Goal: Entertainment & Leisure: Browse casually

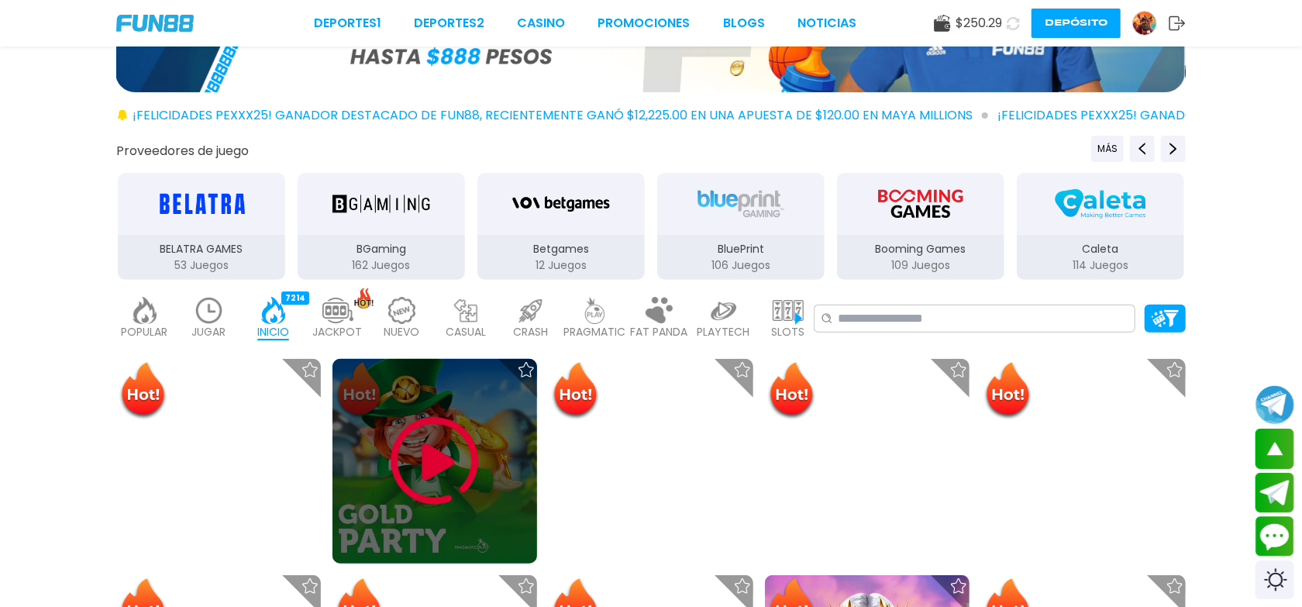
scroll to position [116, 0]
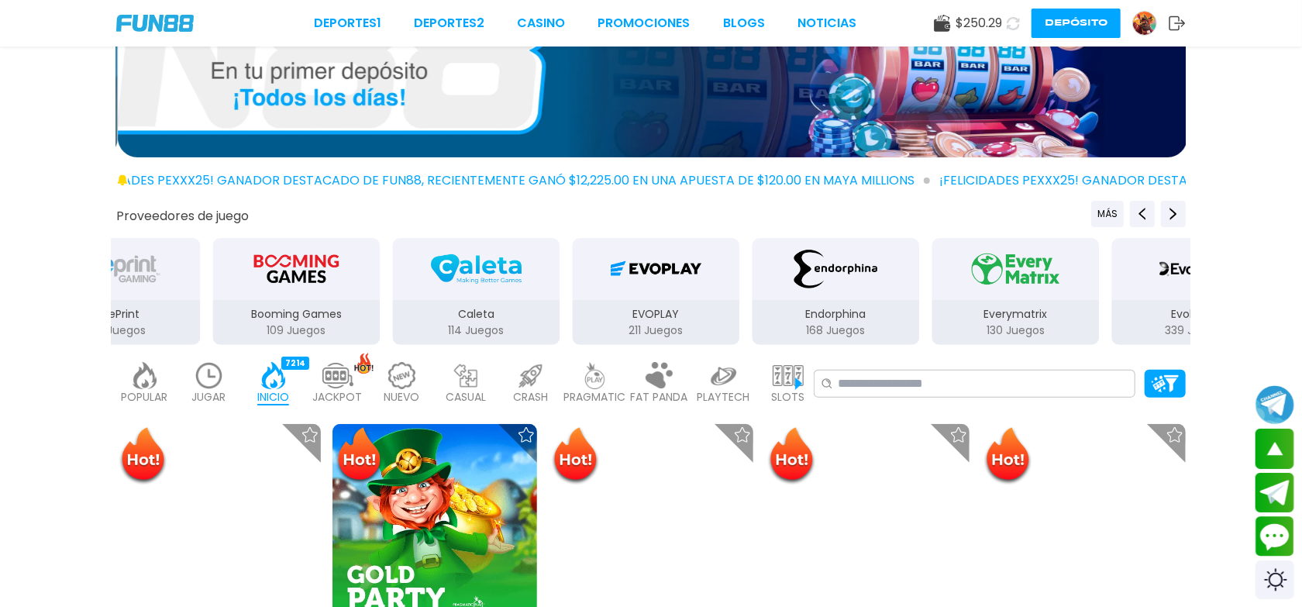
drag, startPoint x: 742, startPoint y: 291, endPoint x: 294, endPoint y: 269, distance: 448.6
click at [294, 269] on div "Booming Games" at bounding box center [295, 269] width 167 height 62
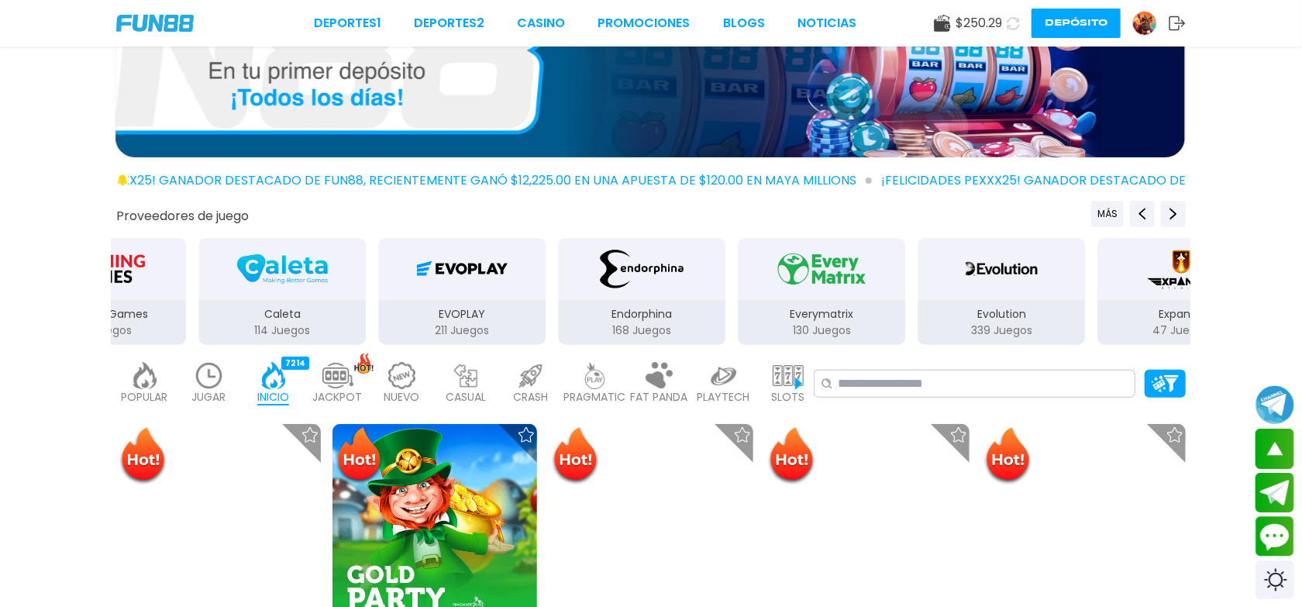
drag, startPoint x: 749, startPoint y: 283, endPoint x: 471, endPoint y: 292, distance: 278.5
click at [471, 292] on div "EVOPLAY" at bounding box center [461, 269] width 167 height 62
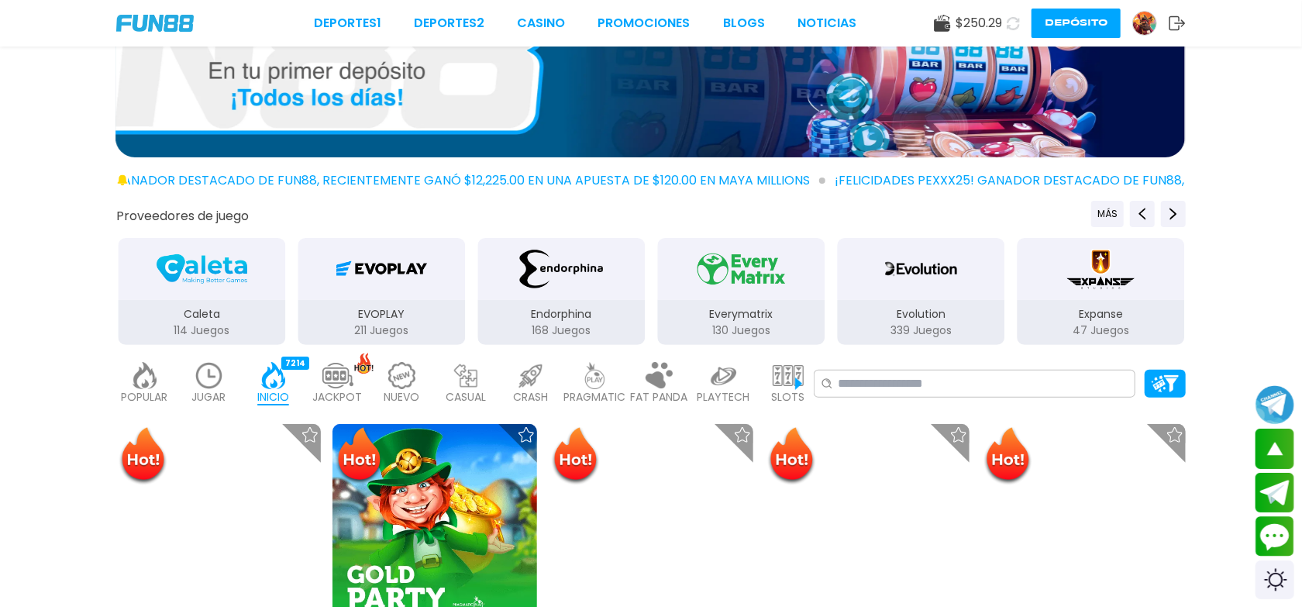
click at [212, 375] on img at bounding box center [209, 375] width 31 height 27
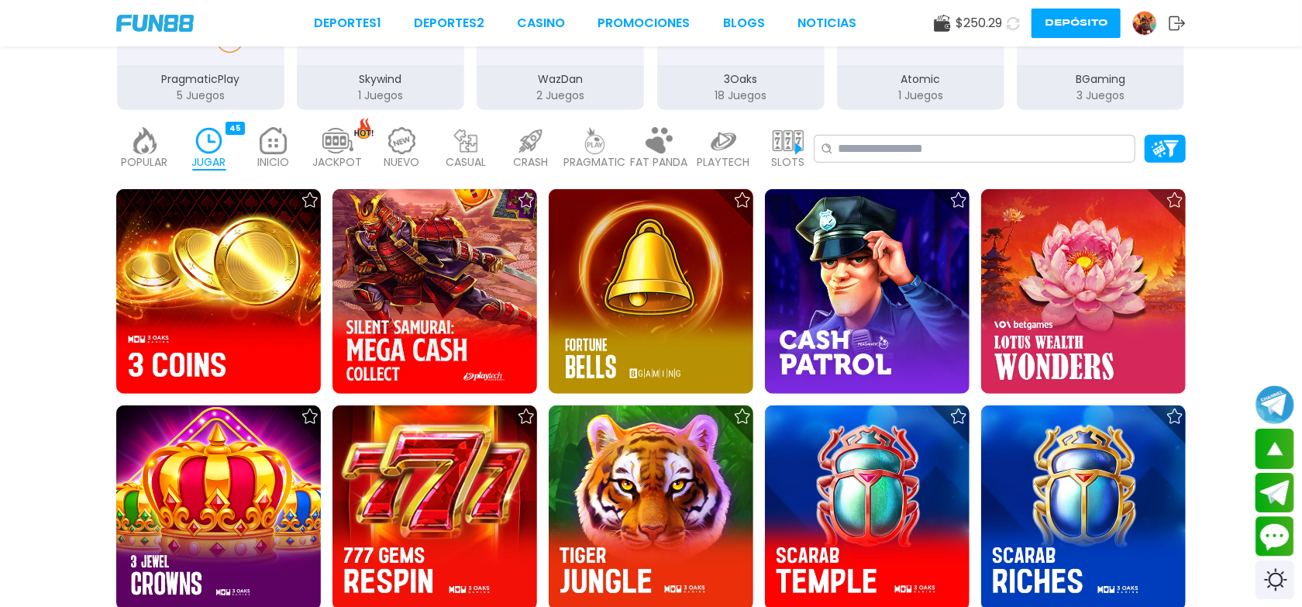
scroll to position [232, 0]
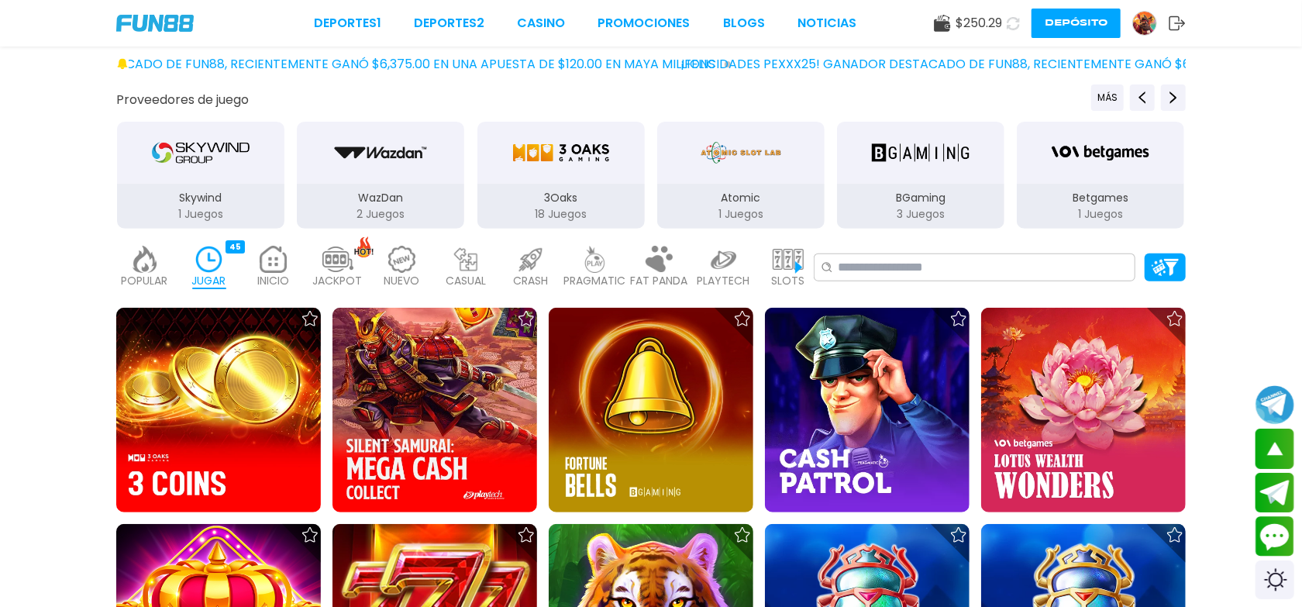
click at [570, 139] on img "3Oaks" at bounding box center [561, 152] width 98 height 43
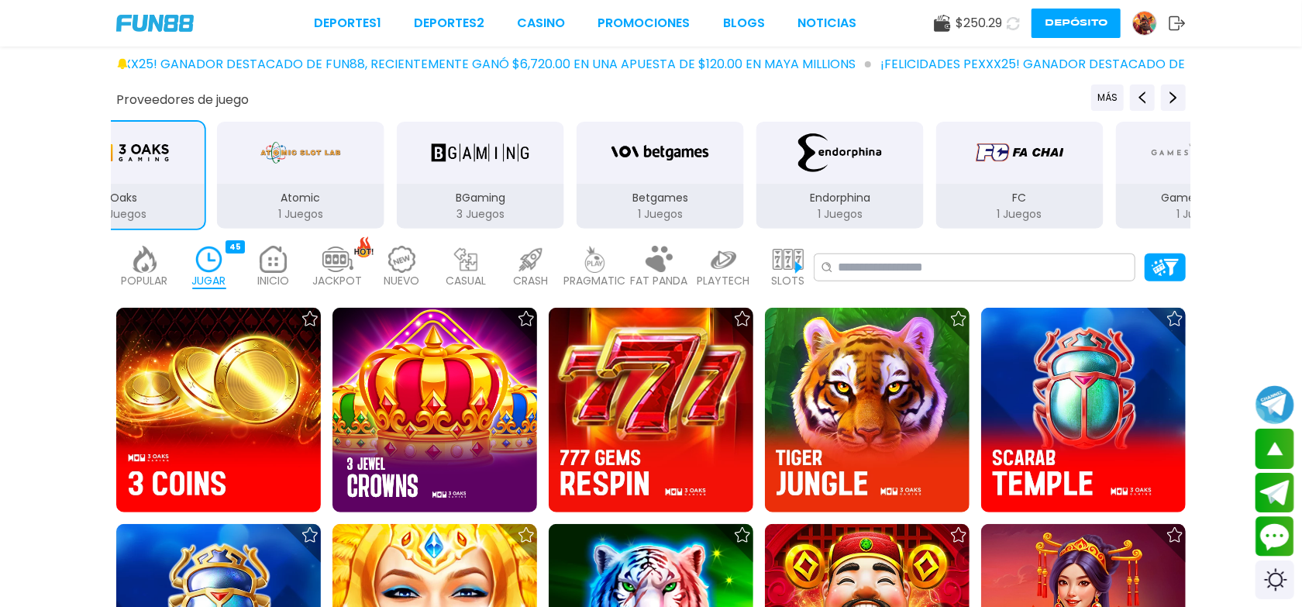
drag, startPoint x: 401, startPoint y: 200, endPoint x: 761, endPoint y: 159, distance: 362.1
click at [566, 159] on div "BGaming 3 Juegos" at bounding box center [480, 175] width 171 height 110
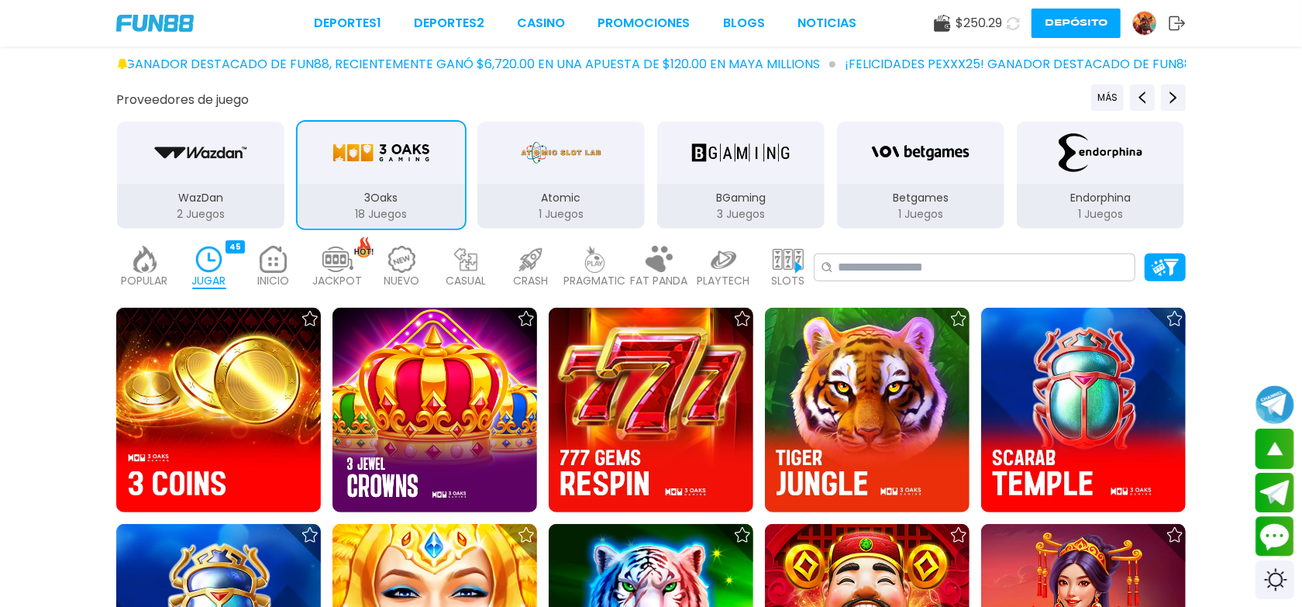
click at [431, 157] on div "3Oaks" at bounding box center [381, 153] width 167 height 62
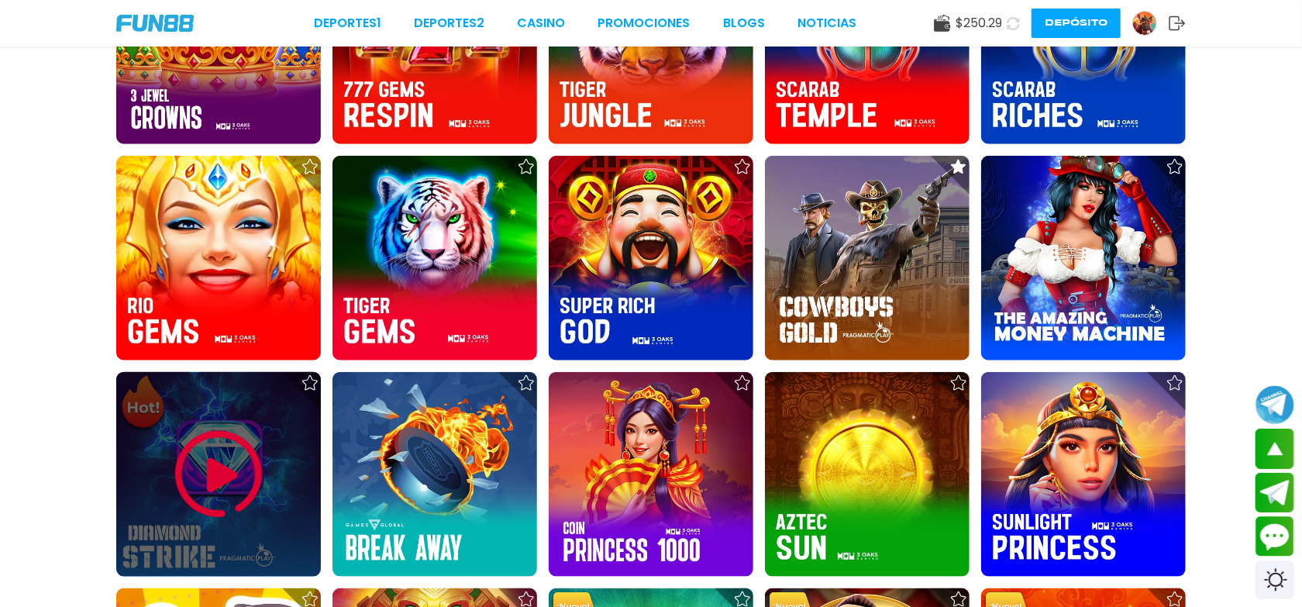
scroll to position [232, 0]
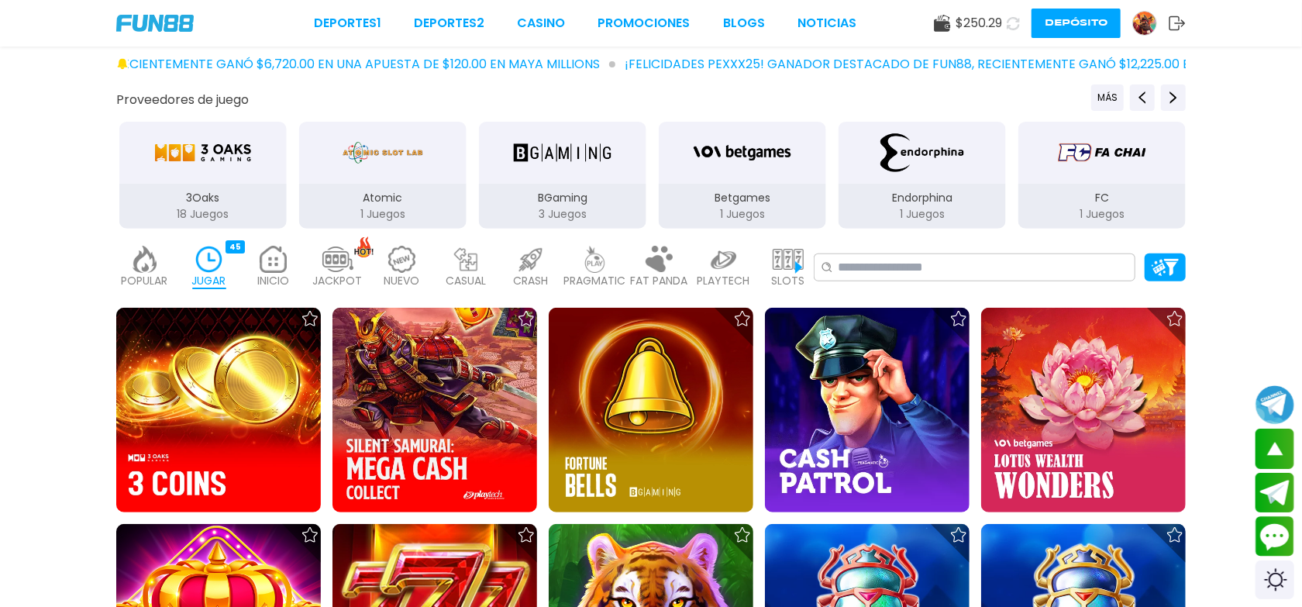
drag, startPoint x: 212, startPoint y: 154, endPoint x: 192, endPoint y: 150, distance: 19.8
click at [212, 156] on img "3Oaks" at bounding box center [203, 152] width 98 height 43
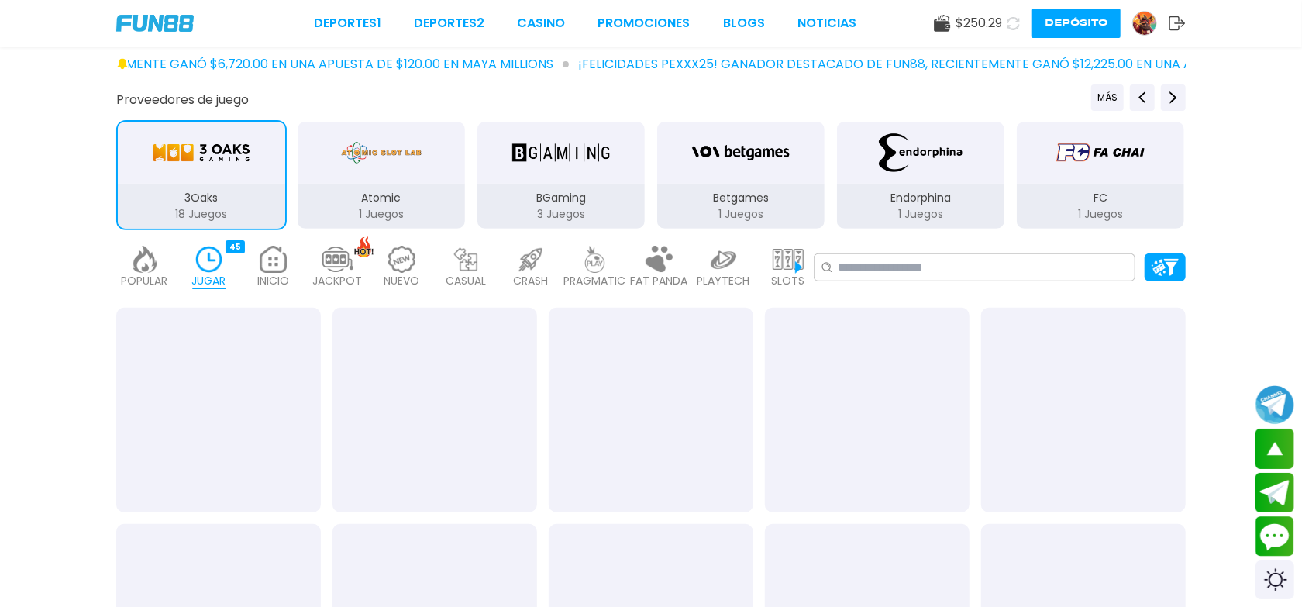
click at [279, 263] on img at bounding box center [273, 259] width 31 height 27
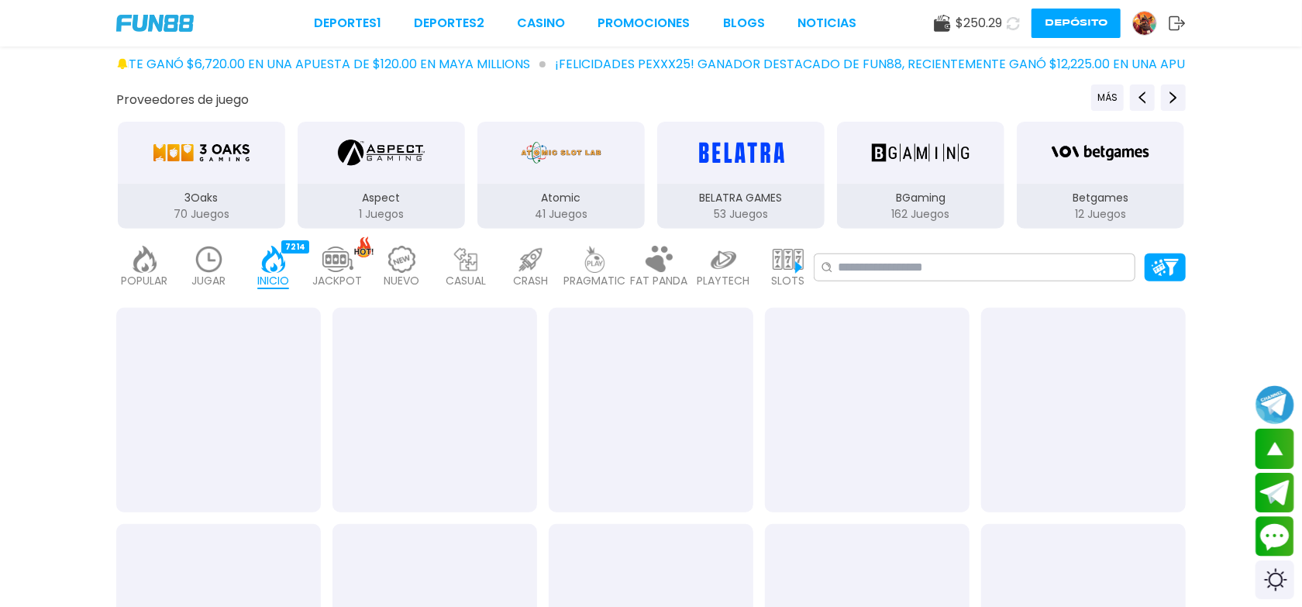
click at [251, 194] on p "3Oaks" at bounding box center [201, 198] width 167 height 16
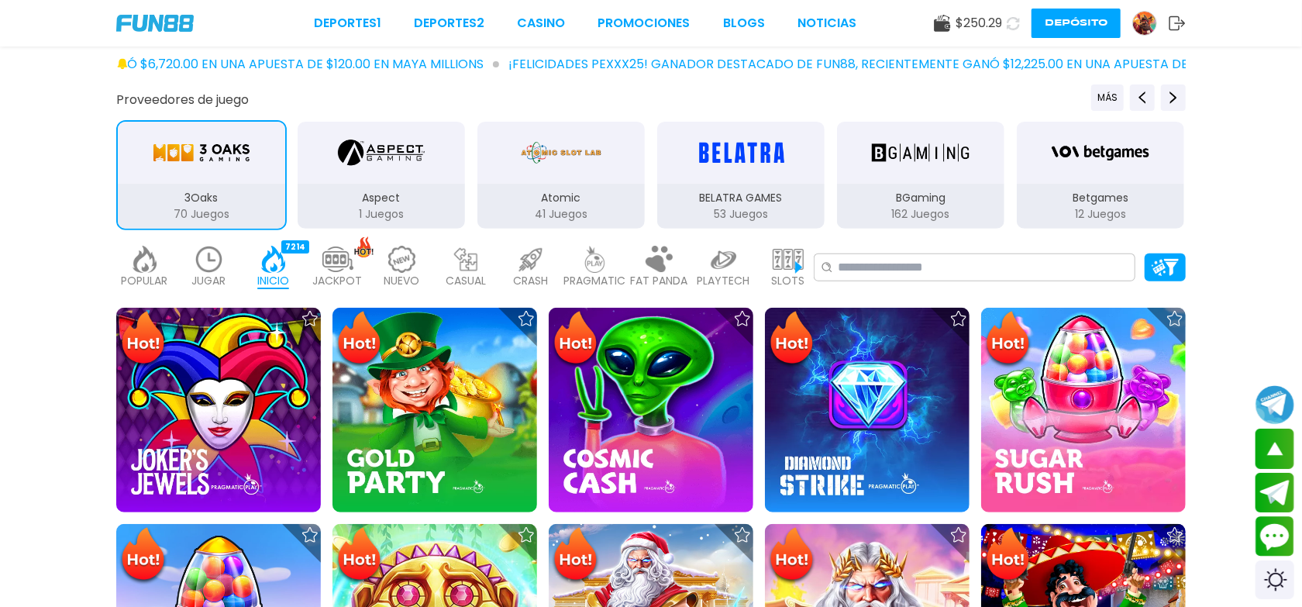
drag, startPoint x: 214, startPoint y: 191, endPoint x: 216, endPoint y: 176, distance: 15.7
click at [215, 185] on div "3Oaks 70 Juegos" at bounding box center [201, 206] width 167 height 45
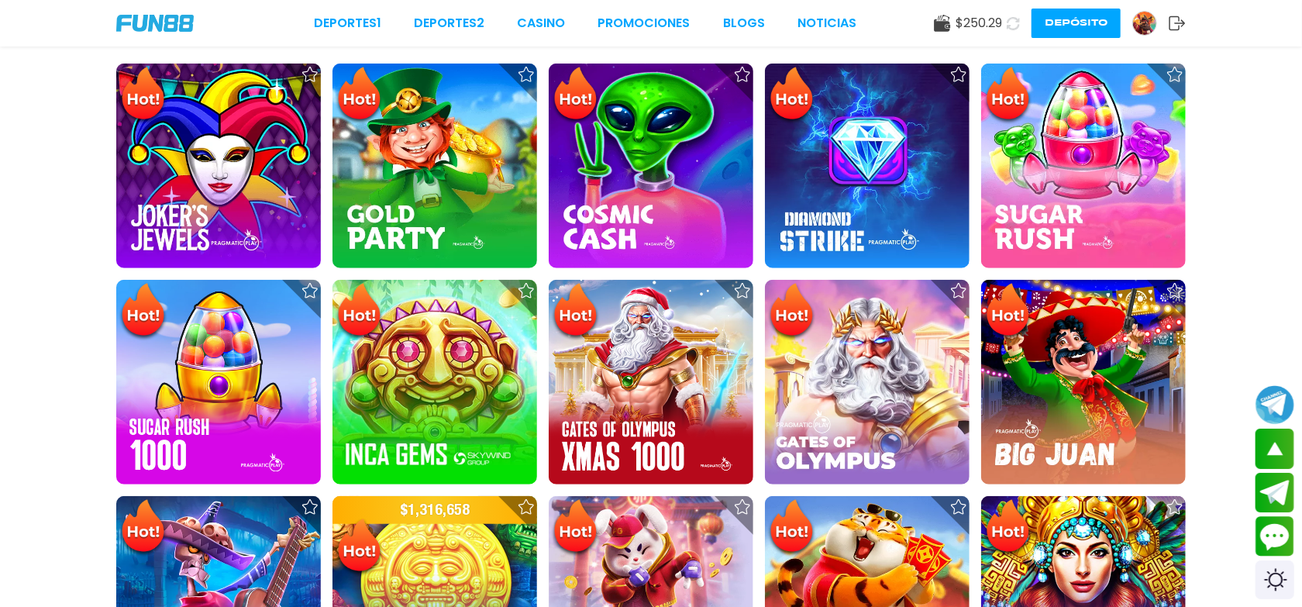
scroll to position [232, 0]
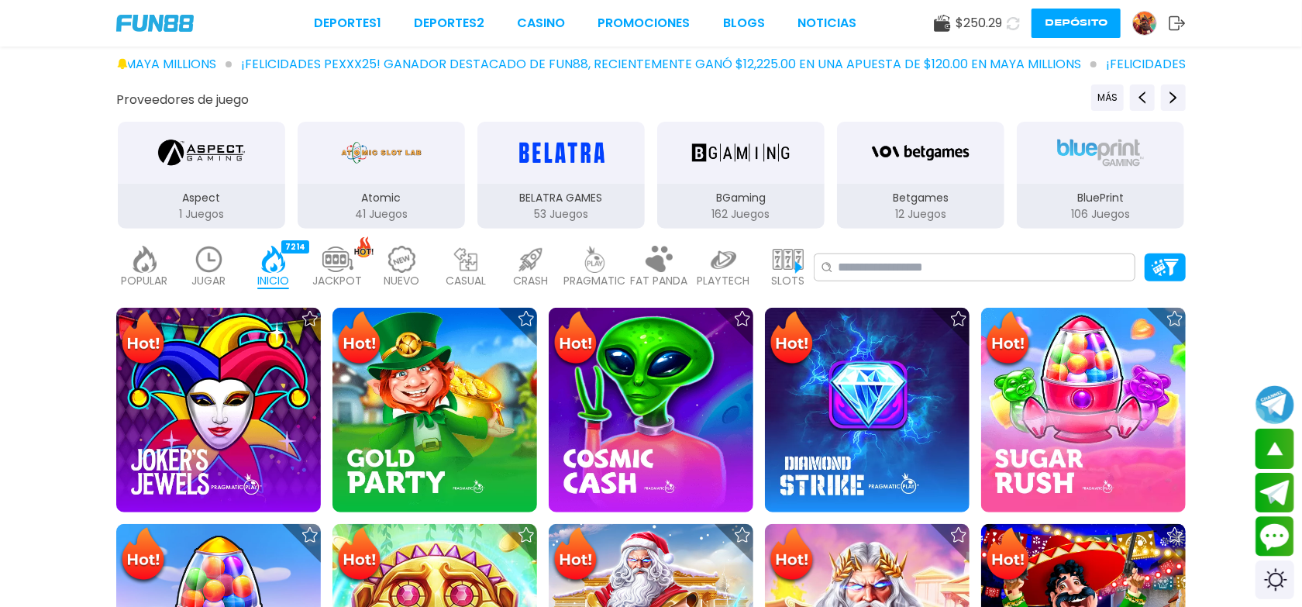
drag, startPoint x: 585, startPoint y: 157, endPoint x: 602, endPoint y: 153, distance: 18.4
click at [600, 153] on div "3Oaks 70 Juegos Aspect 1 Juegos Atomic 41 Juegos BELATRA GAMES 53 Juegos BGamin…" at bounding box center [471, 175] width 1079 height 110
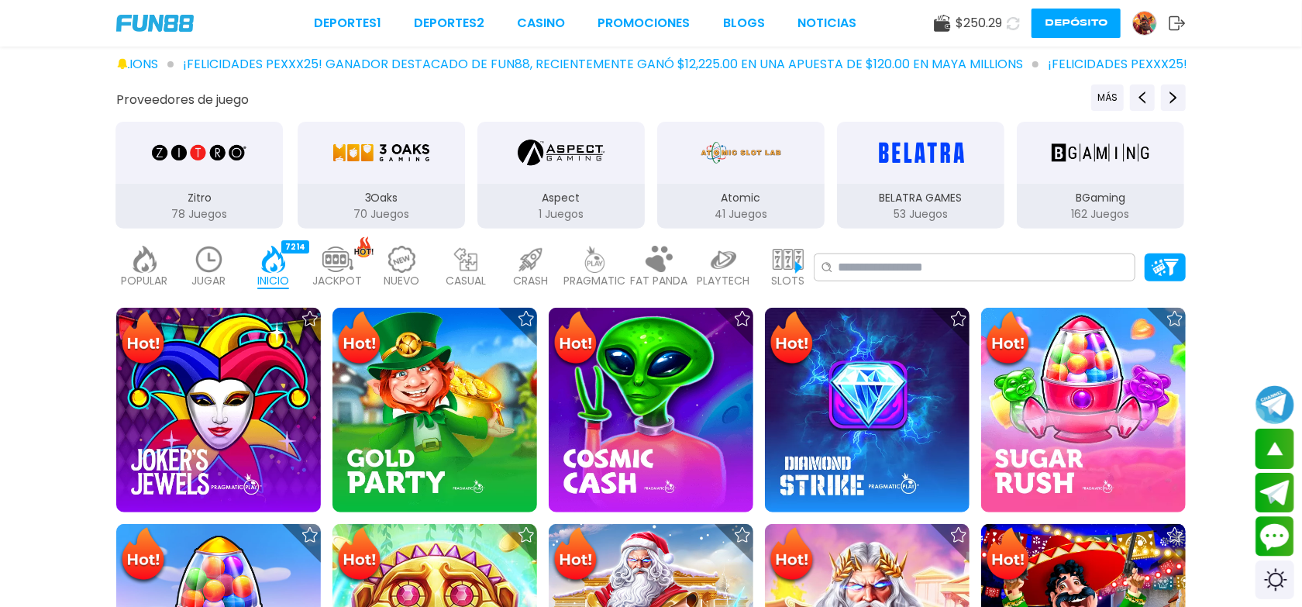
click at [387, 164] on img "3Oaks" at bounding box center [382, 152] width 98 height 43
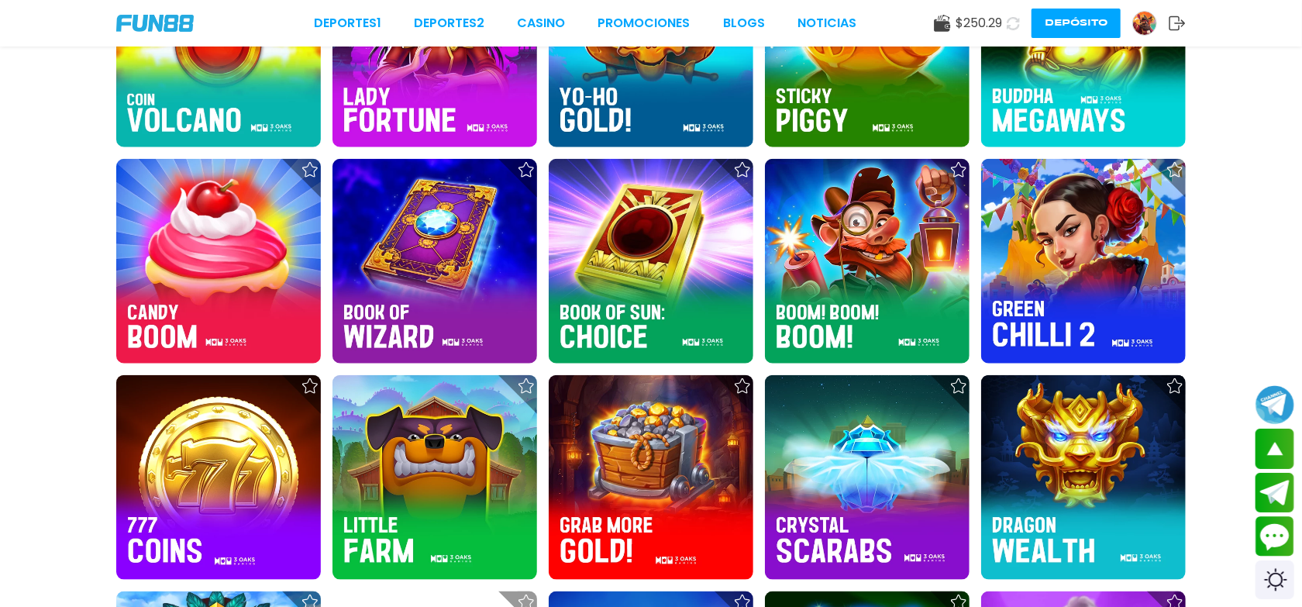
scroll to position [1278, 0]
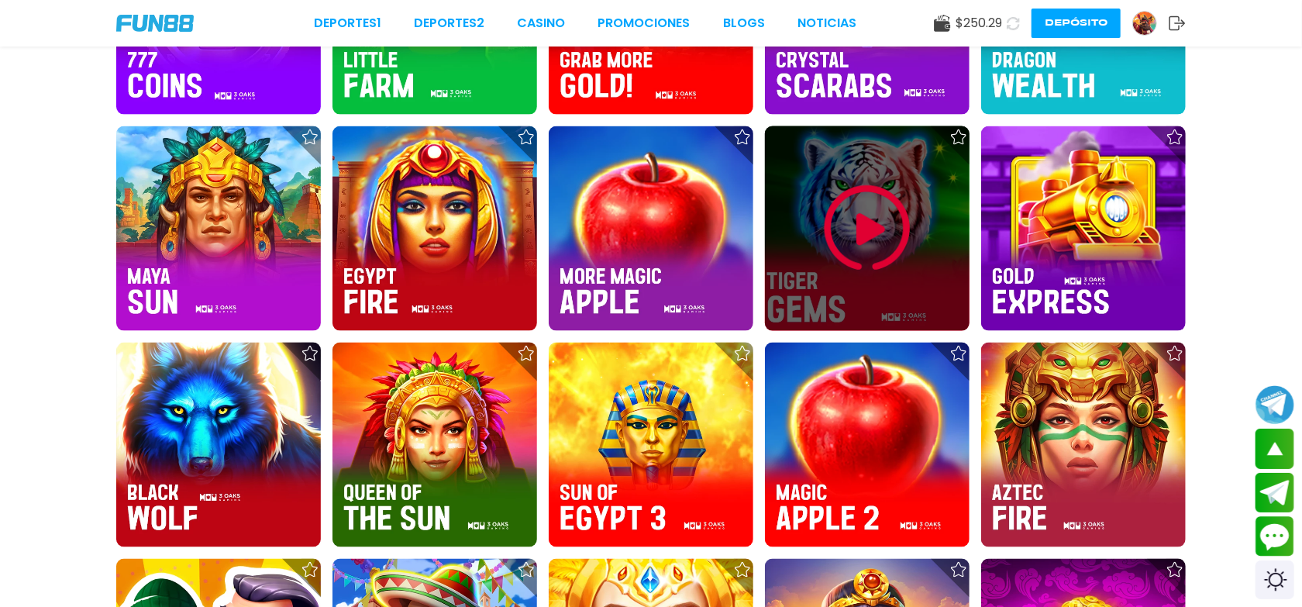
click at [875, 229] on img at bounding box center [867, 228] width 93 height 93
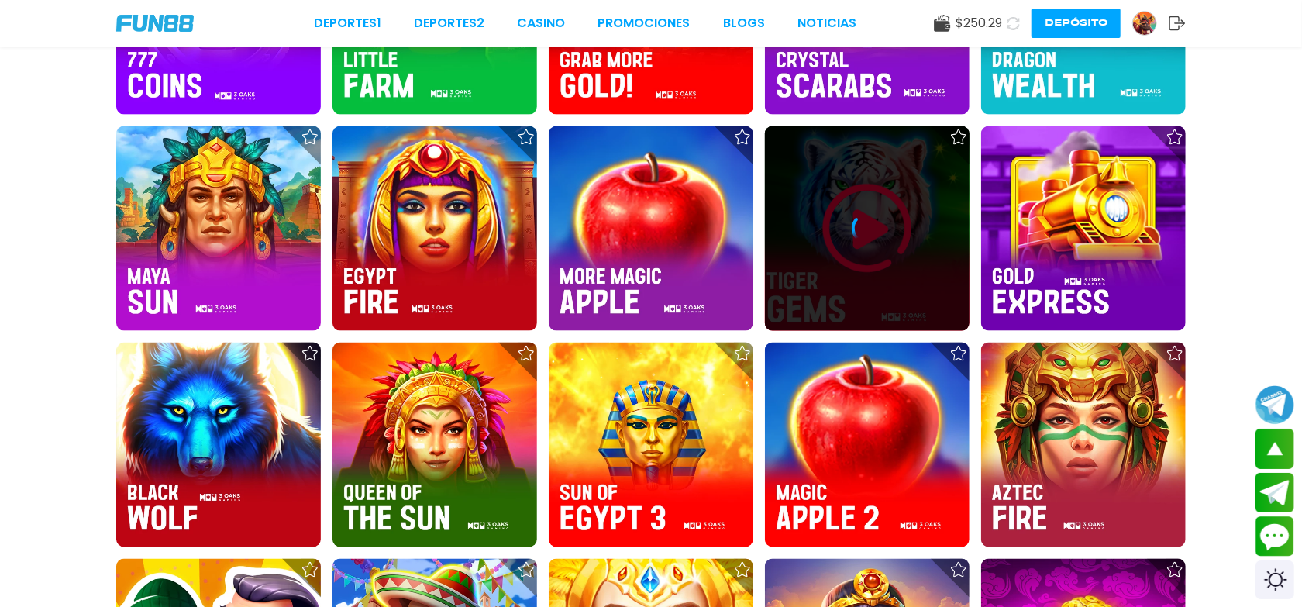
click at [868, 223] on icon at bounding box center [867, 228] width 31 height 31
click at [867, 231] on icon at bounding box center [867, 228] width 31 height 31
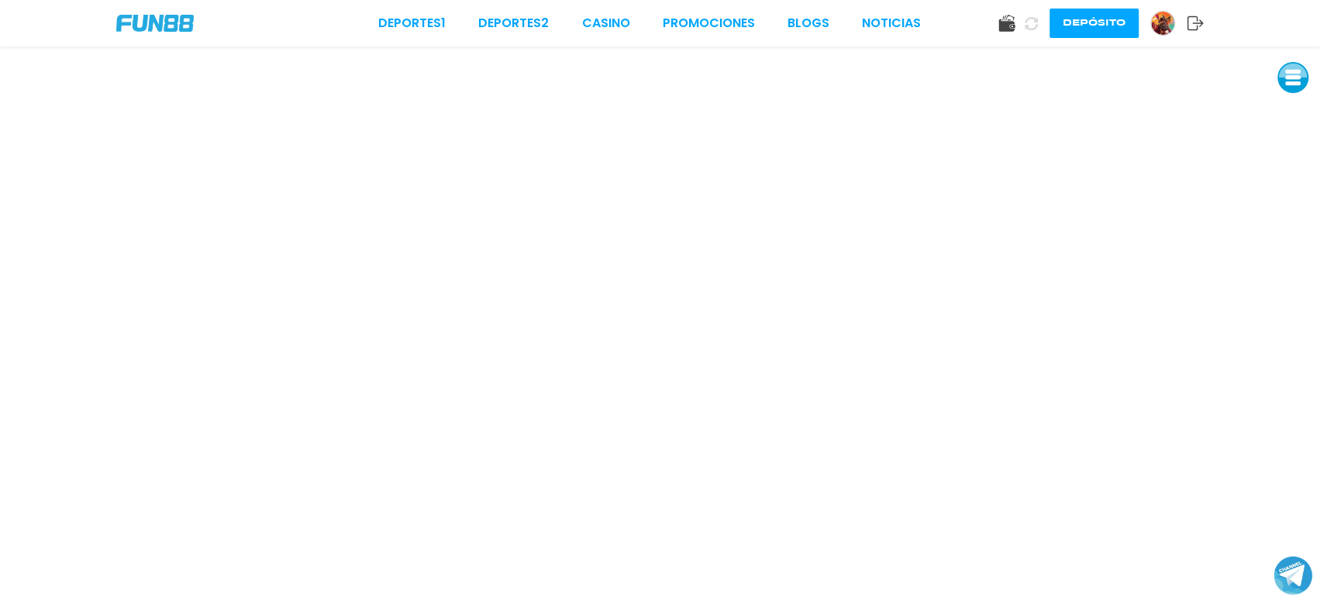
click at [1289, 87] on button at bounding box center [1293, 77] width 31 height 31
click at [1293, 187] on button at bounding box center [1293, 182] width 31 height 31
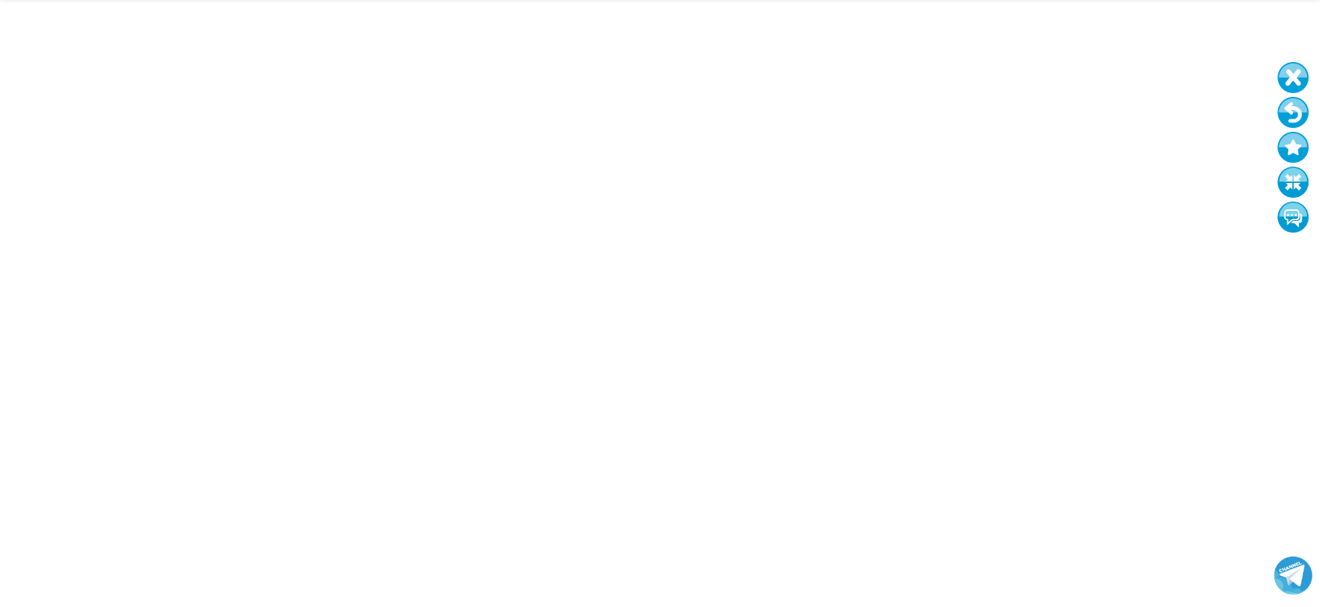
click at [1296, 178] on button at bounding box center [1293, 182] width 31 height 31
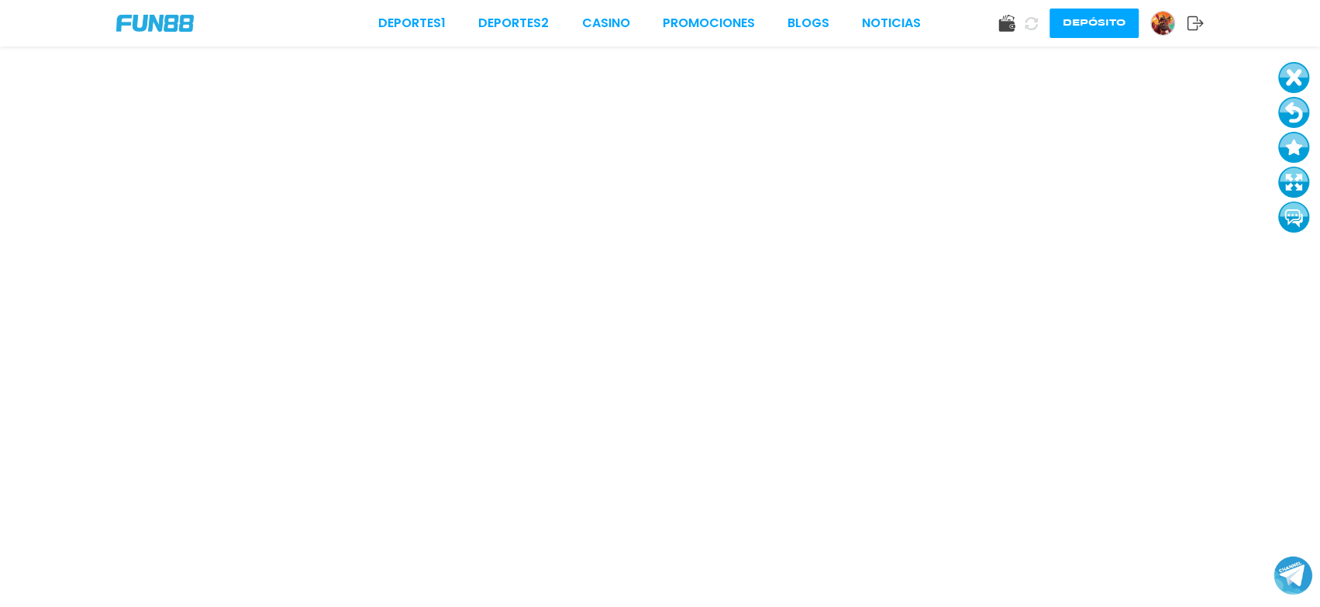
click at [630, 24] on link "CASINO" at bounding box center [605, 23] width 48 height 19
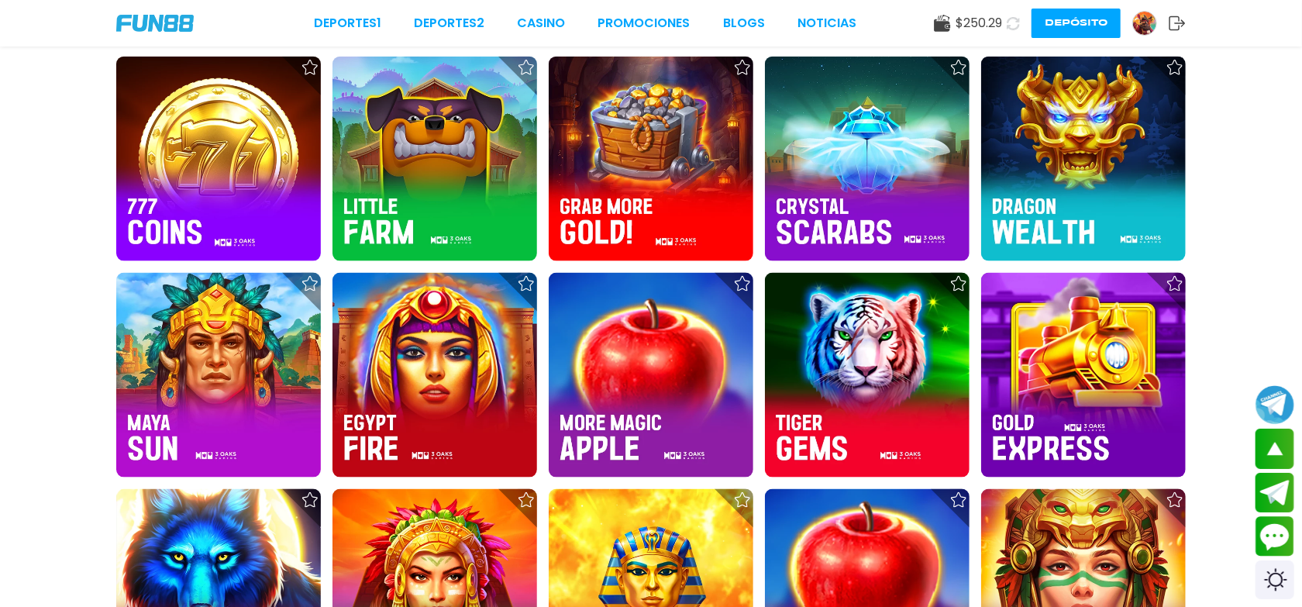
scroll to position [1278, 0]
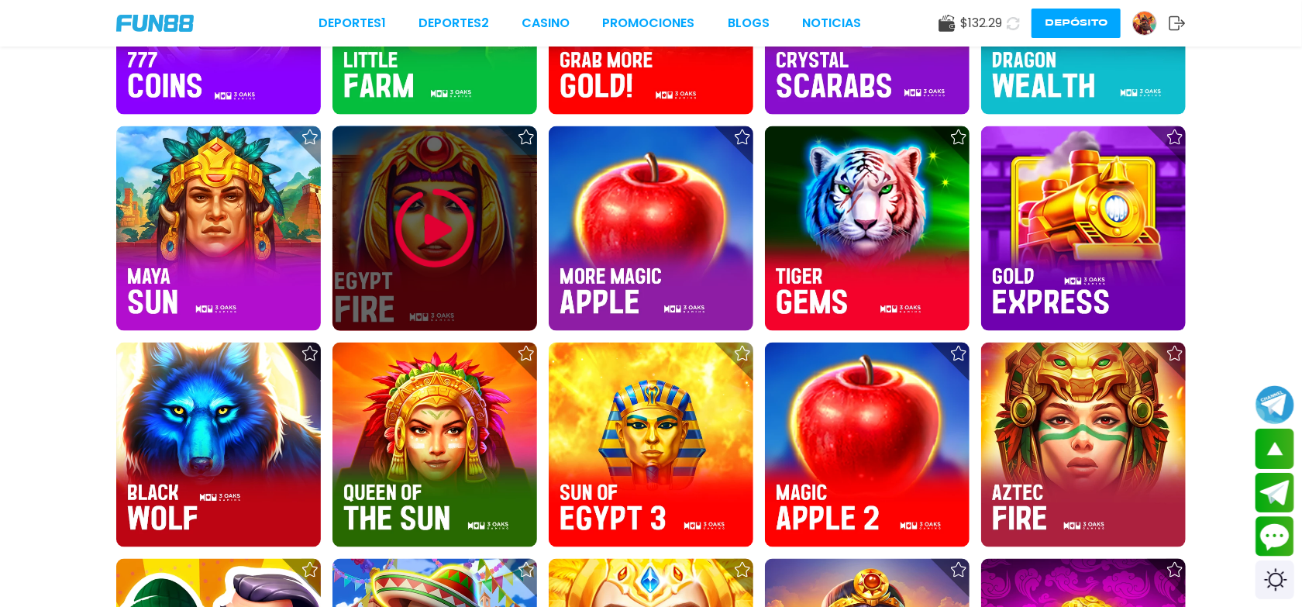
click at [447, 218] on img at bounding box center [434, 228] width 93 height 93
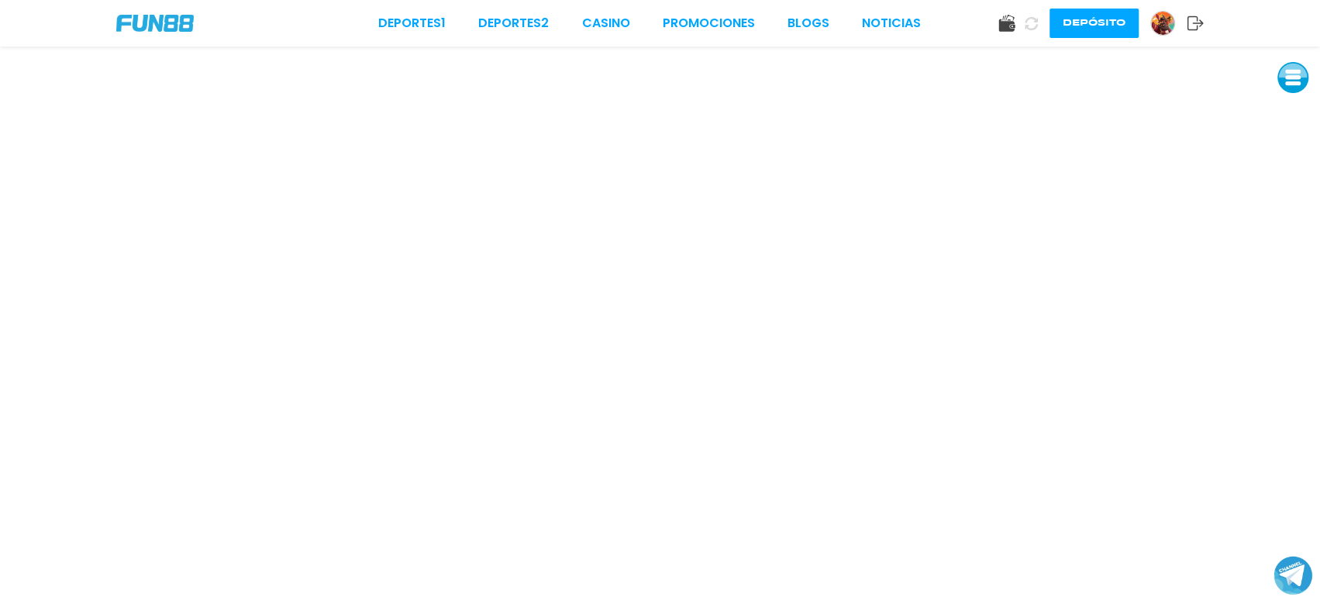
click at [1302, 81] on button at bounding box center [1293, 77] width 31 height 31
click at [1300, 183] on button at bounding box center [1290, 184] width 31 height 31
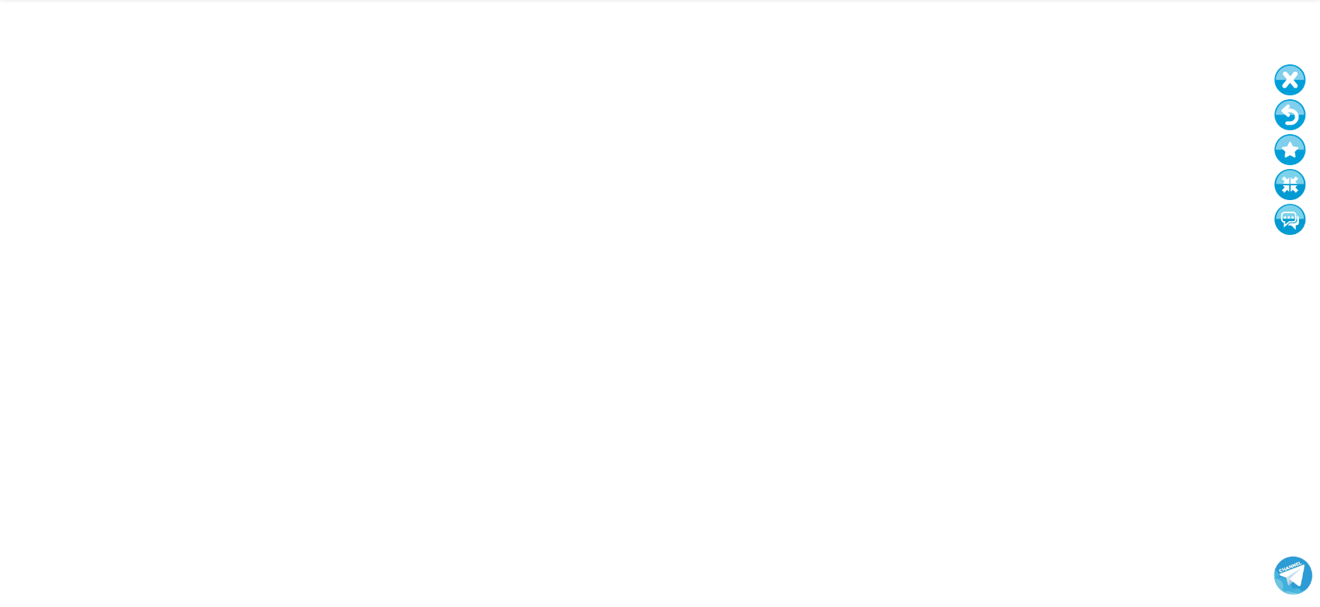
click at [1293, 188] on button at bounding box center [1290, 184] width 31 height 31
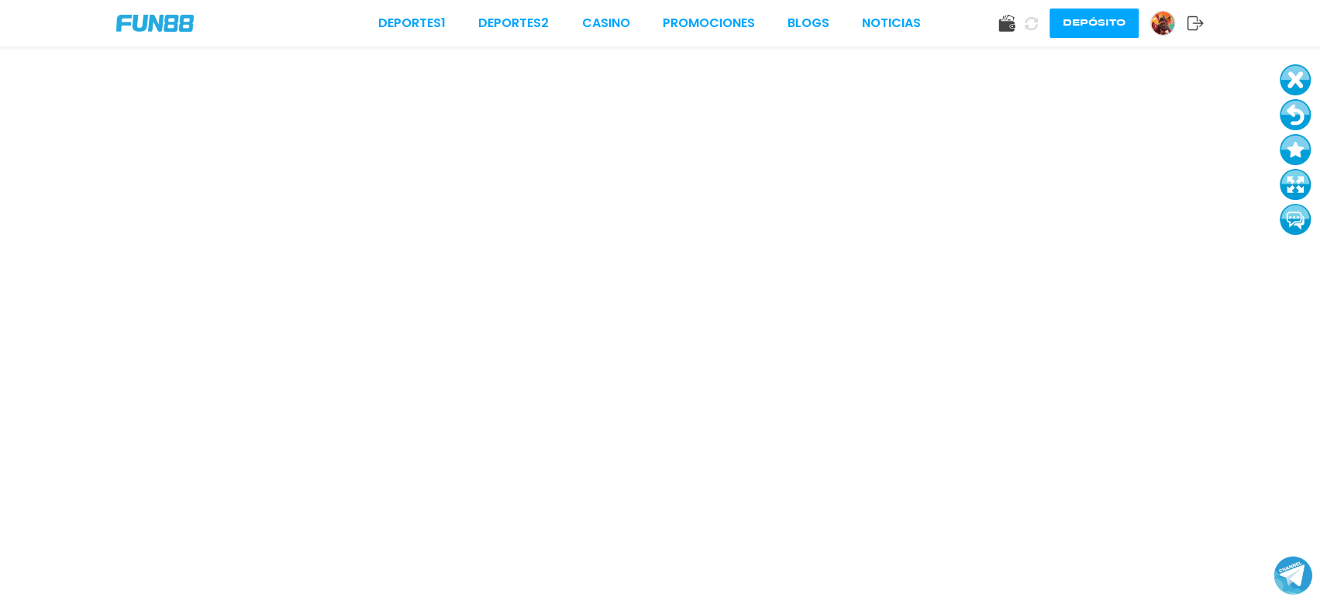
click at [1295, 125] on button at bounding box center [1295, 114] width 31 height 31
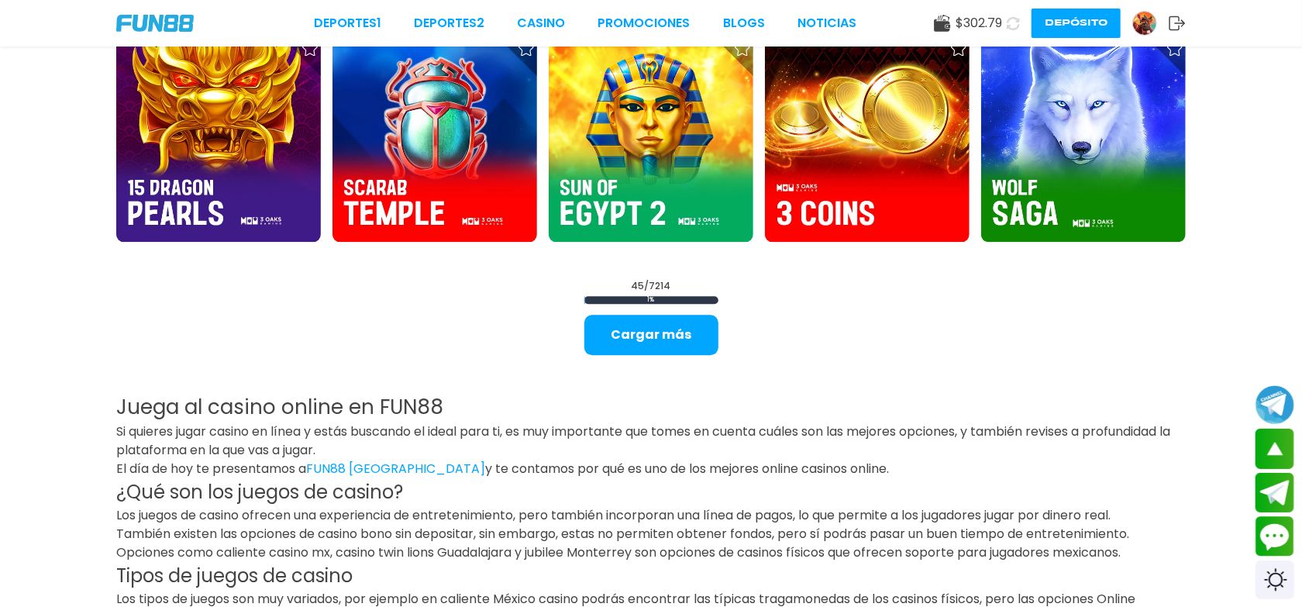
scroll to position [2325, 0]
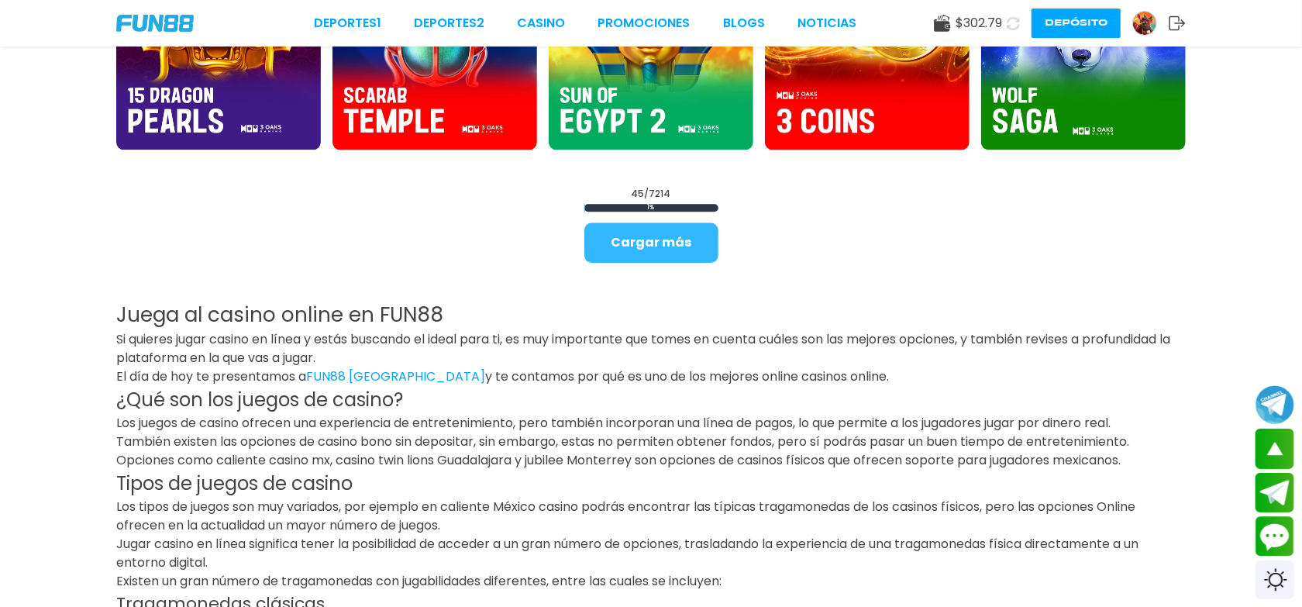
click at [683, 250] on button "Cargar más" at bounding box center [652, 243] width 134 height 40
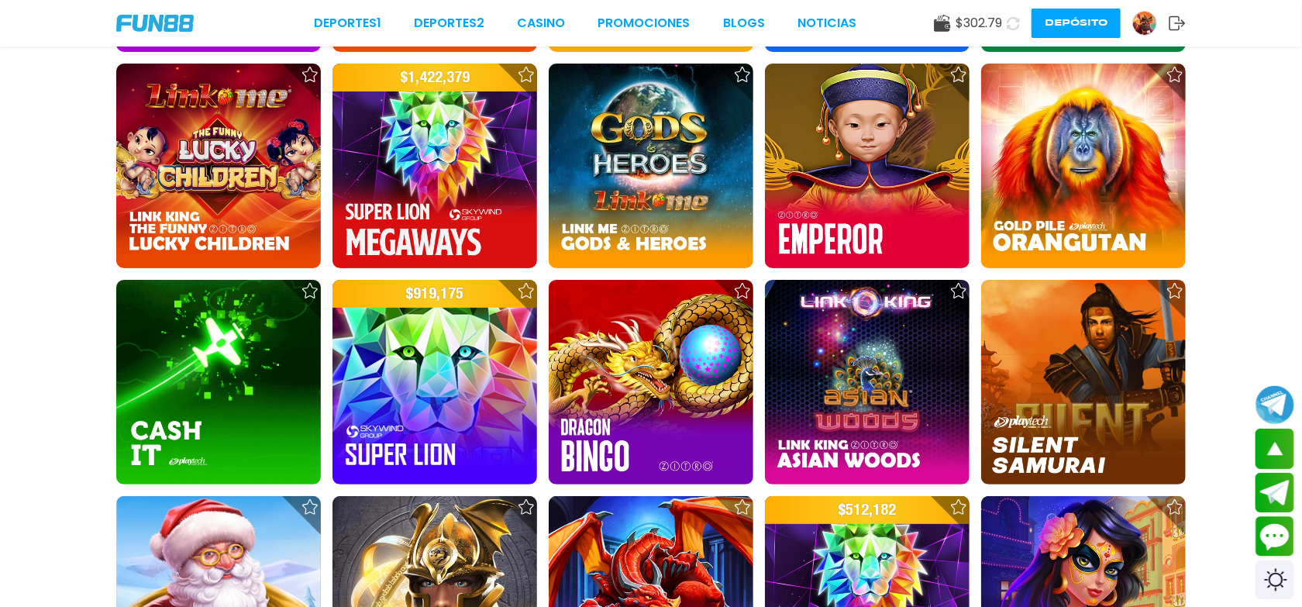
scroll to position [3953, 0]
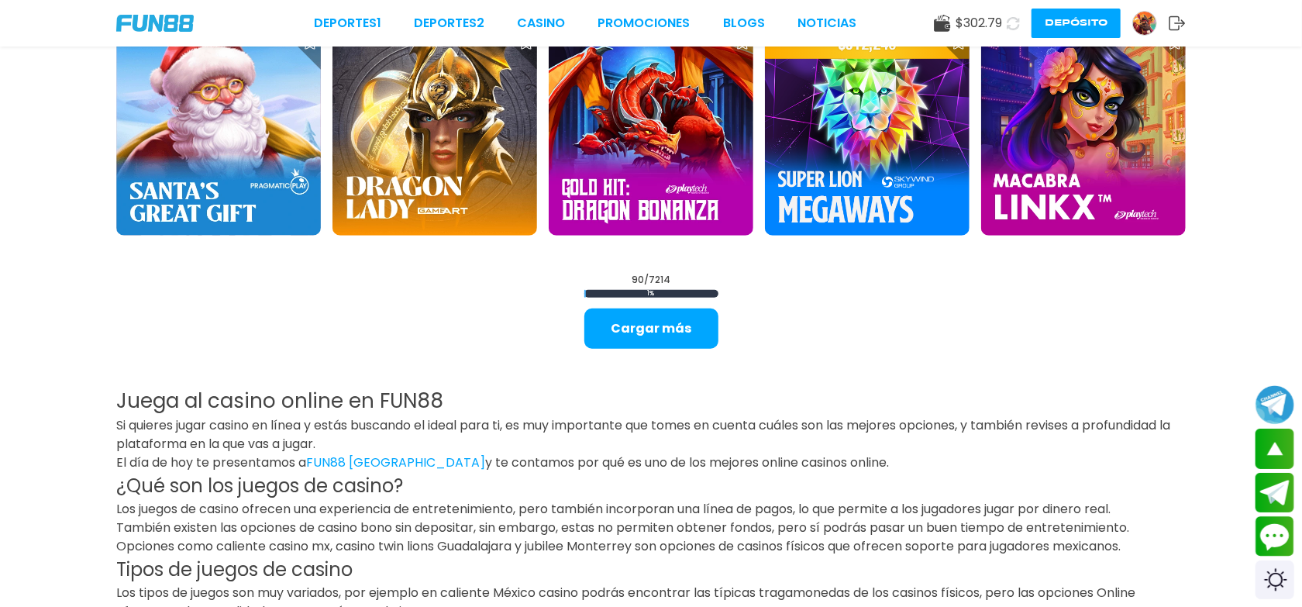
click at [641, 329] on button "Cargar más" at bounding box center [652, 329] width 134 height 40
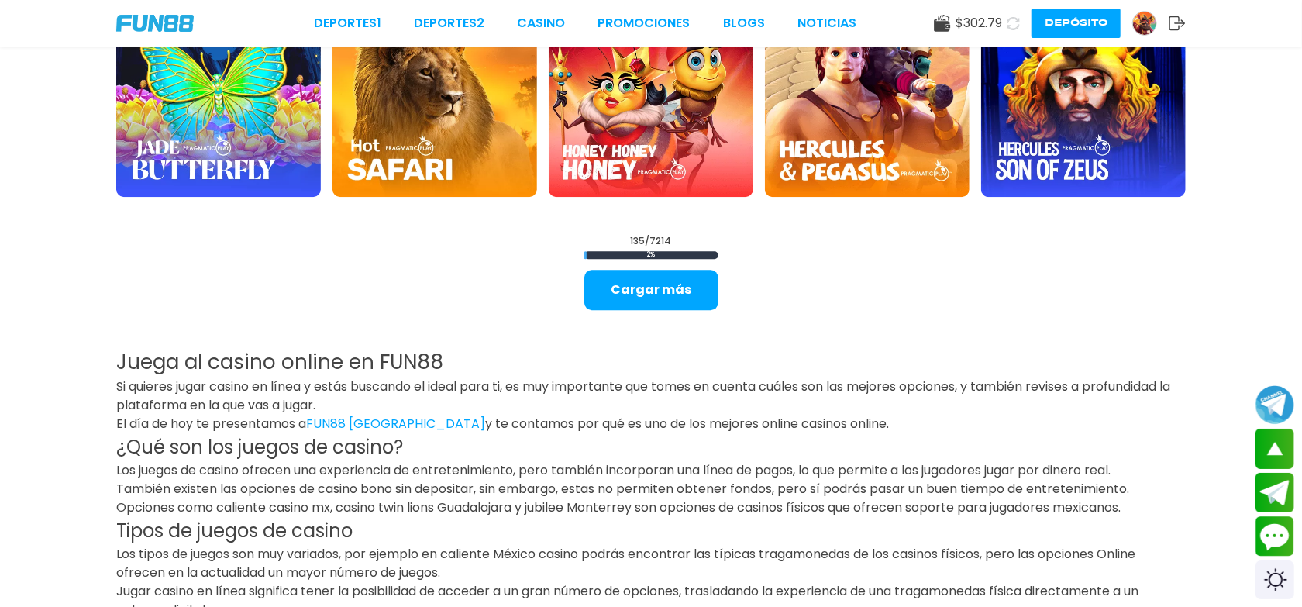
scroll to position [5590, 0]
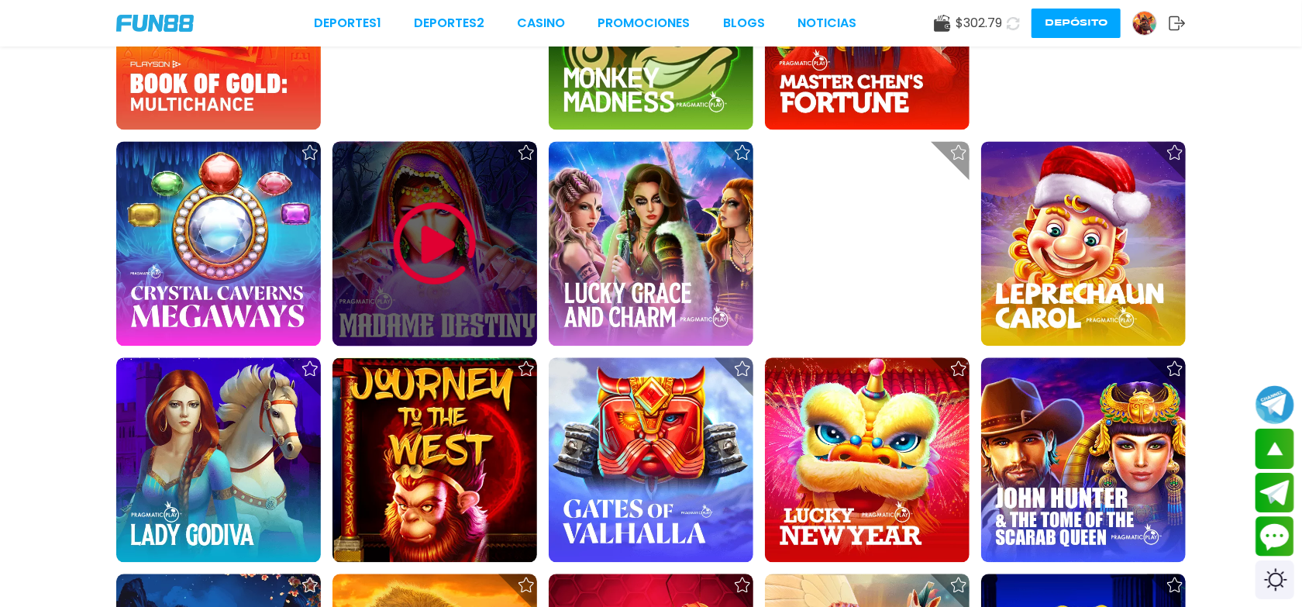
click at [448, 240] on img at bounding box center [434, 243] width 93 height 93
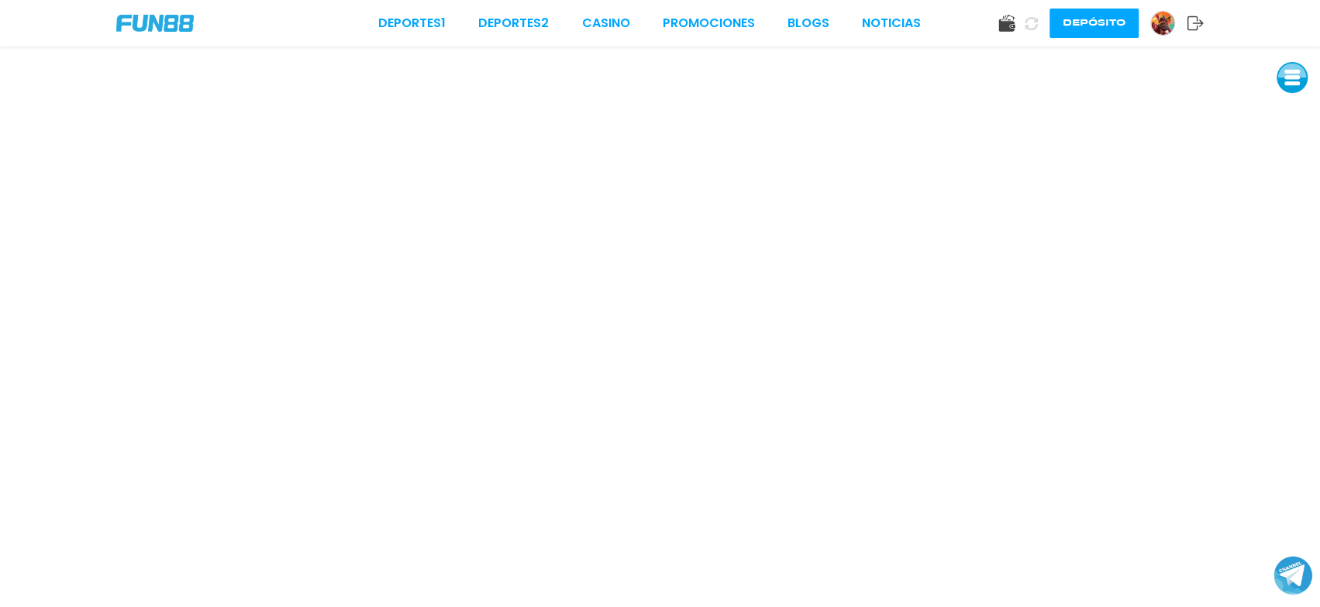
click at [1287, 88] on button at bounding box center [1292, 77] width 31 height 31
drag, startPoint x: 1295, startPoint y: 180, endPoint x: 1293, endPoint y: 190, distance: 10.2
click at [1293, 178] on button at bounding box center [1291, 182] width 31 height 31
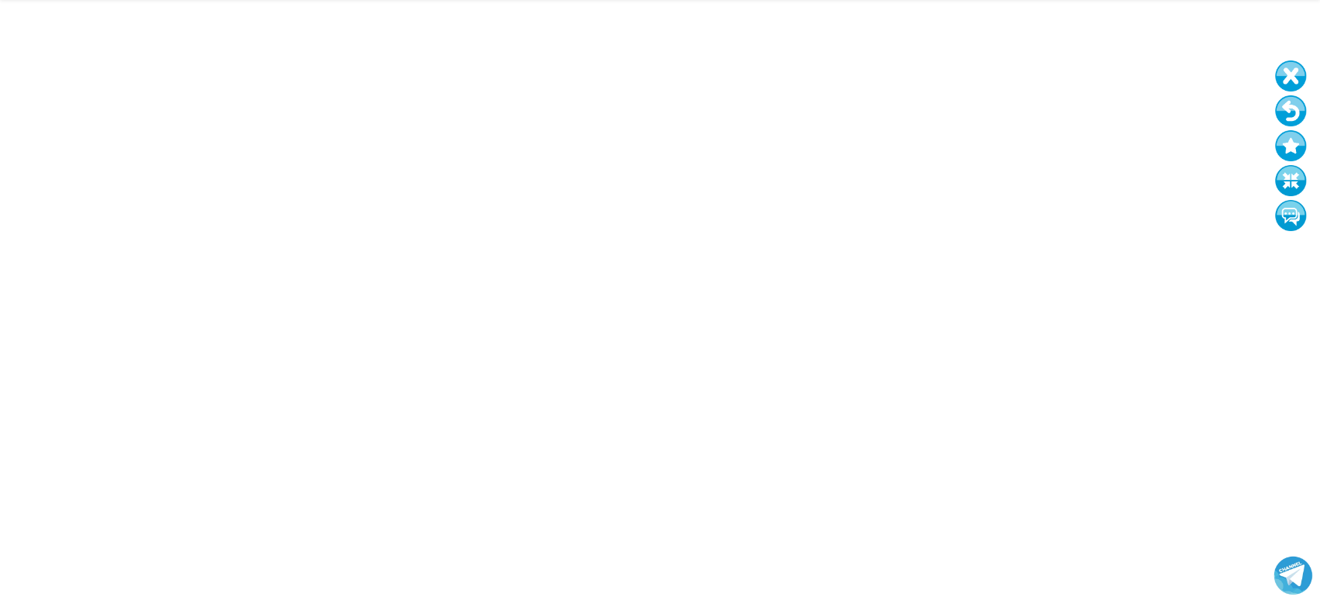
drag, startPoint x: 1289, startPoint y: 109, endPoint x: 1290, endPoint y: 121, distance: 11.7
click at [1290, 108] on button at bounding box center [1290, 110] width 31 height 31
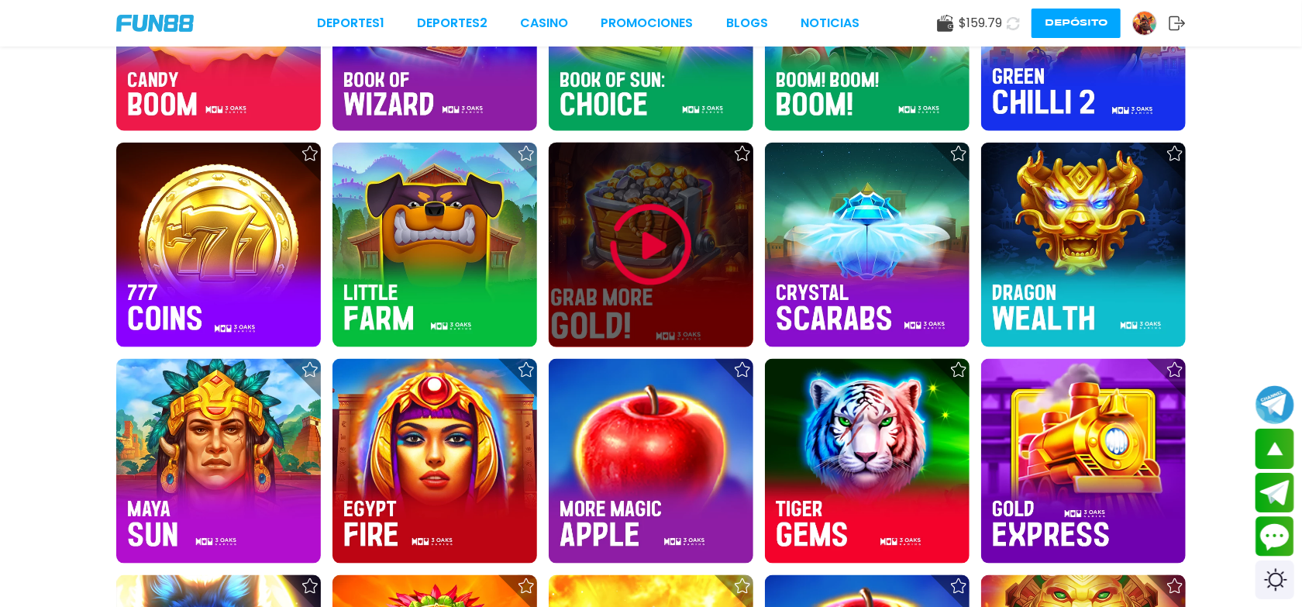
scroll to position [1162, 0]
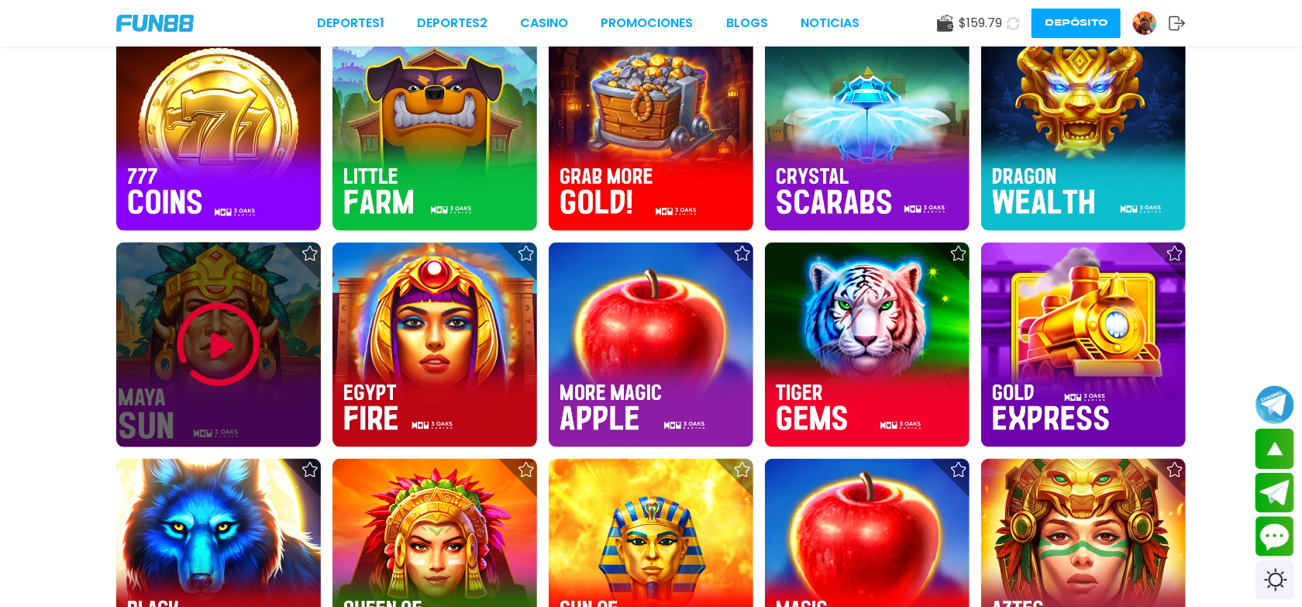
click at [215, 343] on img at bounding box center [218, 344] width 93 height 93
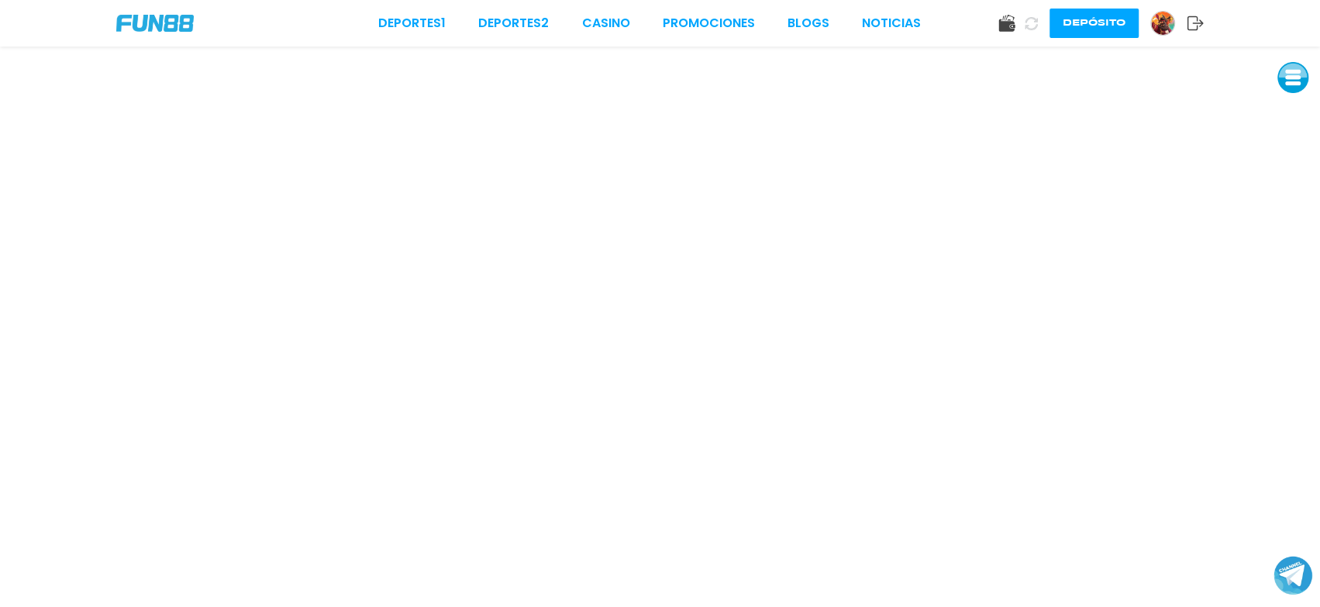
click at [1295, 74] on button at bounding box center [1293, 77] width 31 height 31
click at [1293, 109] on button at bounding box center [1293, 112] width 31 height 31
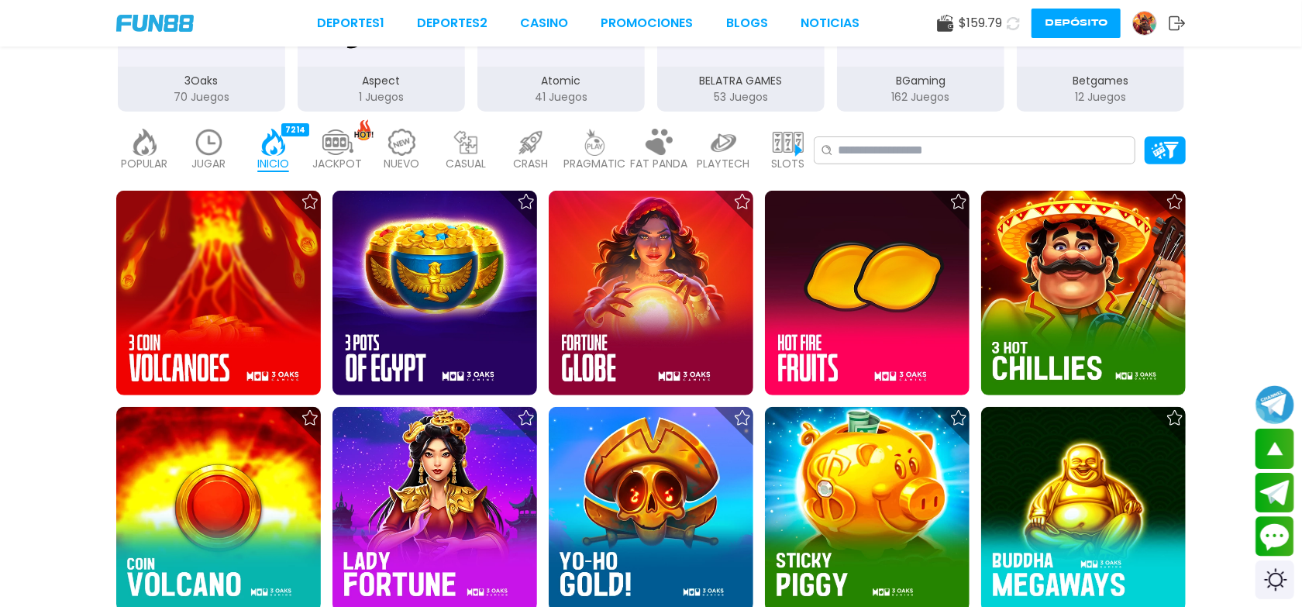
scroll to position [464, 0]
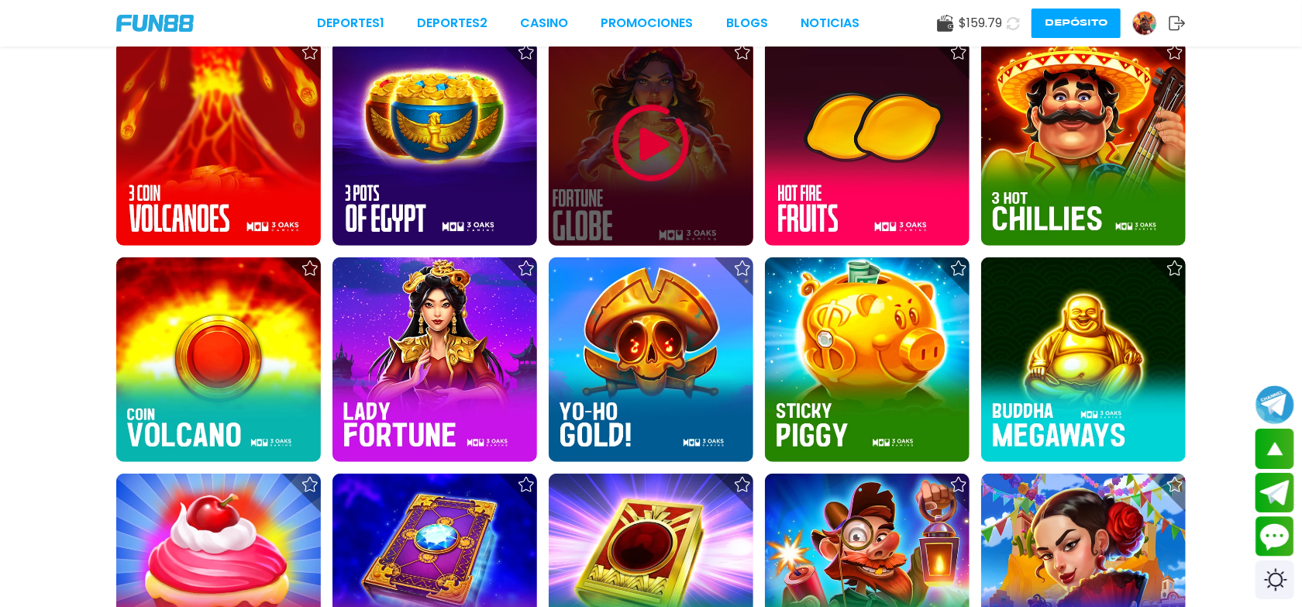
click at [657, 129] on img at bounding box center [651, 143] width 93 height 93
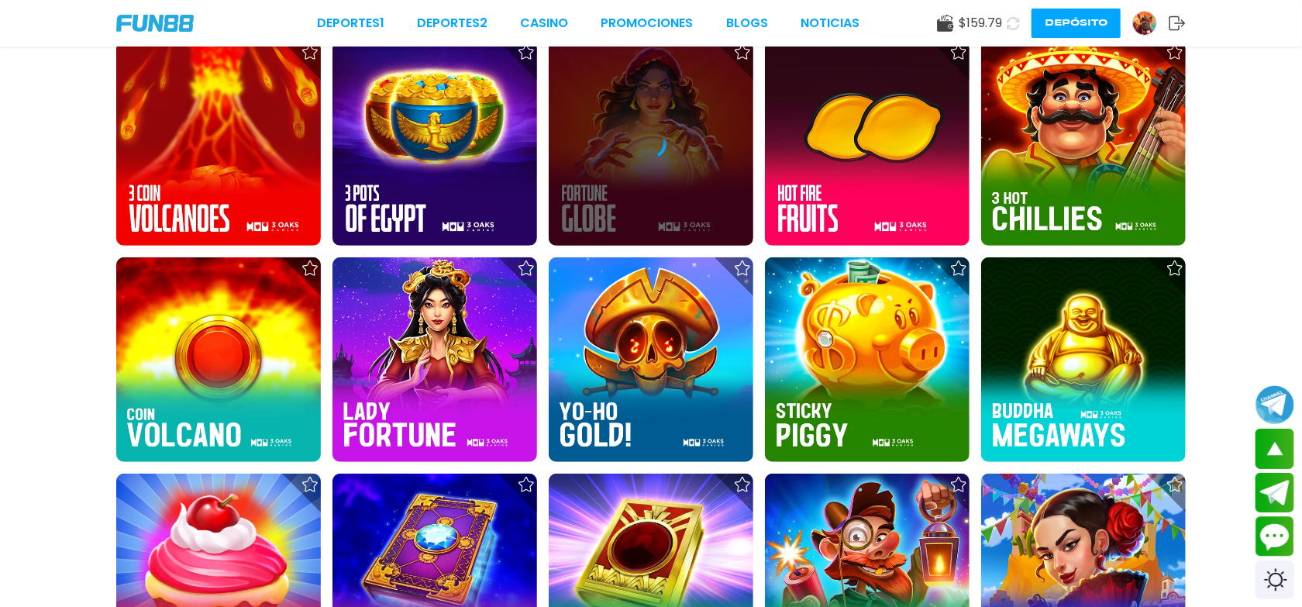
scroll to position [499, 0]
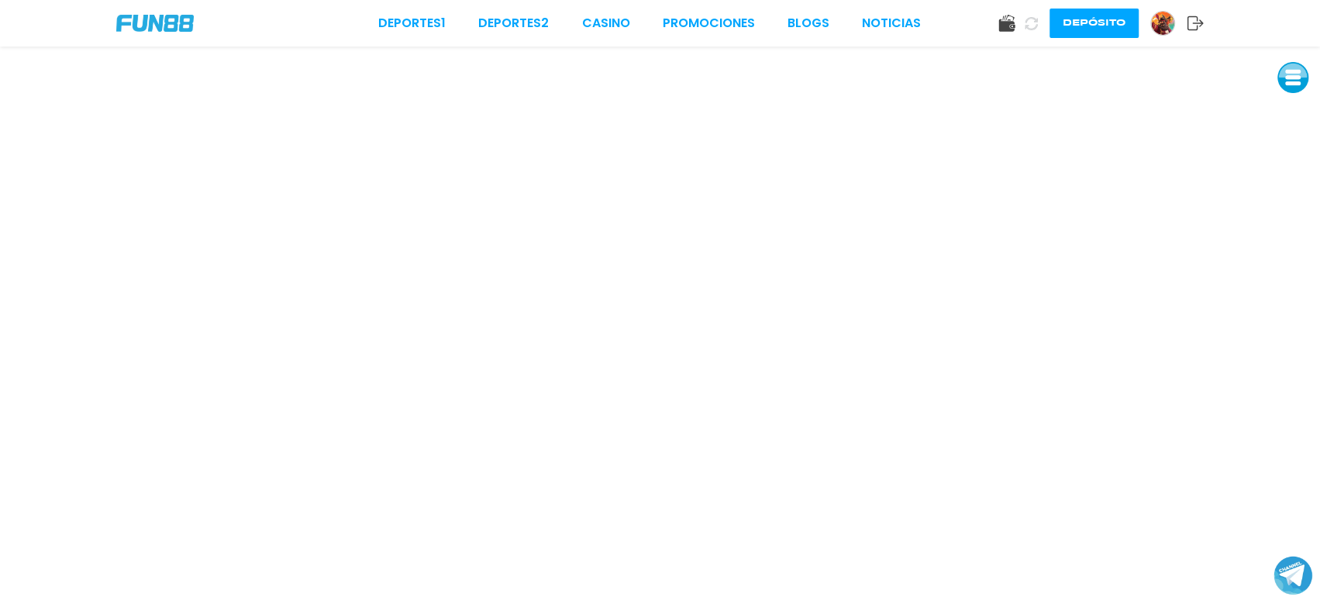
click at [1286, 87] on button at bounding box center [1293, 77] width 31 height 31
click at [1300, 188] on button at bounding box center [1293, 182] width 31 height 31
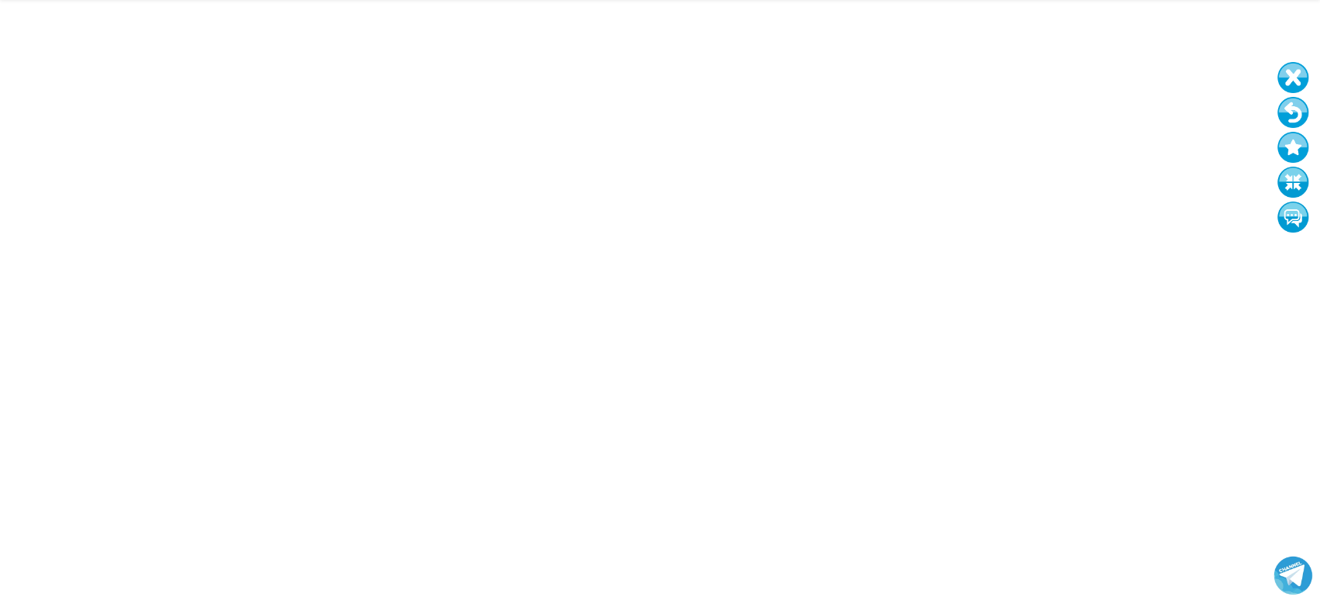
click at [1288, 111] on button at bounding box center [1293, 112] width 31 height 31
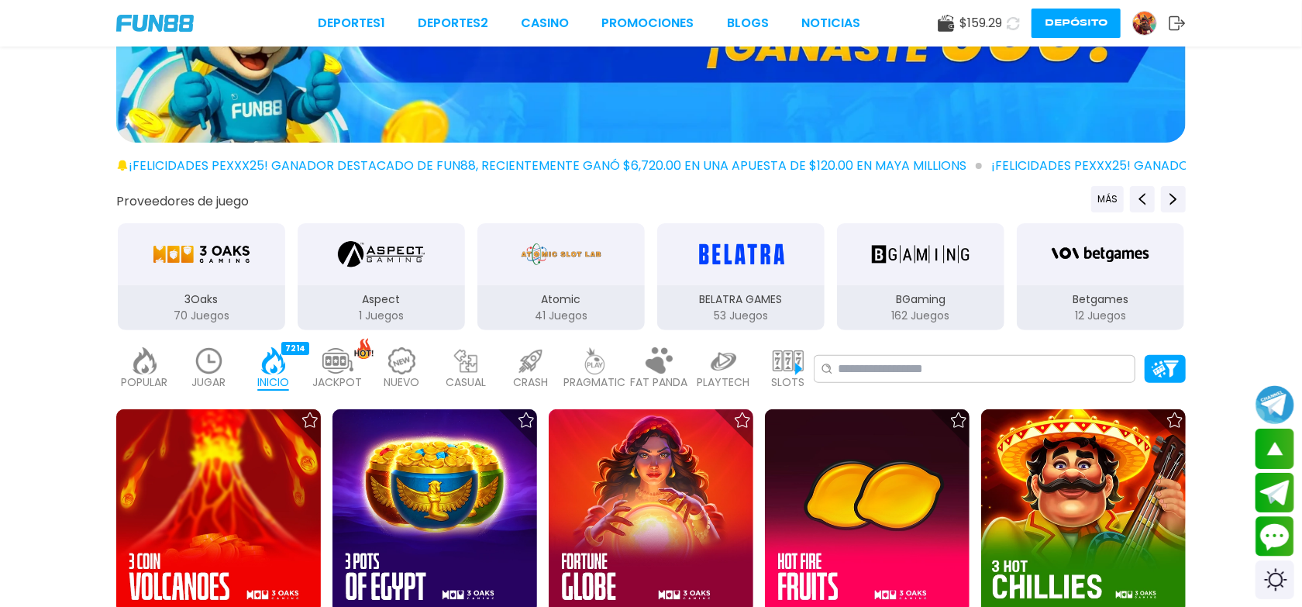
scroll to position [33, 0]
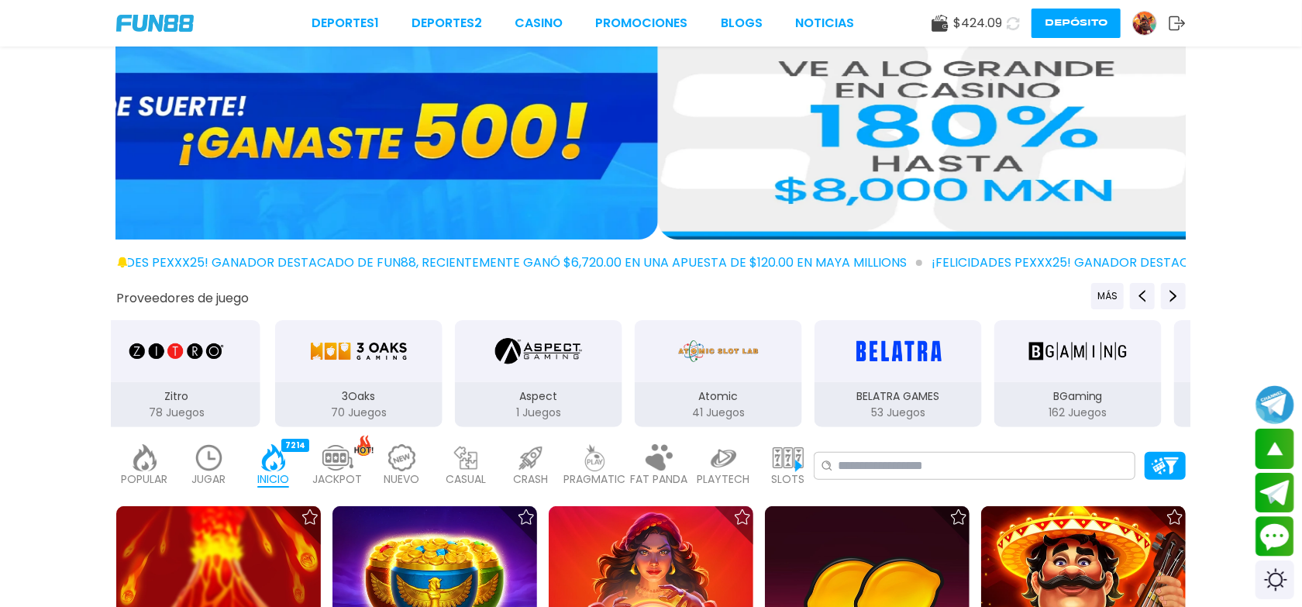
drag, startPoint x: 291, startPoint y: 381, endPoint x: 625, endPoint y: 345, distance: 336.0
click at [625, 345] on button "Aspect 1 Juegos" at bounding box center [539, 374] width 180 height 110
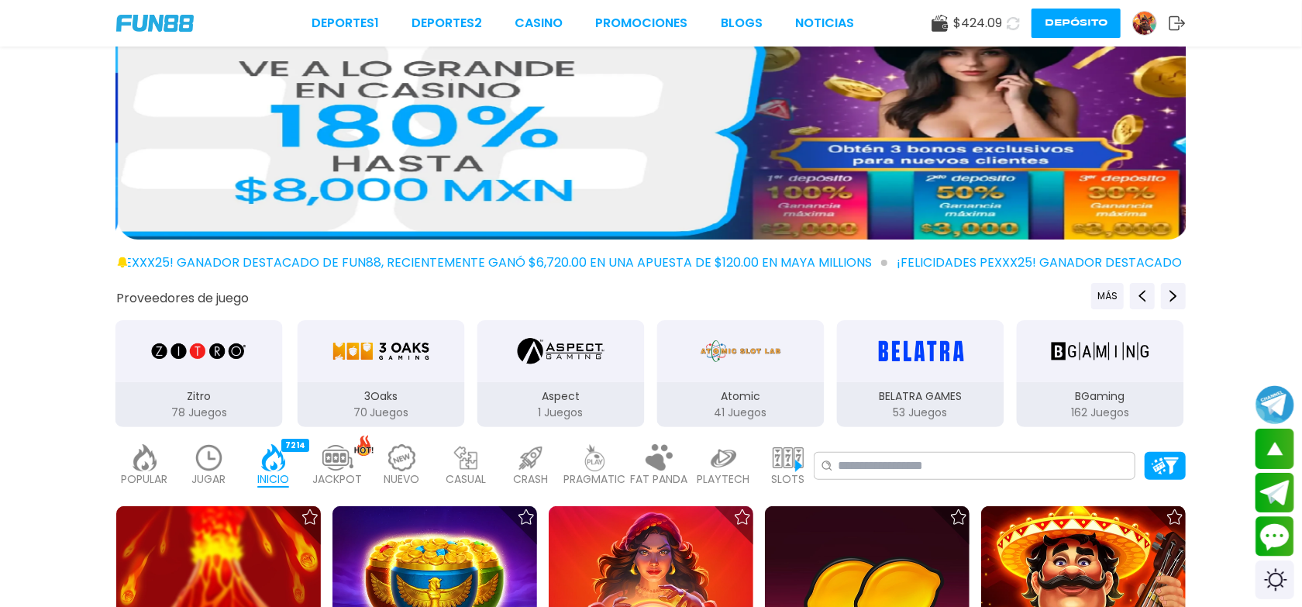
click at [406, 380] on div "3Oaks" at bounding box center [381, 351] width 167 height 62
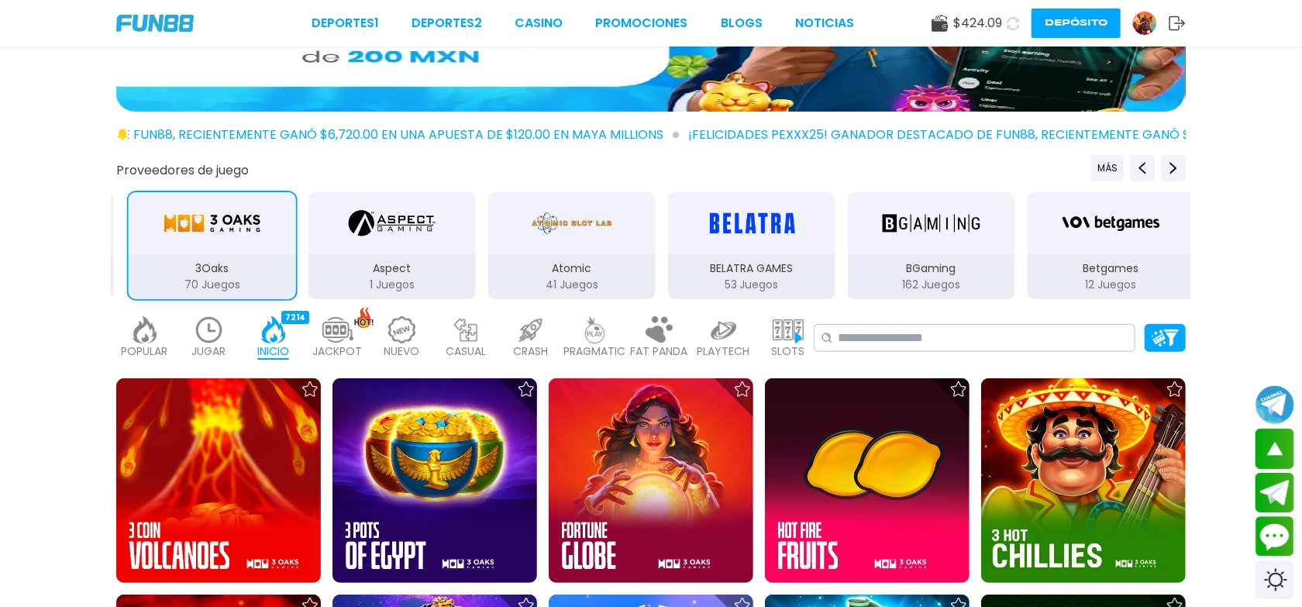
scroll to position [33, 0]
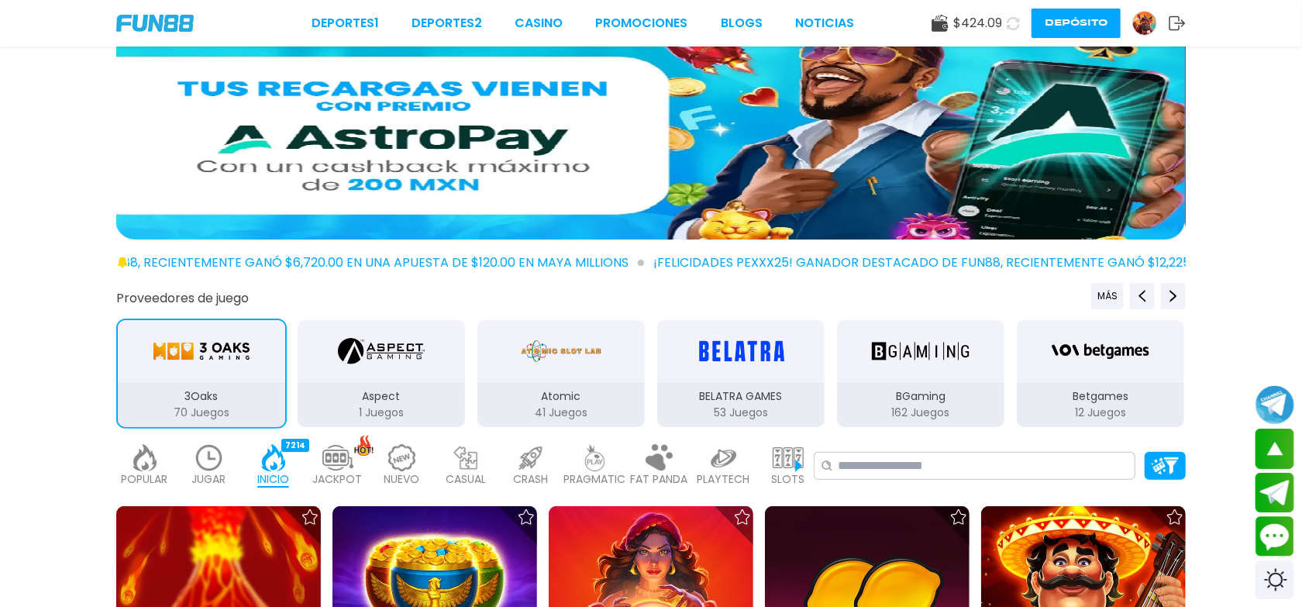
click at [257, 361] on div "3Oaks" at bounding box center [201, 351] width 167 height 62
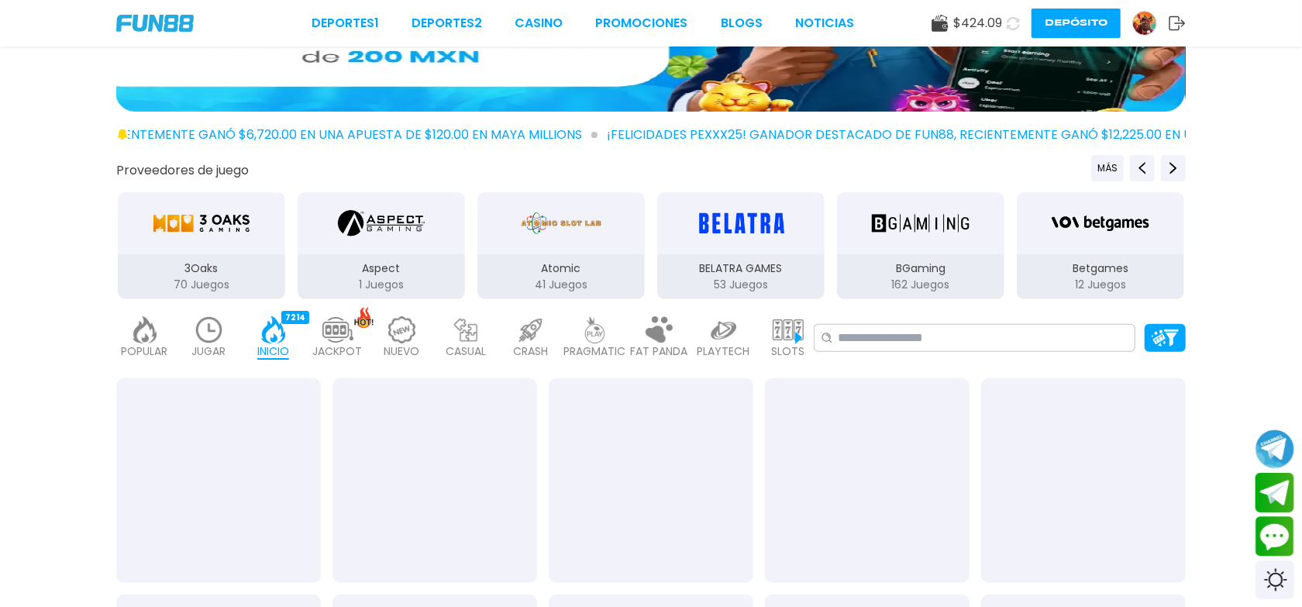
scroll to position [266, 0]
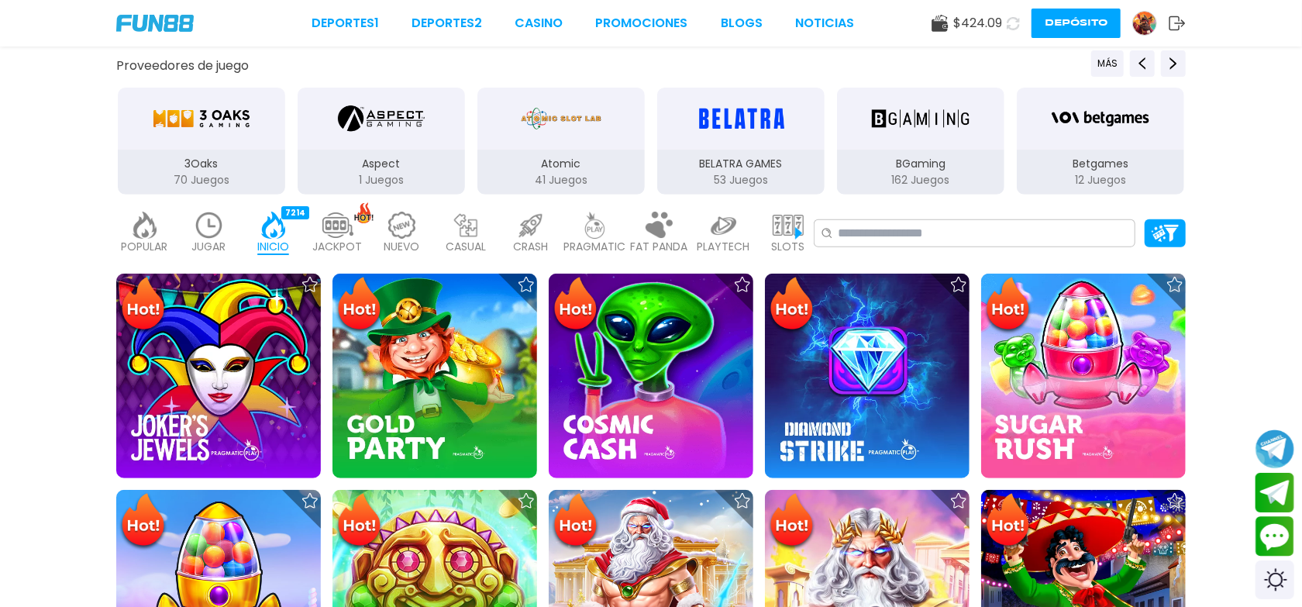
drag, startPoint x: 247, startPoint y: 106, endPoint x: 257, endPoint y: 114, distance: 12.7
click at [253, 105] on div "3Oaks" at bounding box center [201, 119] width 167 height 62
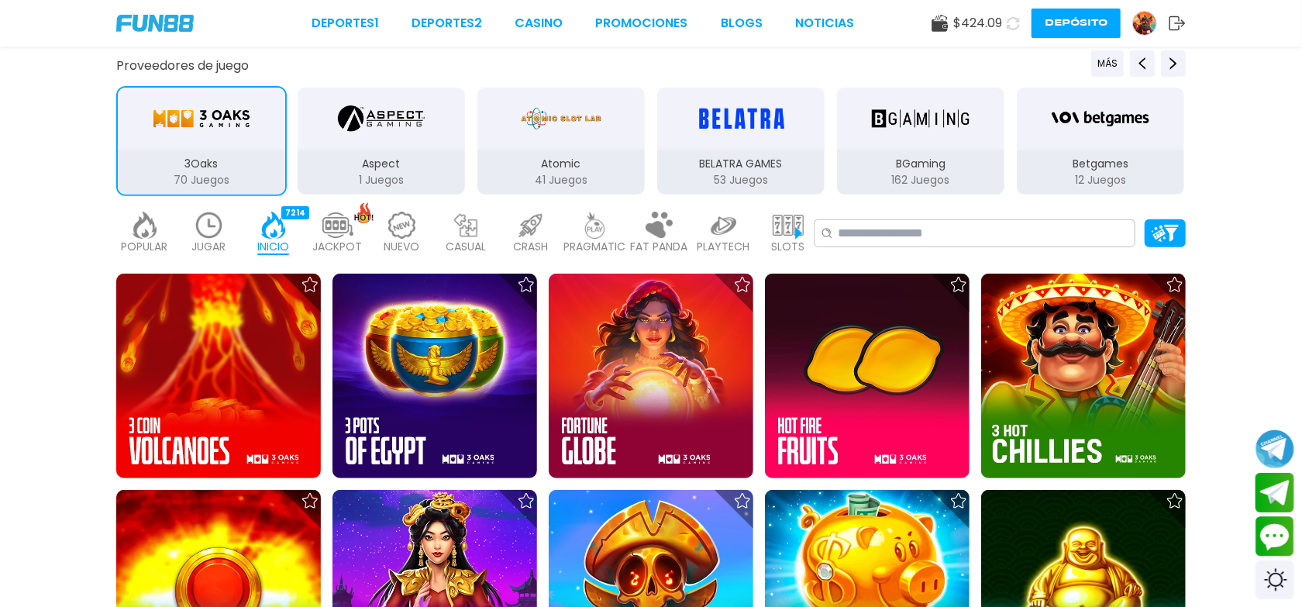
click at [228, 231] on div "JUGAR 45" at bounding box center [209, 233] width 57 height 62
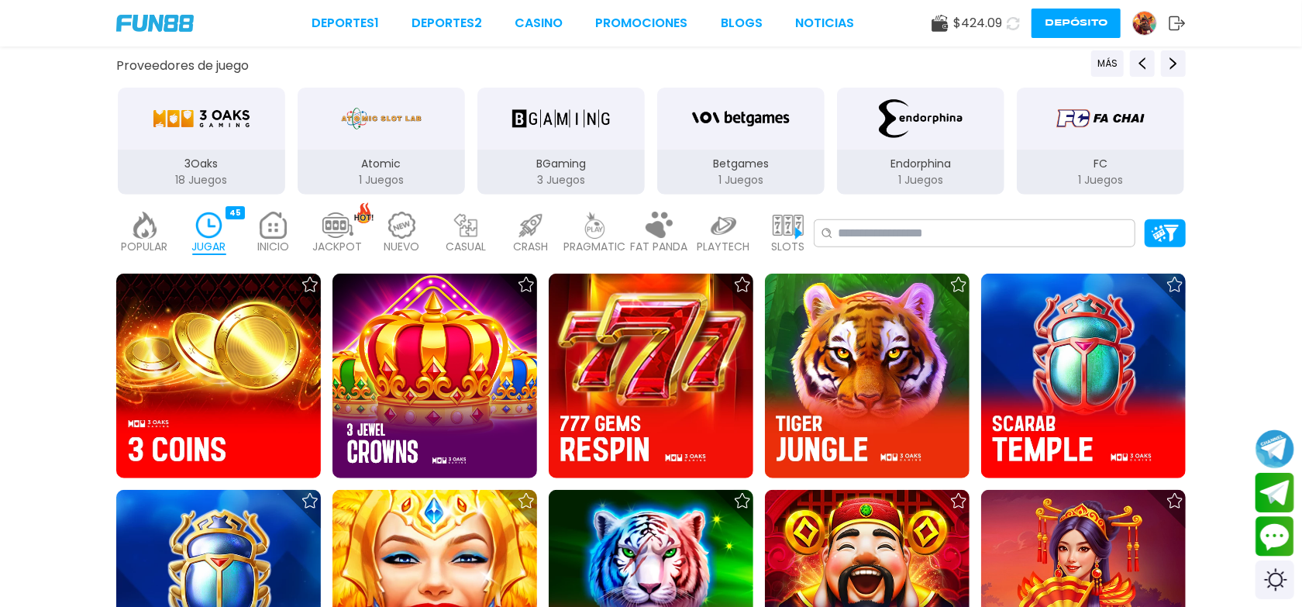
click at [412, 230] on img at bounding box center [402, 225] width 31 height 27
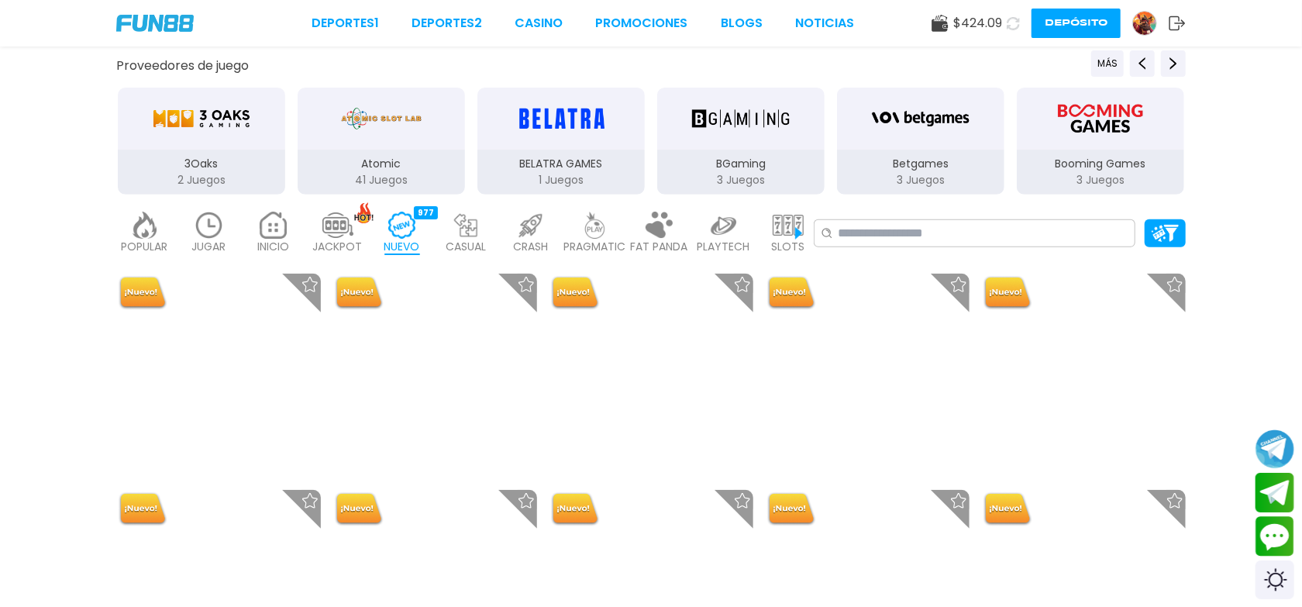
click at [346, 223] on img at bounding box center [338, 225] width 31 height 27
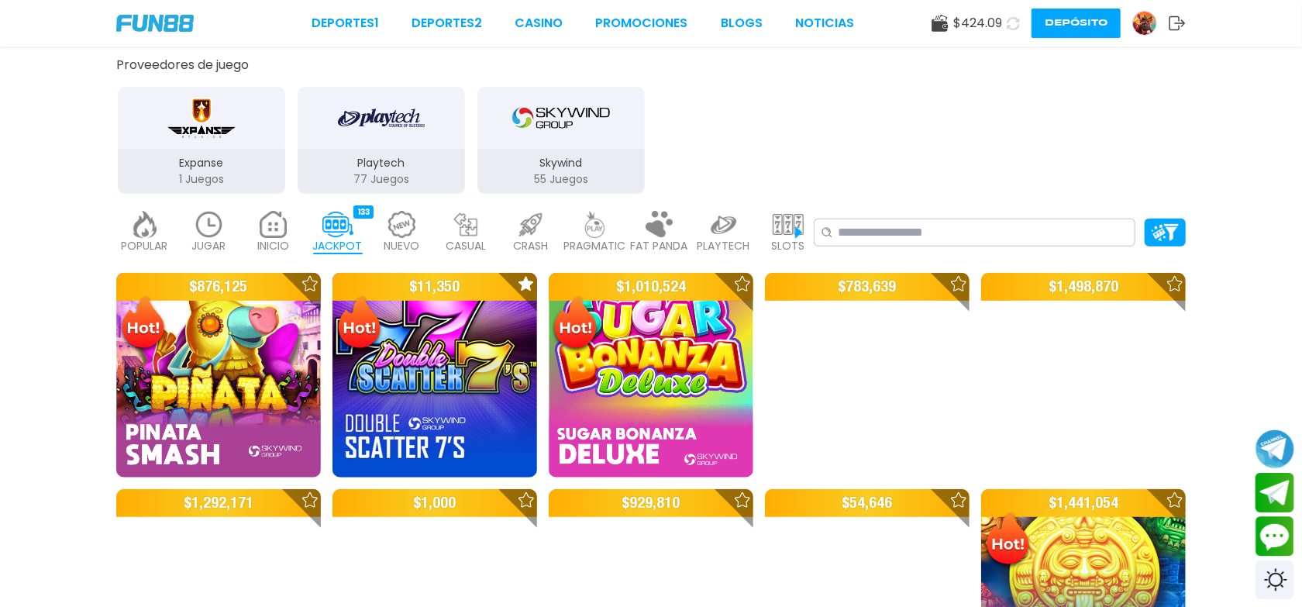
click at [130, 242] on p "POPULAR" at bounding box center [145, 246] width 47 height 16
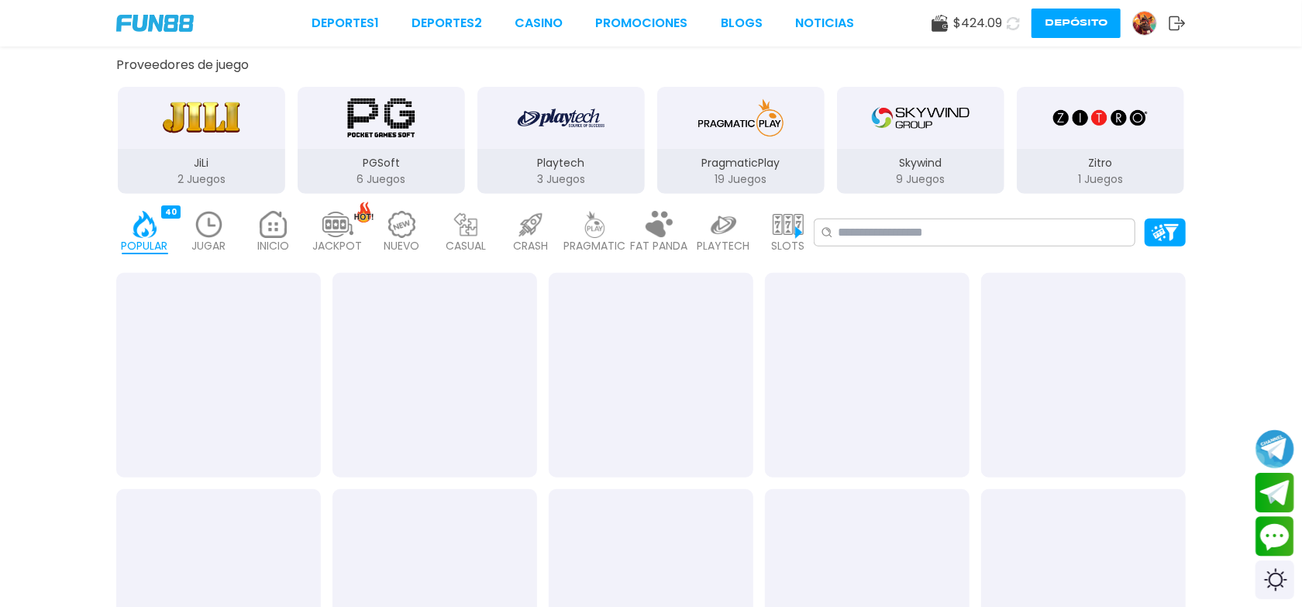
drag, startPoint x: 191, startPoint y: 150, endPoint x: 200, endPoint y: 151, distance: 8.6
click at [199, 150] on div "JiLi 2 Juegos" at bounding box center [201, 171] width 167 height 45
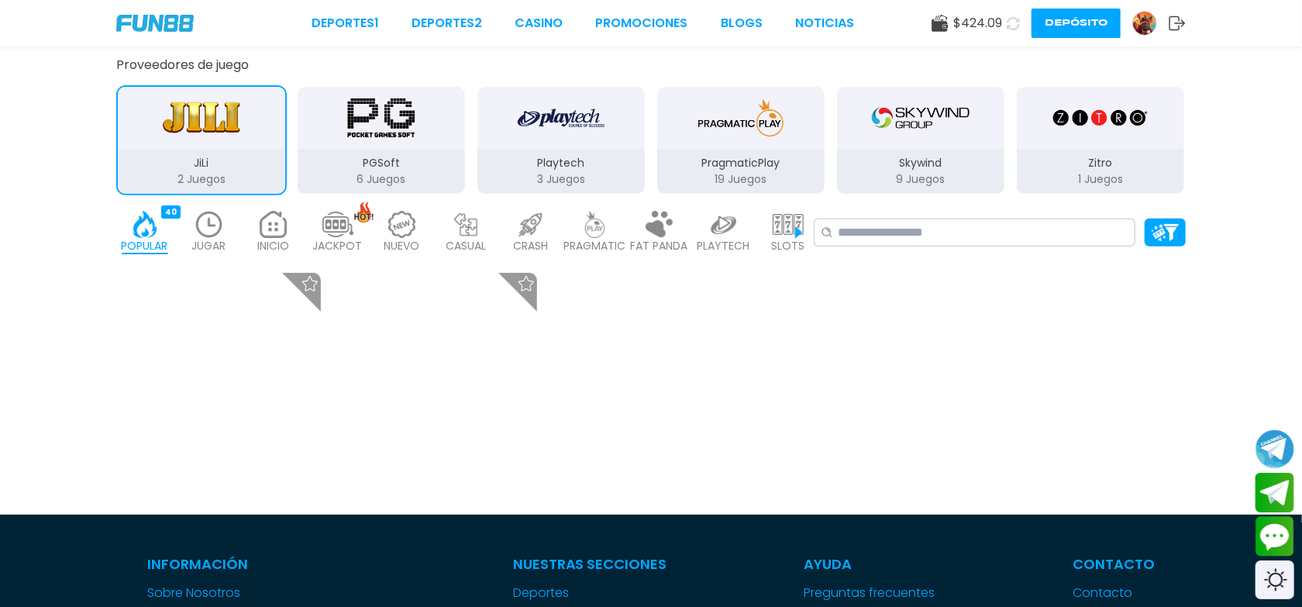
drag, startPoint x: 334, startPoint y: 135, endPoint x: 651, endPoint y: 107, distance: 318.3
click at [651, 107] on div "JiLi 2 Juegos PGSoft 6 Juegos Playtech 3 Juegos PragmaticPlay 19 Juegos Skywind…" at bounding box center [651, 138] width 1079 height 113
drag, startPoint x: 368, startPoint y: 172, endPoint x: 642, endPoint y: 151, distance: 274.5
click at [370, 172] on p "6 Juegos" at bounding box center [381, 179] width 167 height 16
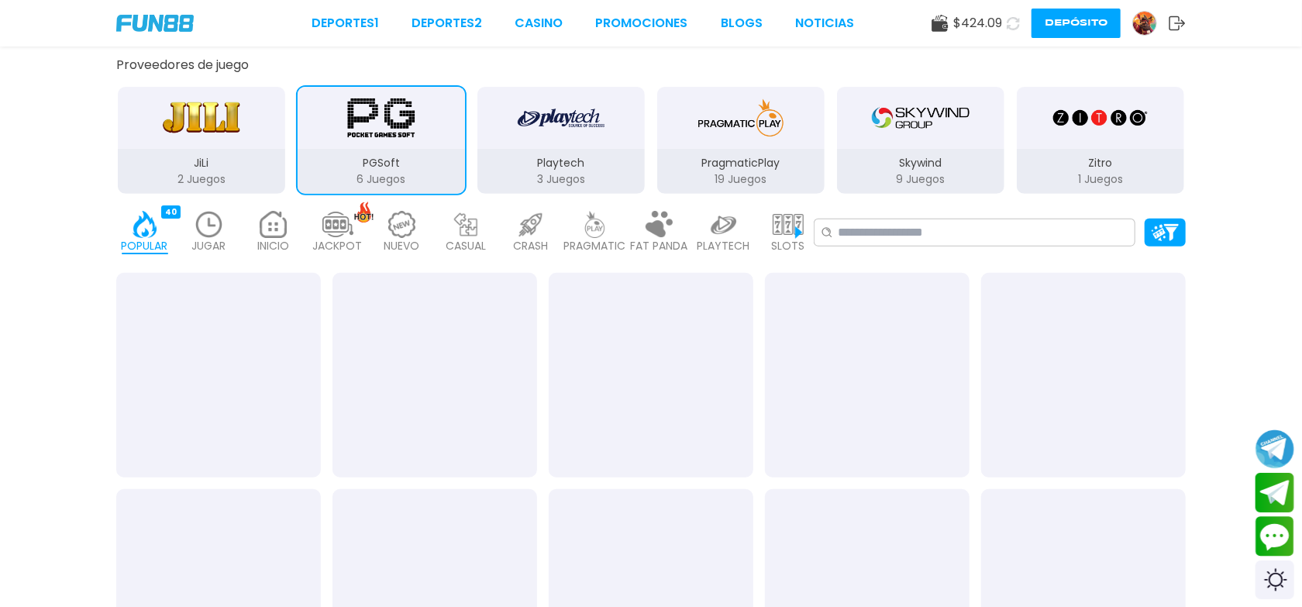
drag, startPoint x: 642, startPoint y: 151, endPoint x: 816, endPoint y: 140, distance: 174.1
click at [816, 140] on div "JiLi 2 Juegos PGSoft 6 Juegos Playtech 3 Juegos PragmaticPlay 19 Juegos Skywind…" at bounding box center [651, 138] width 1079 height 113
drag, startPoint x: 674, startPoint y: 150, endPoint x: 902, endPoint y: 141, distance: 228.9
click at [902, 141] on div "JiLi 2 Juegos PGSoft 6 Juegos Playtech 3 Juegos PragmaticPlay 19 Juegos Skywind…" at bounding box center [651, 138] width 1079 height 113
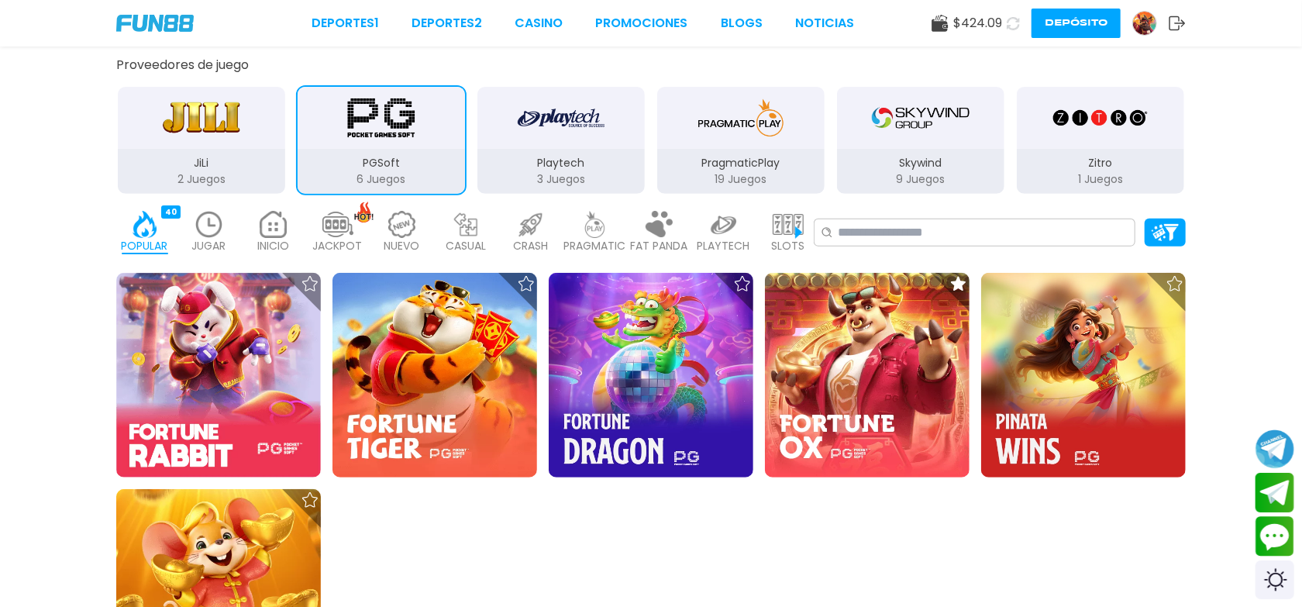
drag, startPoint x: 757, startPoint y: 161, endPoint x: 544, endPoint y: 158, distance: 213.2
click at [544, 158] on div "JiLi 2 Juegos PGSoft 6 Juegos Playtech 3 Juegos PragmaticPlay 19 Juegos Skywind…" at bounding box center [651, 138] width 1079 height 113
drag, startPoint x: 402, startPoint y: 178, endPoint x: 647, endPoint y: 188, distance: 245.2
click at [647, 188] on div "JiLi 2 Juegos PGSoft 6 Juegos Playtech 3 Juegos PragmaticPlay 19 Juegos Skywind…" at bounding box center [651, 138] width 1079 height 113
click at [292, 239] on div "INICIO 7214" at bounding box center [273, 233] width 57 height 62
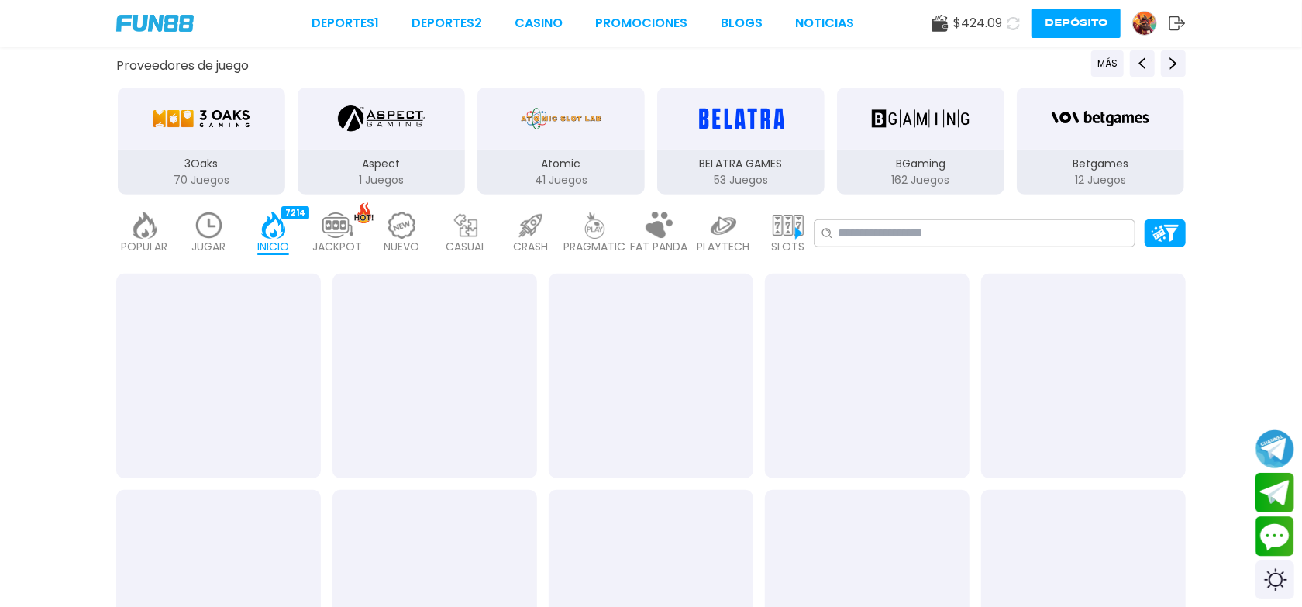
click at [248, 177] on p "70 Juegos" at bounding box center [201, 180] width 167 height 16
click at [249, 150] on div "3Oaks 70 Juegos" at bounding box center [201, 172] width 167 height 45
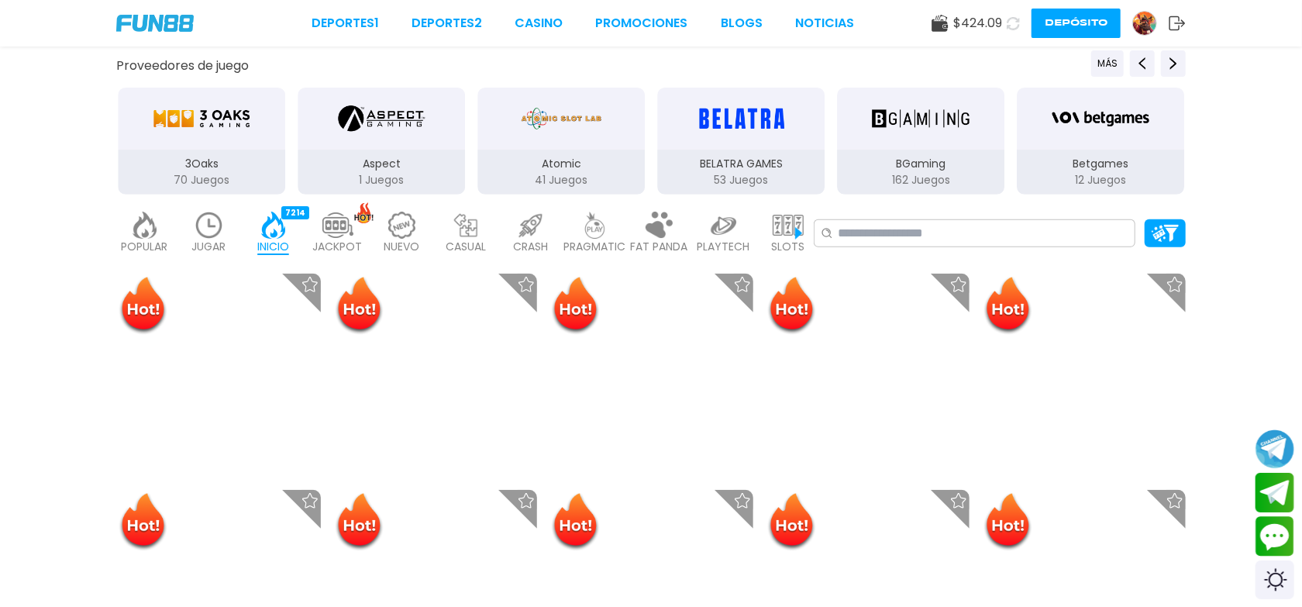
click at [250, 147] on div "3Oaks" at bounding box center [201, 119] width 167 height 62
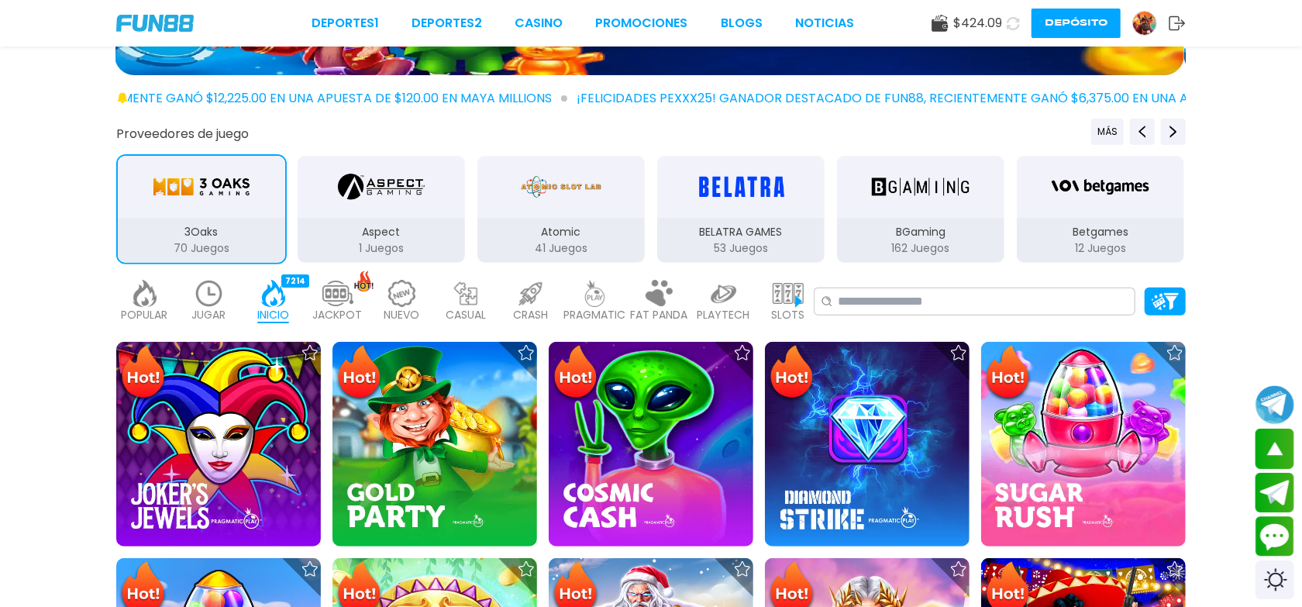
scroll to position [150, 0]
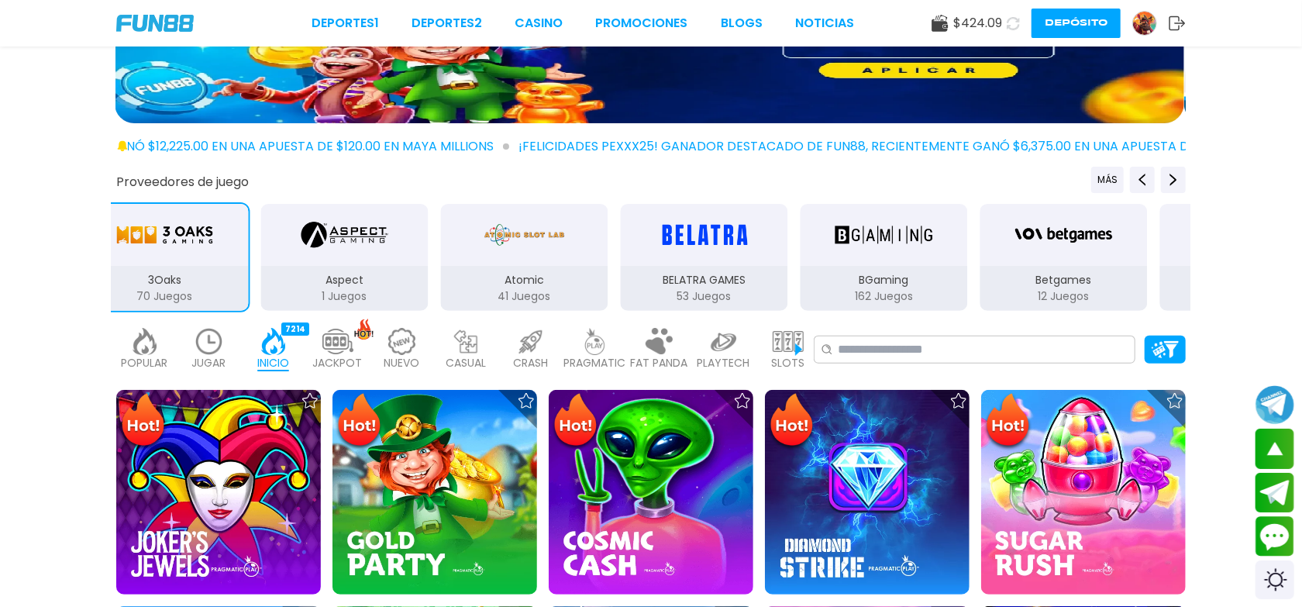
drag, startPoint x: 198, startPoint y: 236, endPoint x: 314, endPoint y: 234, distance: 116.3
click at [314, 234] on img "Aspect" at bounding box center [345, 234] width 87 height 43
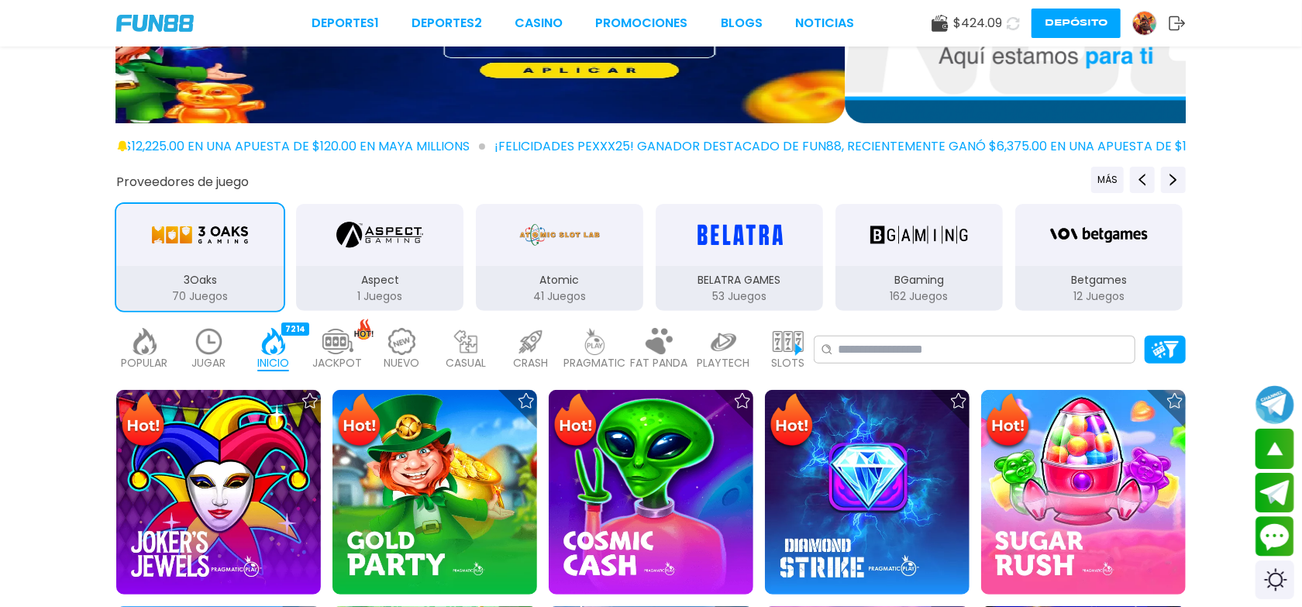
click at [236, 240] on img "3Oaks" at bounding box center [200, 234] width 98 height 43
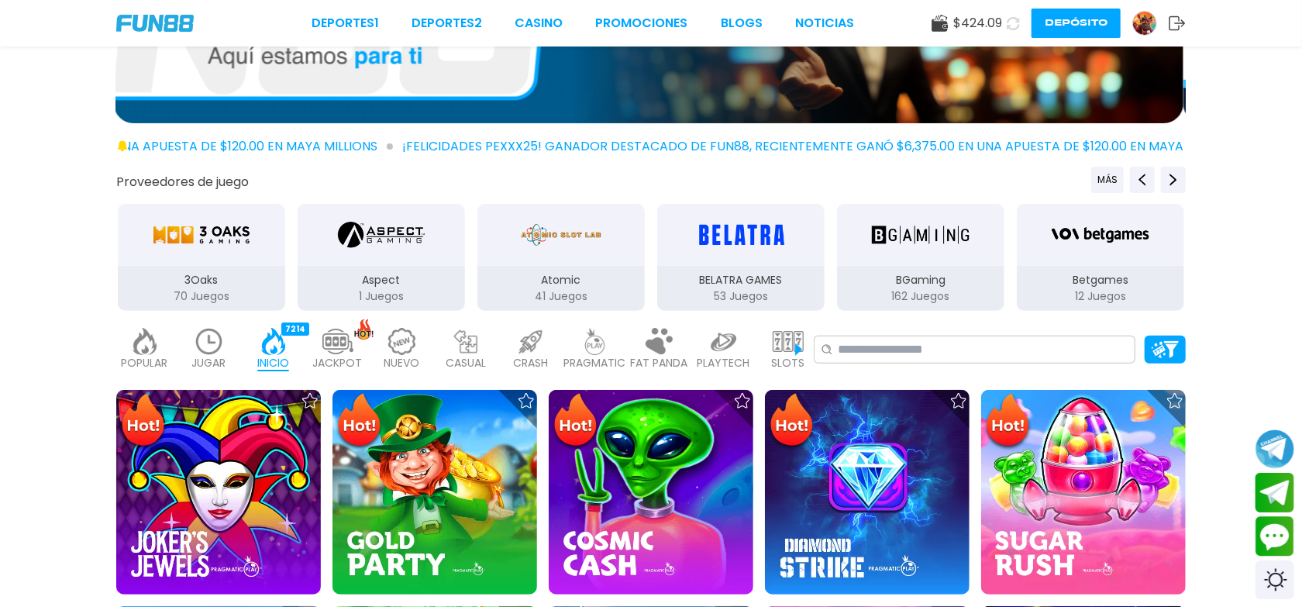
scroll to position [266, 0]
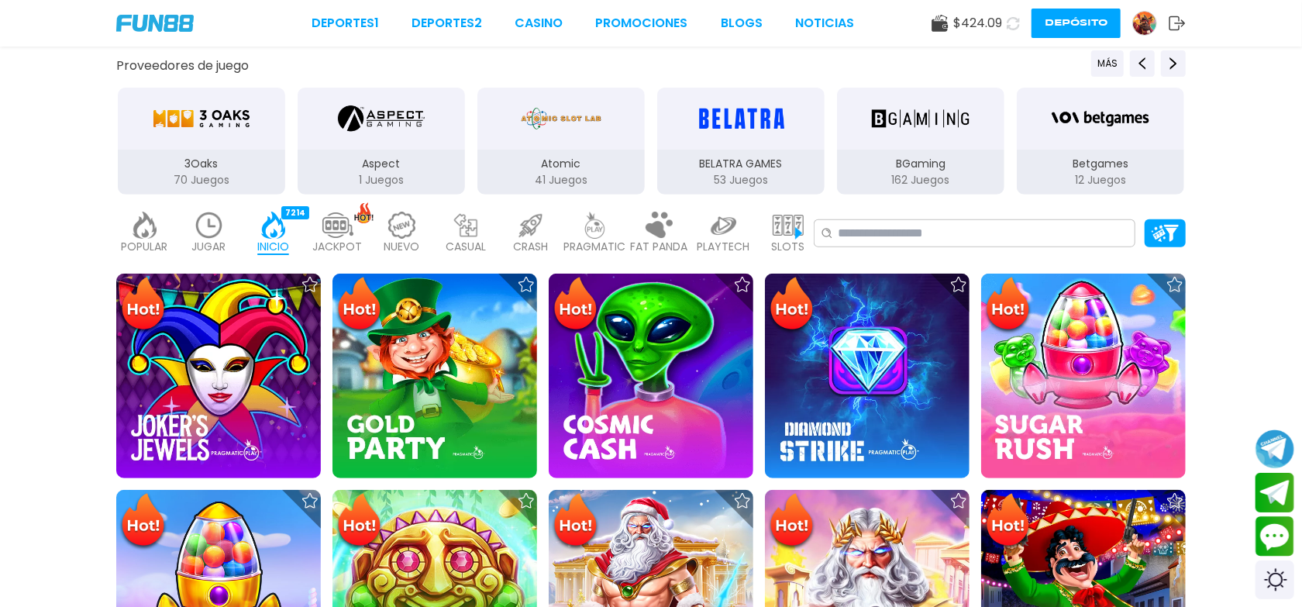
drag, startPoint x: 166, startPoint y: 185, endPoint x: 169, endPoint y: 193, distance: 9.1
click at [169, 184] on p "70 Juegos" at bounding box center [201, 180] width 167 height 16
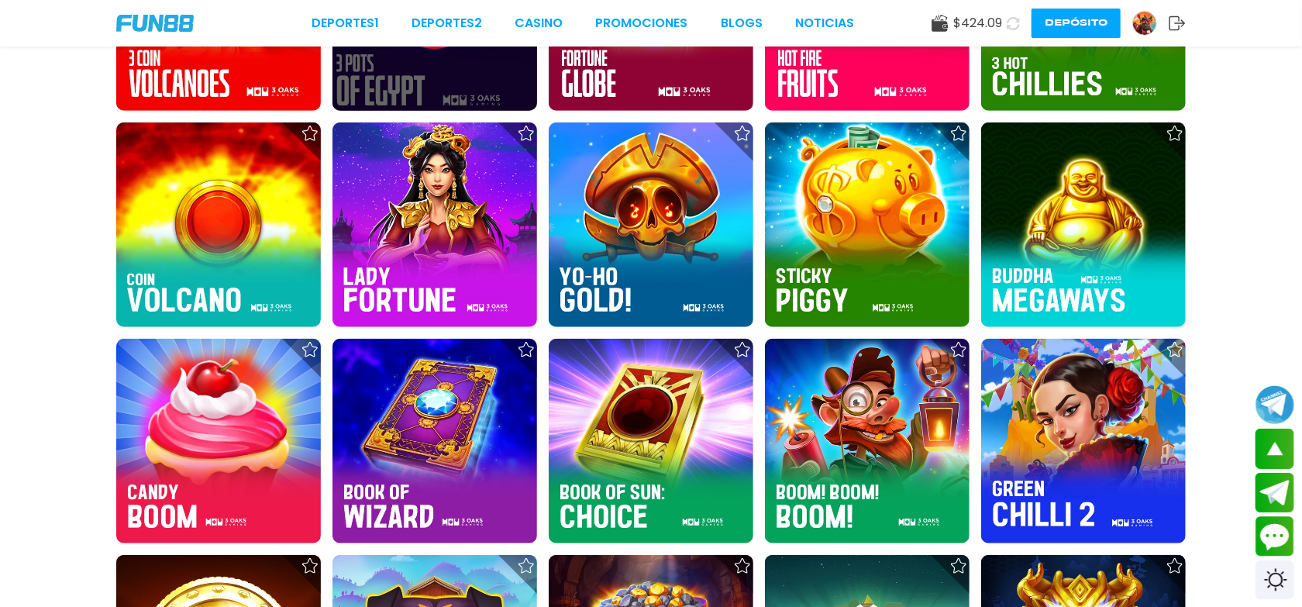
scroll to position [847, 0]
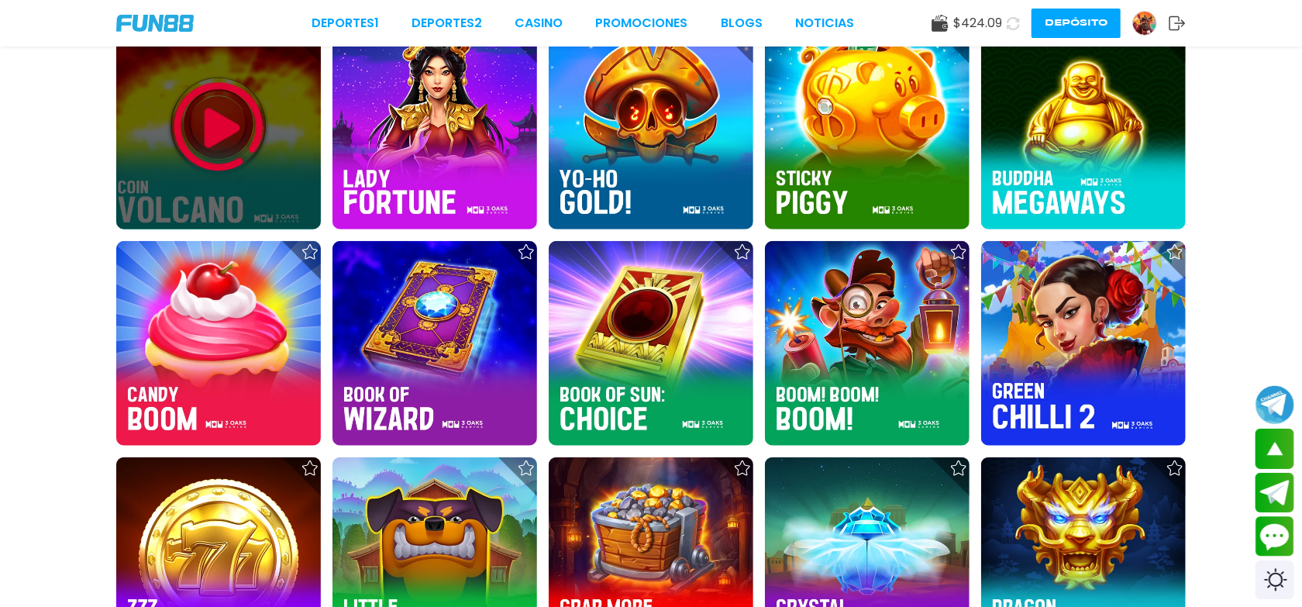
click at [161, 150] on div at bounding box center [218, 127] width 205 height 205
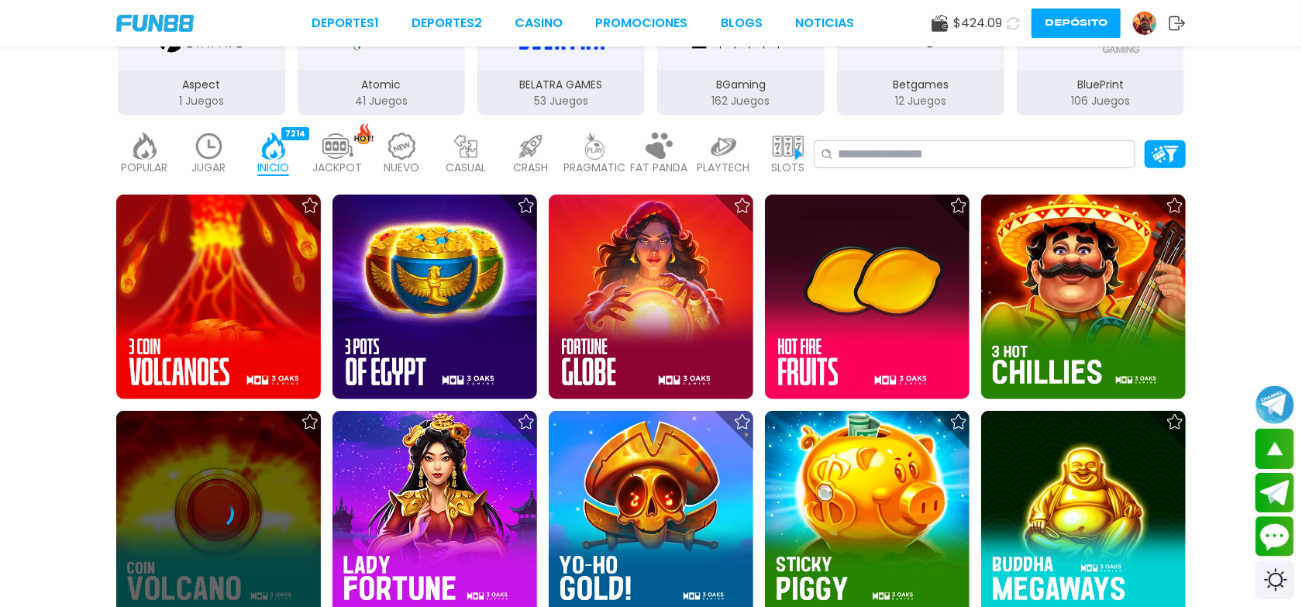
scroll to position [266, 0]
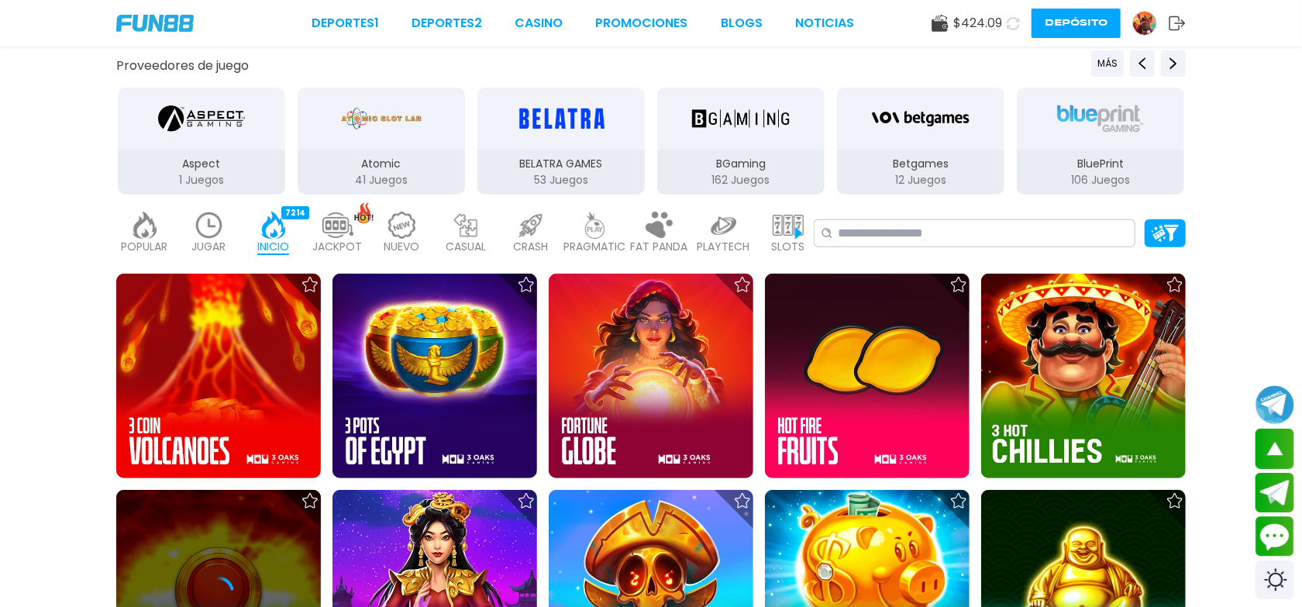
click at [151, 110] on div "Aspect" at bounding box center [201, 119] width 167 height 62
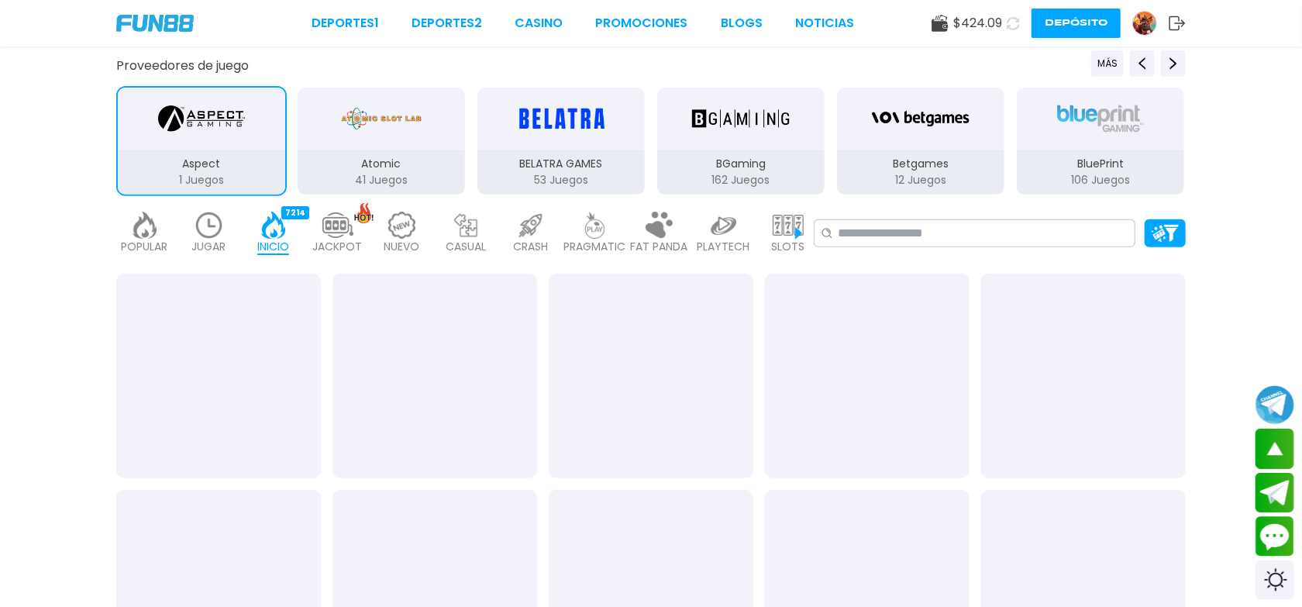
click at [525, 146] on div "BELATRA GAMES" at bounding box center [561, 119] width 167 height 62
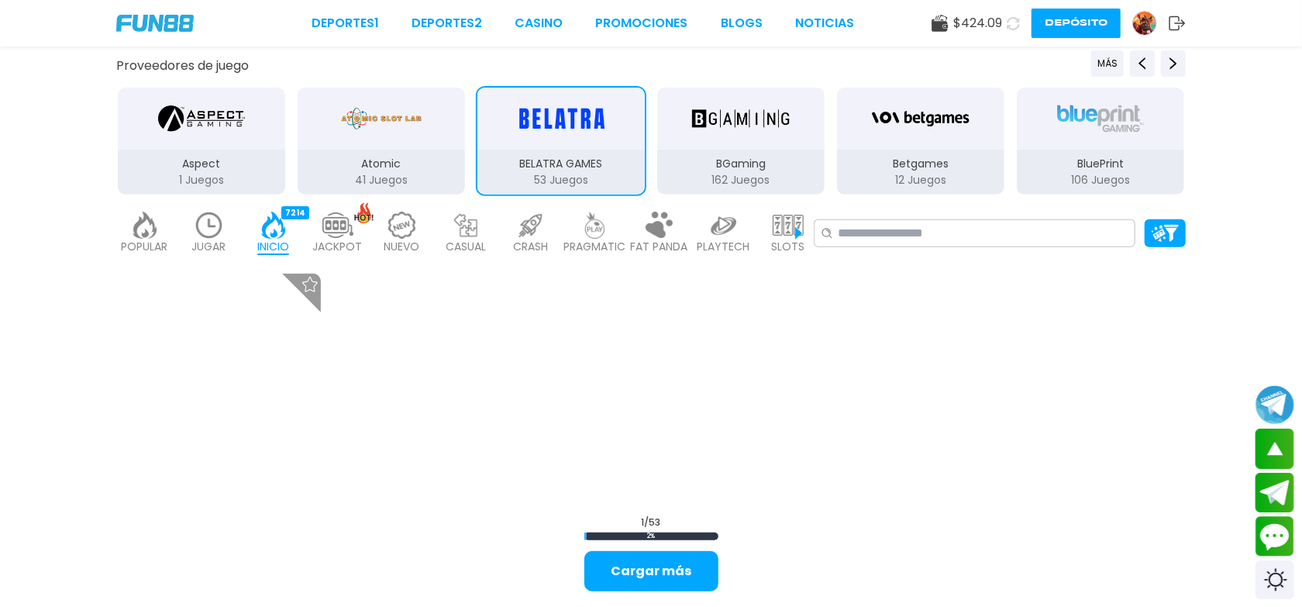
click at [362, 150] on div "Atomic 41 Juegos" at bounding box center [381, 172] width 167 height 45
click at [476, 133] on div "3Oaks 70 Juegos Aspect 1 Juegos Atomic 41 Juegos BELATRA GAMES 53 Juegos BGamin…" at bounding box center [471, 141] width 1079 height 110
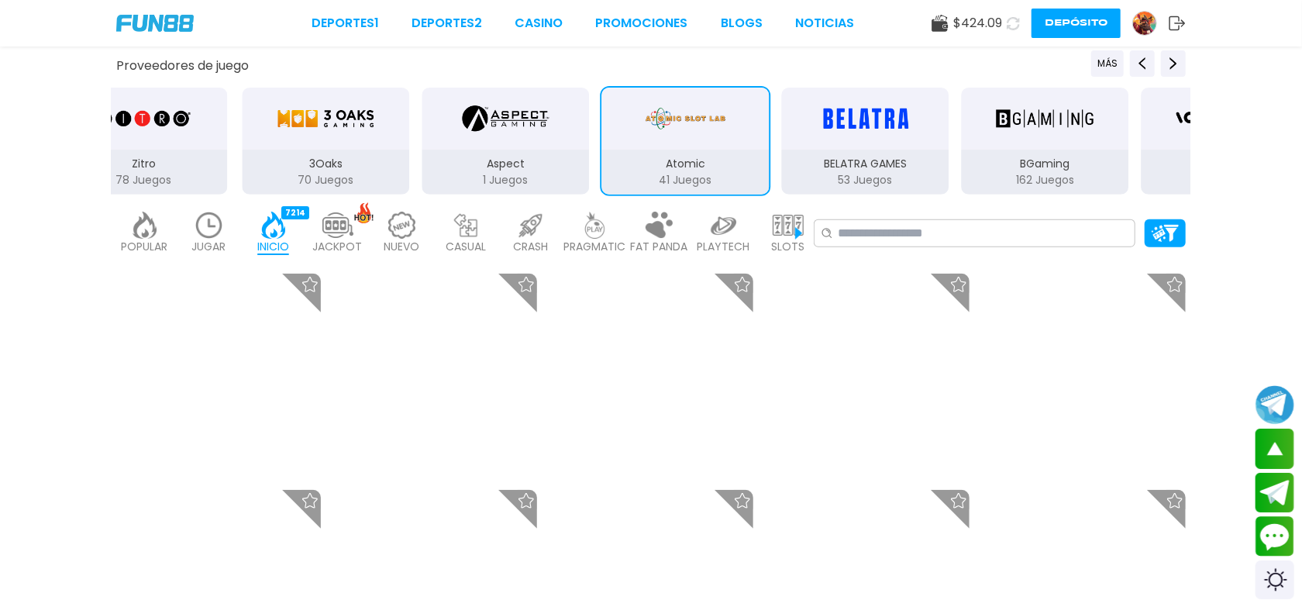
drag, startPoint x: 530, startPoint y: 135, endPoint x: 799, endPoint y: 119, distance: 269.5
click at [769, 119] on div "Atomic" at bounding box center [685, 119] width 167 height 62
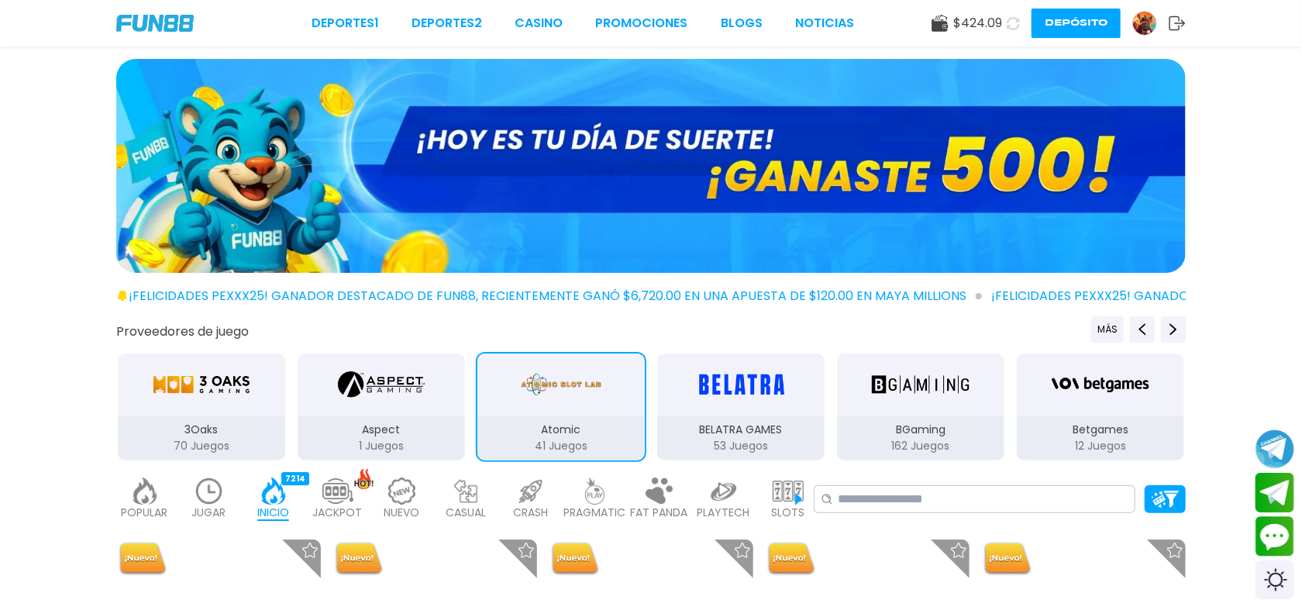
click at [202, 357] on div "3Oaks" at bounding box center [201, 385] width 167 height 62
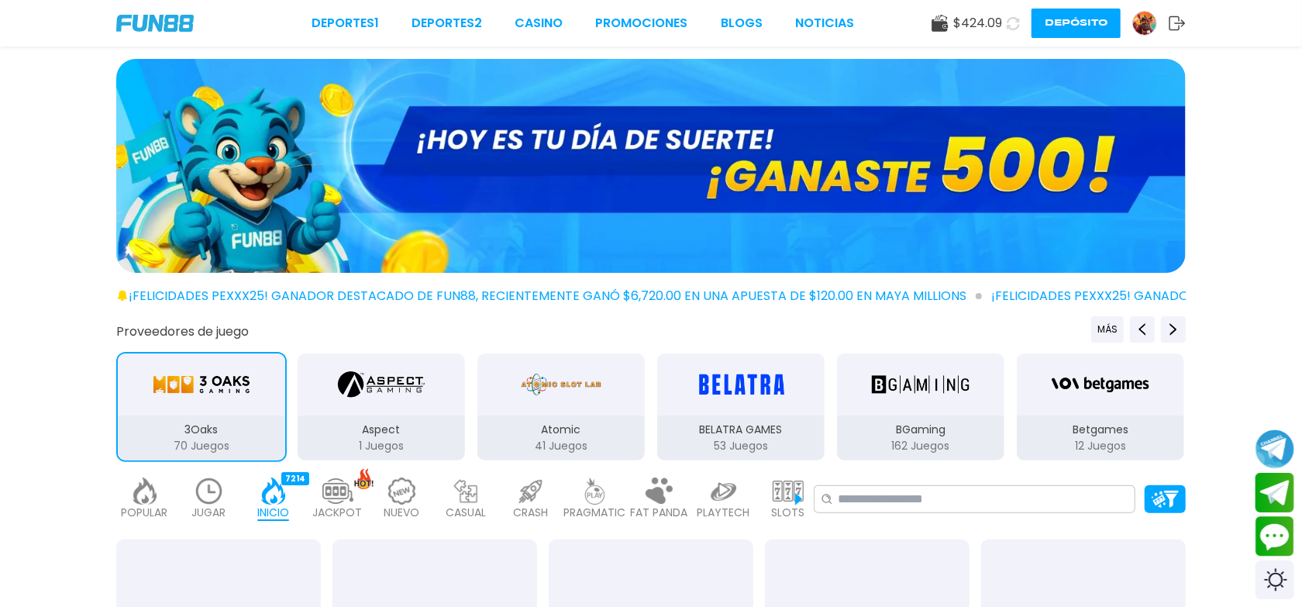
click at [219, 402] on img "3Oaks" at bounding box center [202, 384] width 98 height 43
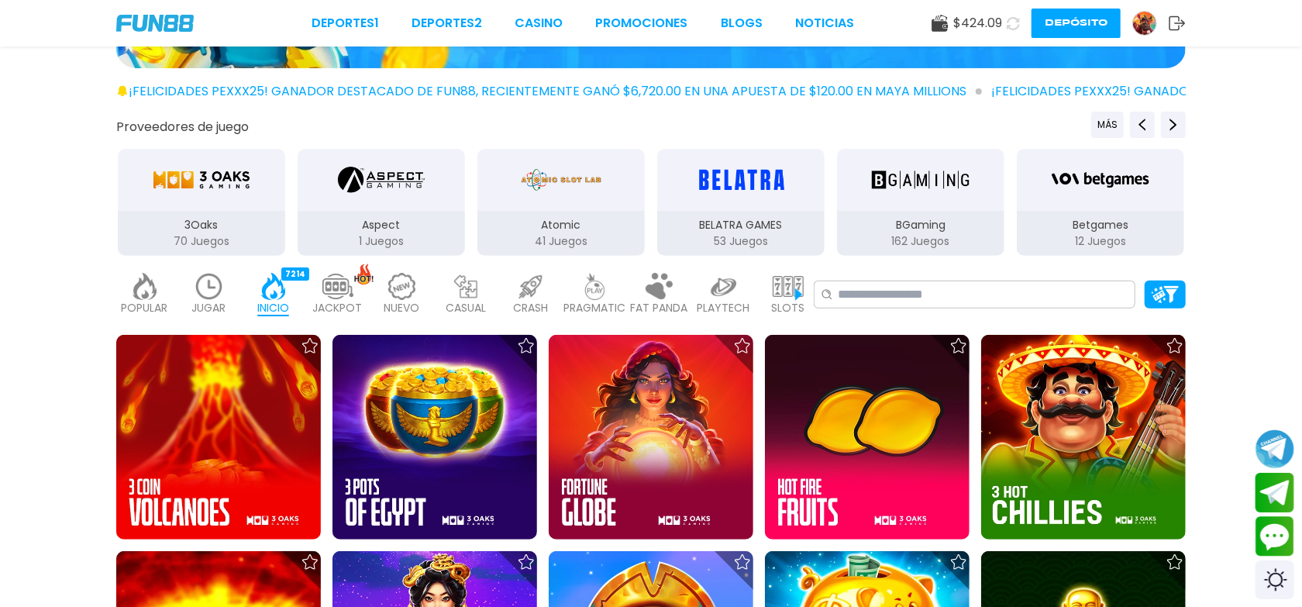
scroll to position [348, 0]
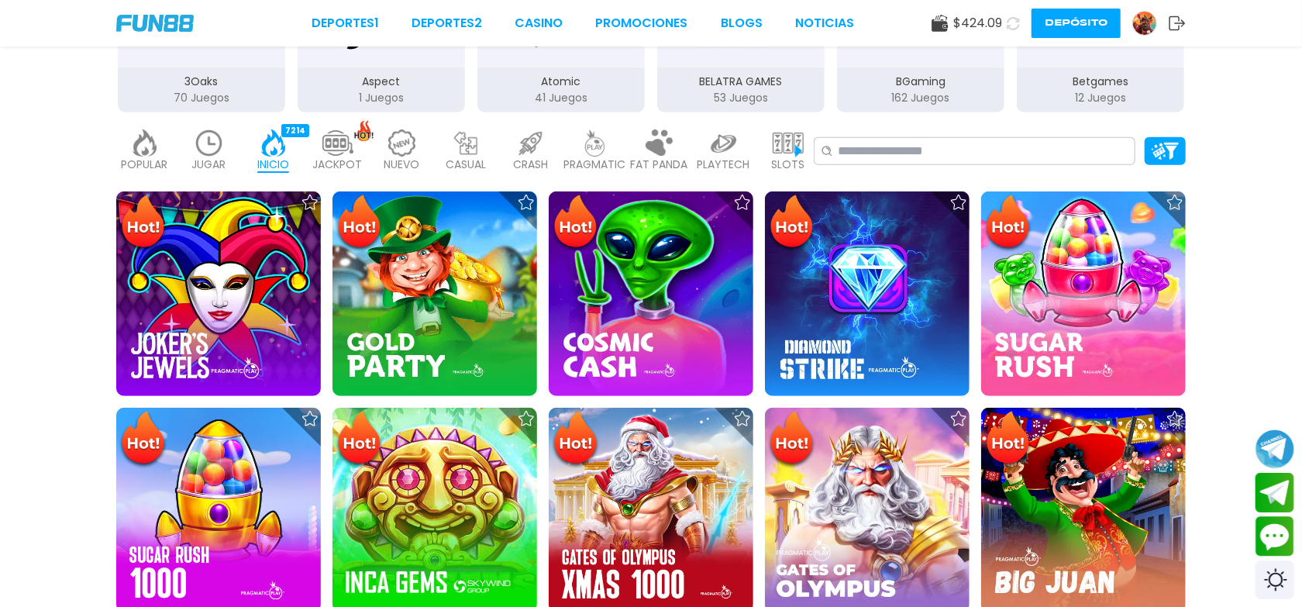
click at [178, 81] on p "3Oaks" at bounding box center [201, 82] width 167 height 16
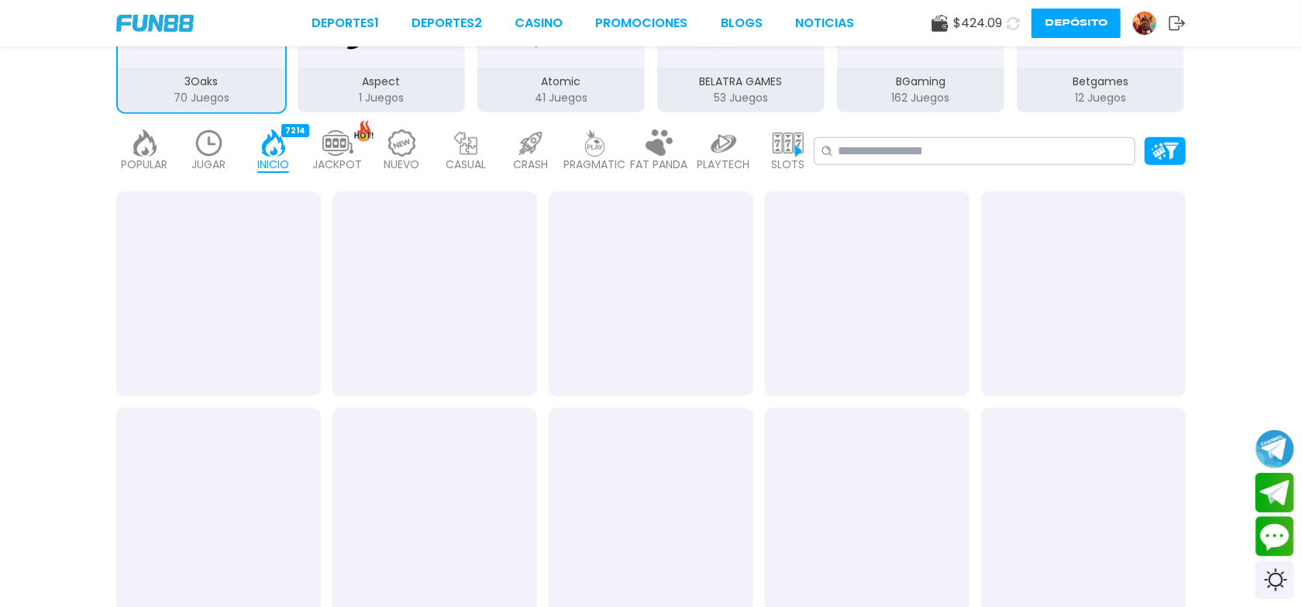
click at [178, 81] on p "3Oaks" at bounding box center [201, 82] width 167 height 16
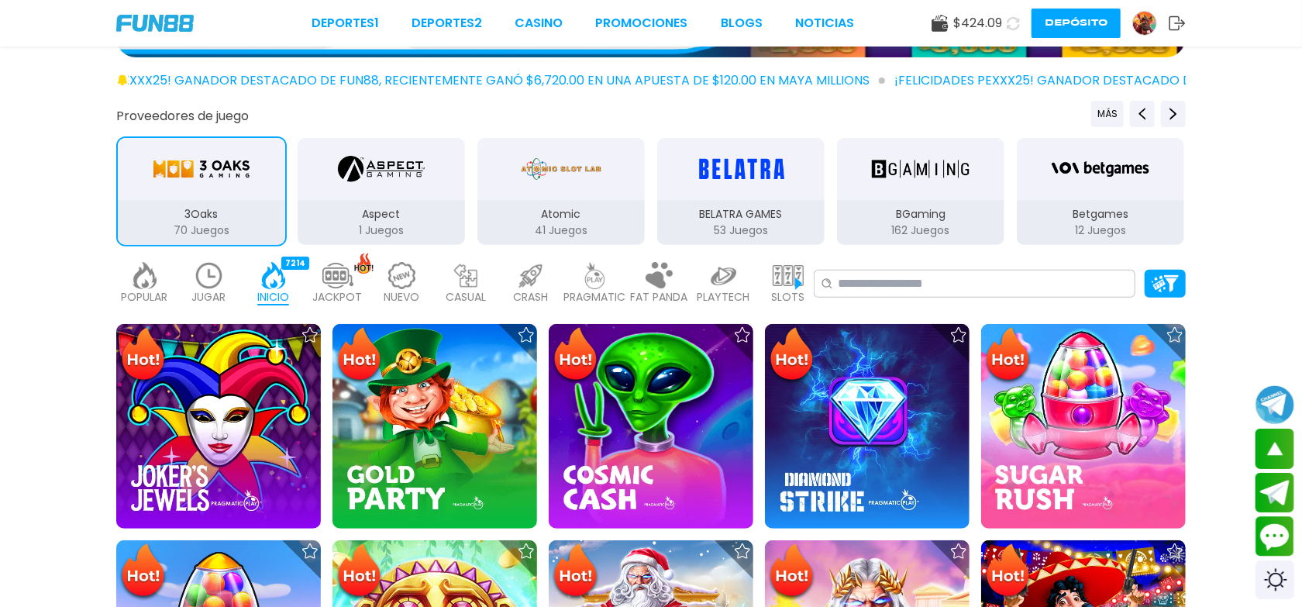
scroll to position [116, 0]
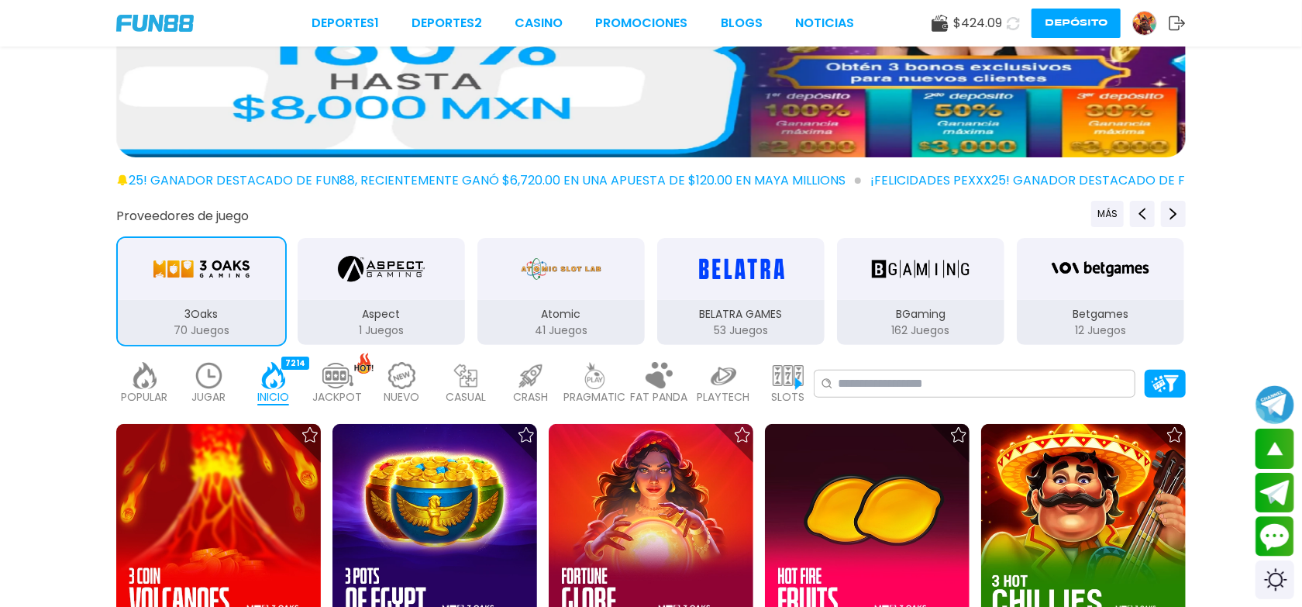
click at [218, 289] on div "3Oaks" at bounding box center [201, 269] width 167 height 62
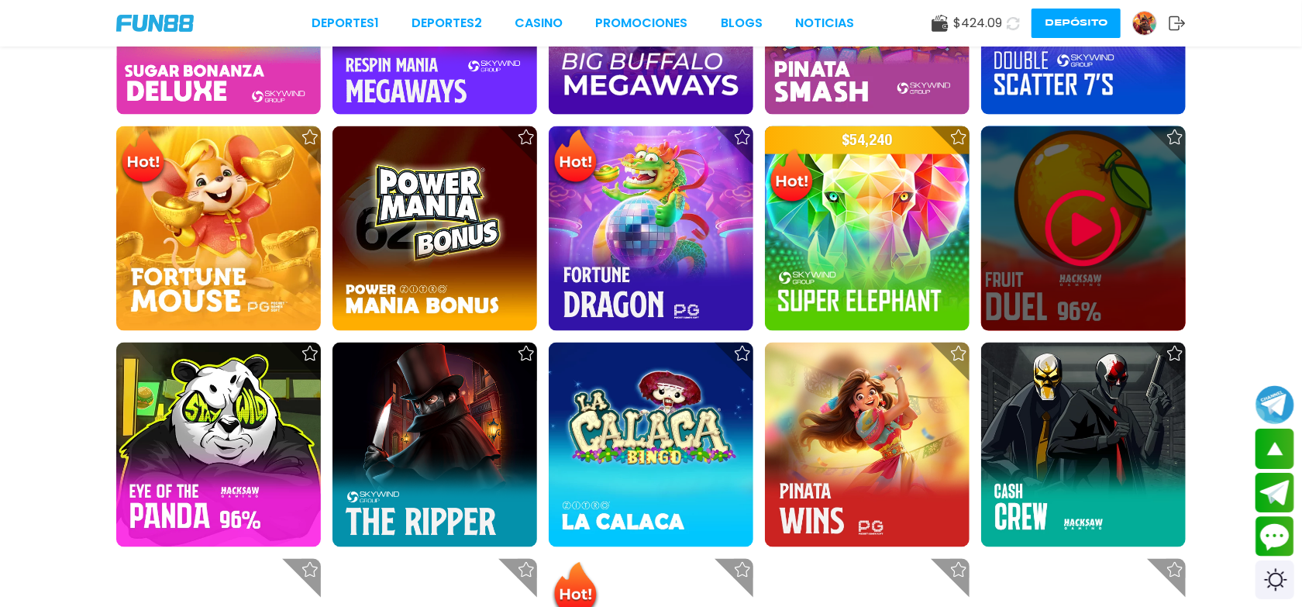
scroll to position [1046, 0]
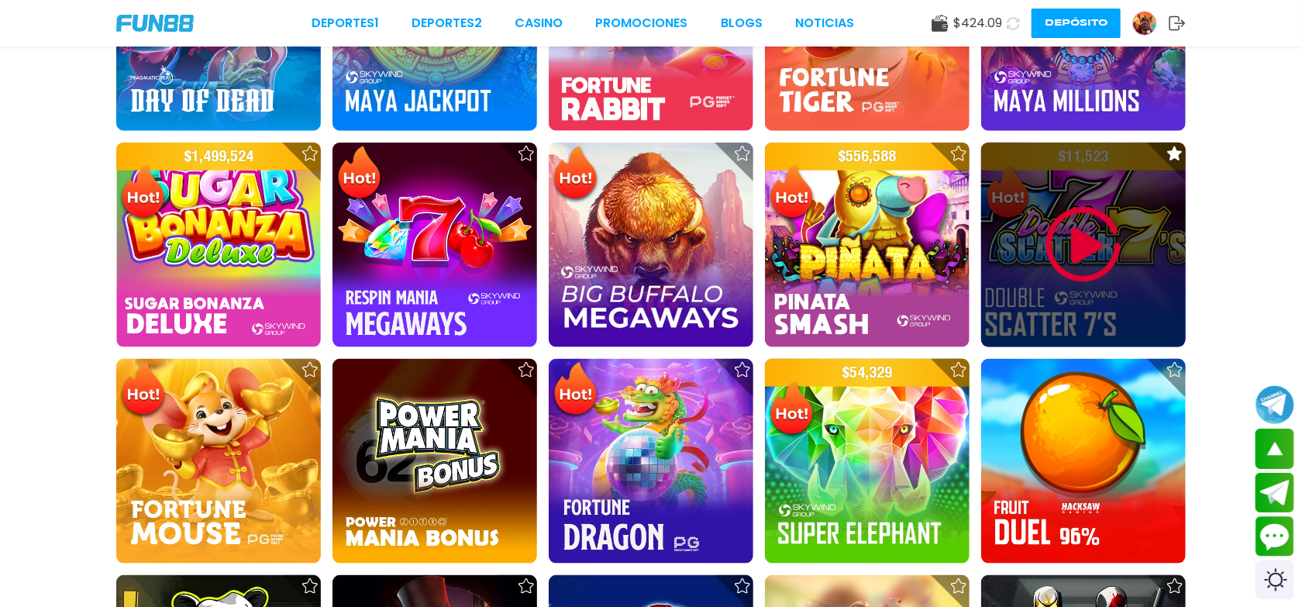
click at [1090, 254] on img at bounding box center [1083, 244] width 93 height 93
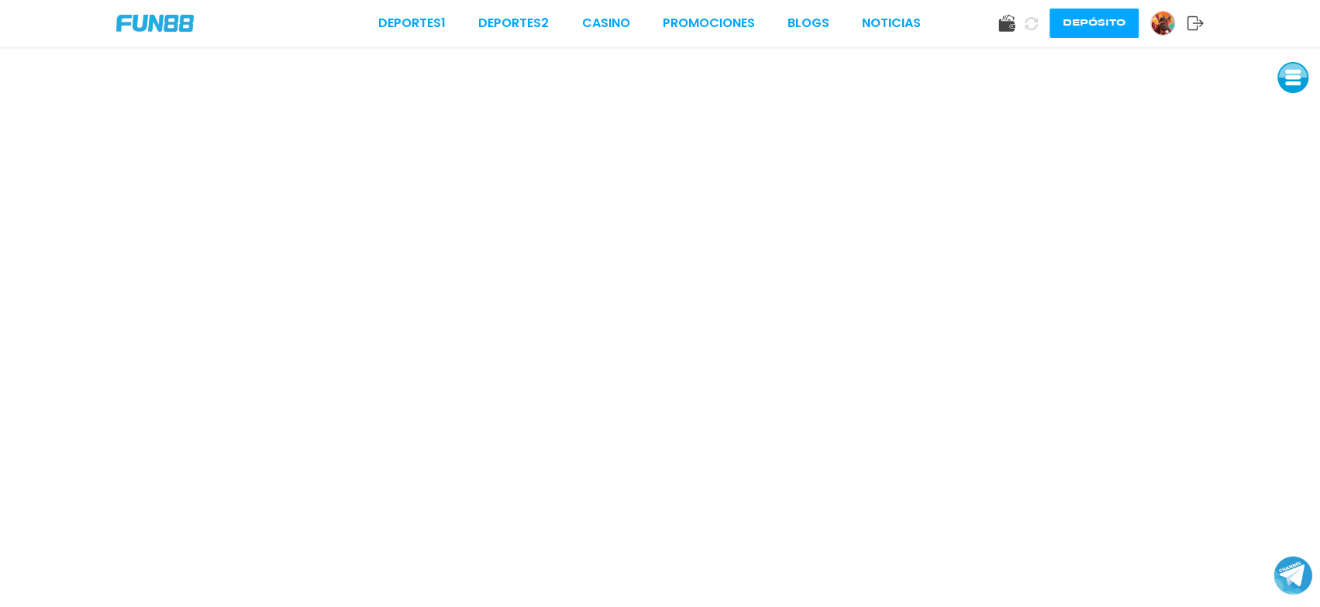
click at [595, 12] on div "Deportes 1 Deportes 2 CASINO Promociones BLOGS NOTICIAS Depósito" at bounding box center [660, 23] width 1320 height 47
click at [1279, 78] on button at bounding box center [1293, 77] width 31 height 31
click at [1298, 98] on button at bounding box center [1293, 112] width 31 height 31
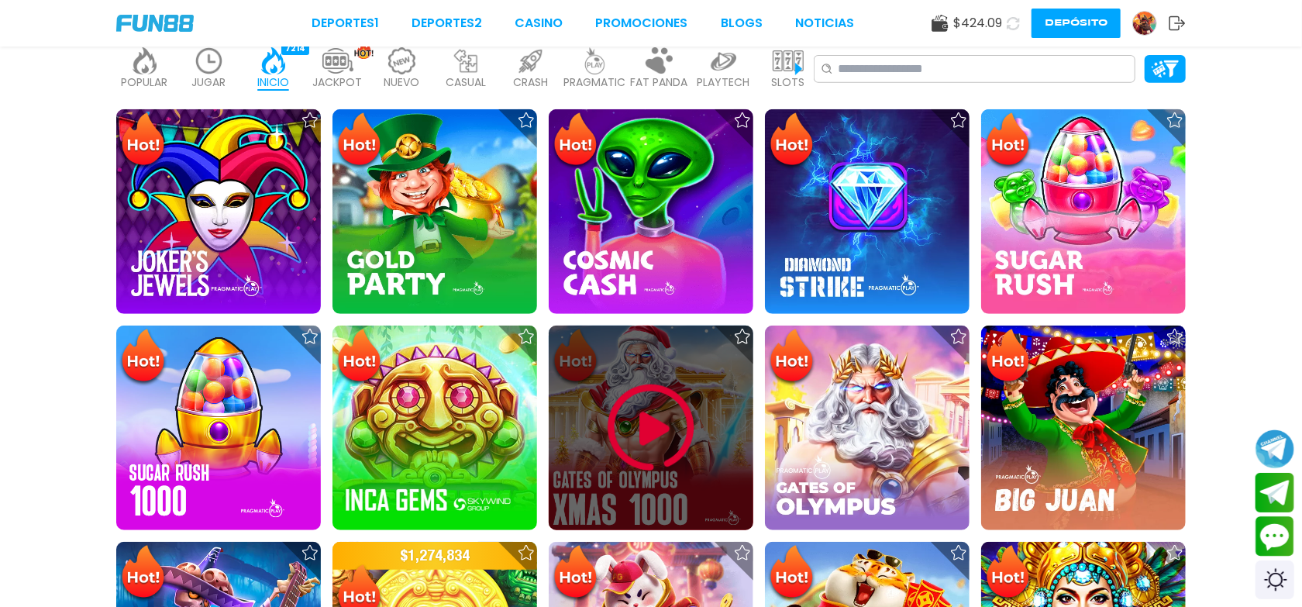
scroll to position [464, 0]
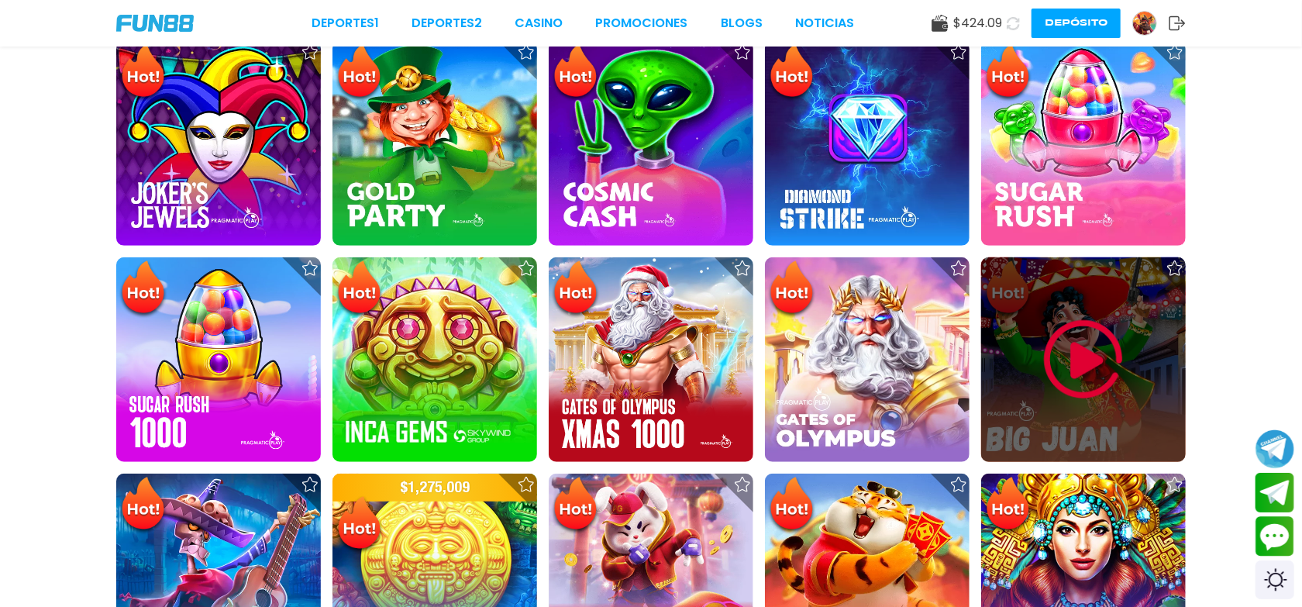
click at [1087, 353] on img at bounding box center [1083, 359] width 93 height 93
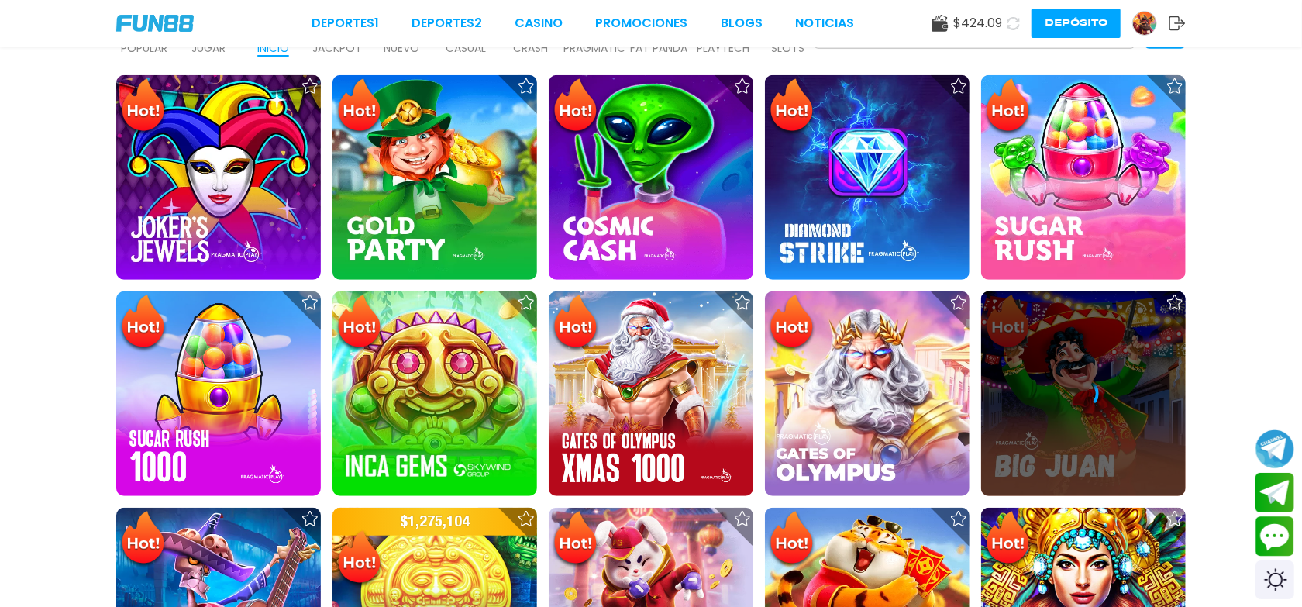
scroll to position [499, 0]
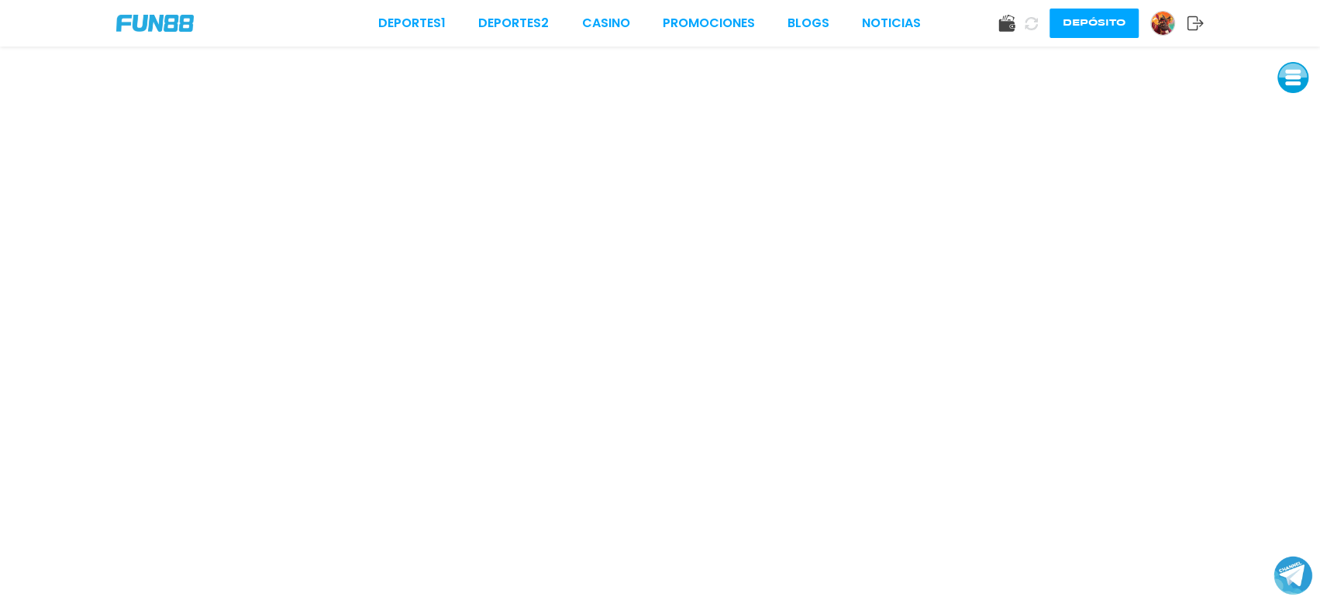
click at [1284, 81] on button at bounding box center [1293, 77] width 31 height 31
click at [1299, 181] on button at bounding box center [1296, 182] width 31 height 31
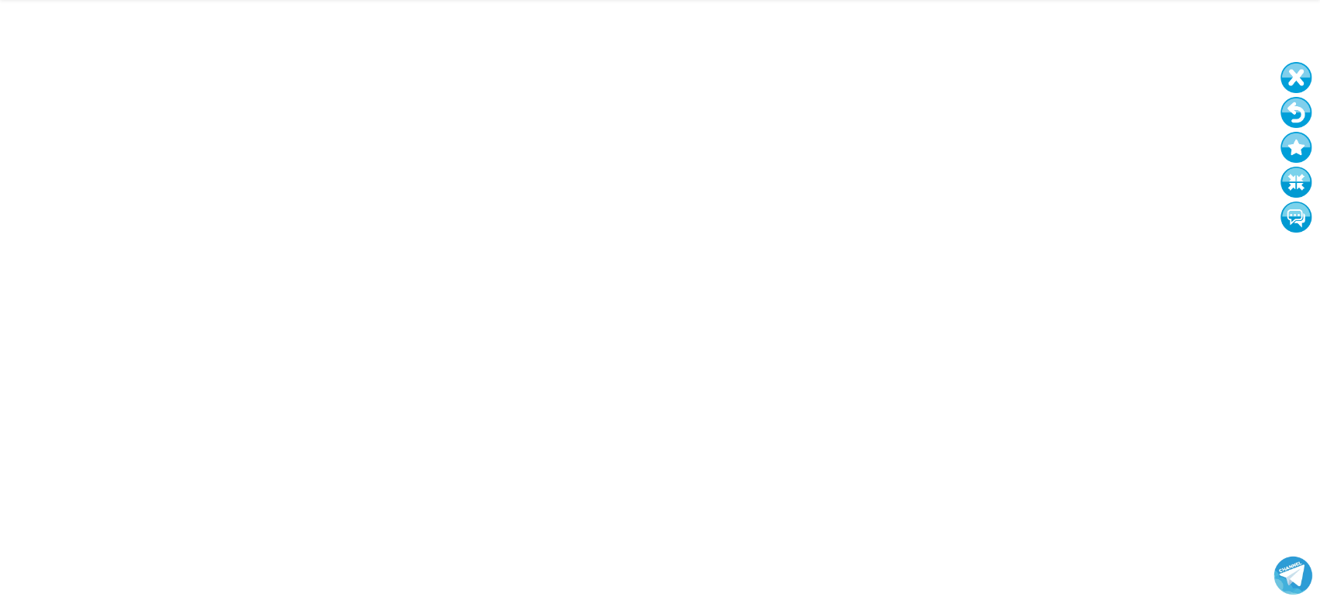
click at [1296, 103] on button at bounding box center [1296, 112] width 31 height 31
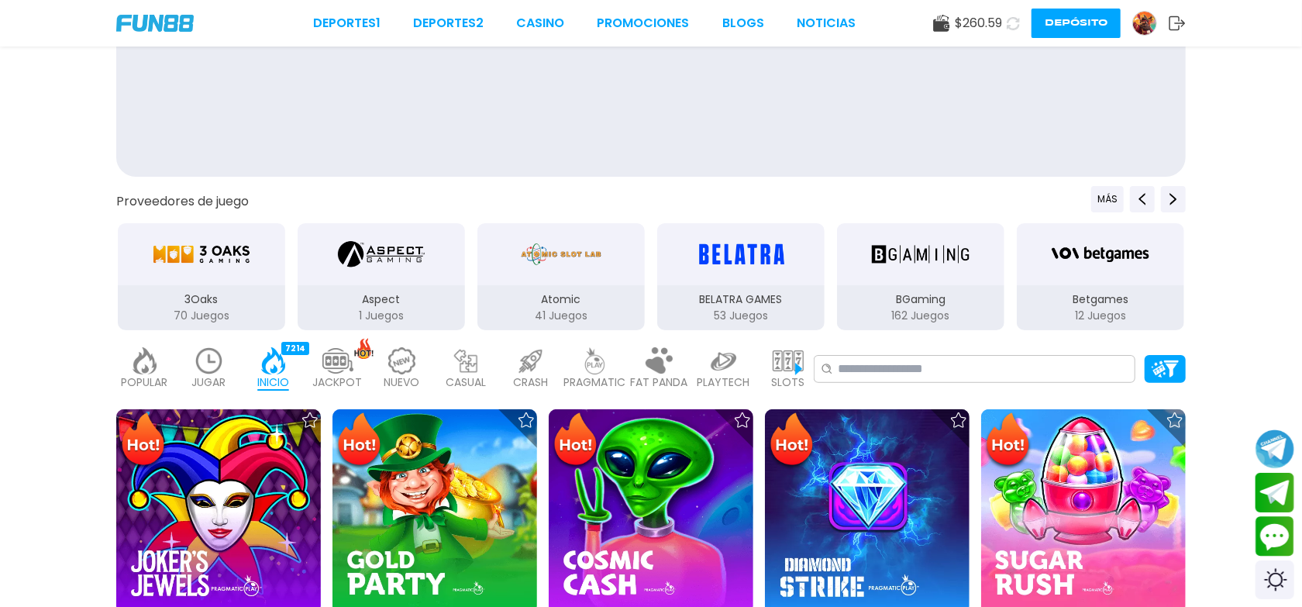
scroll to position [116, 0]
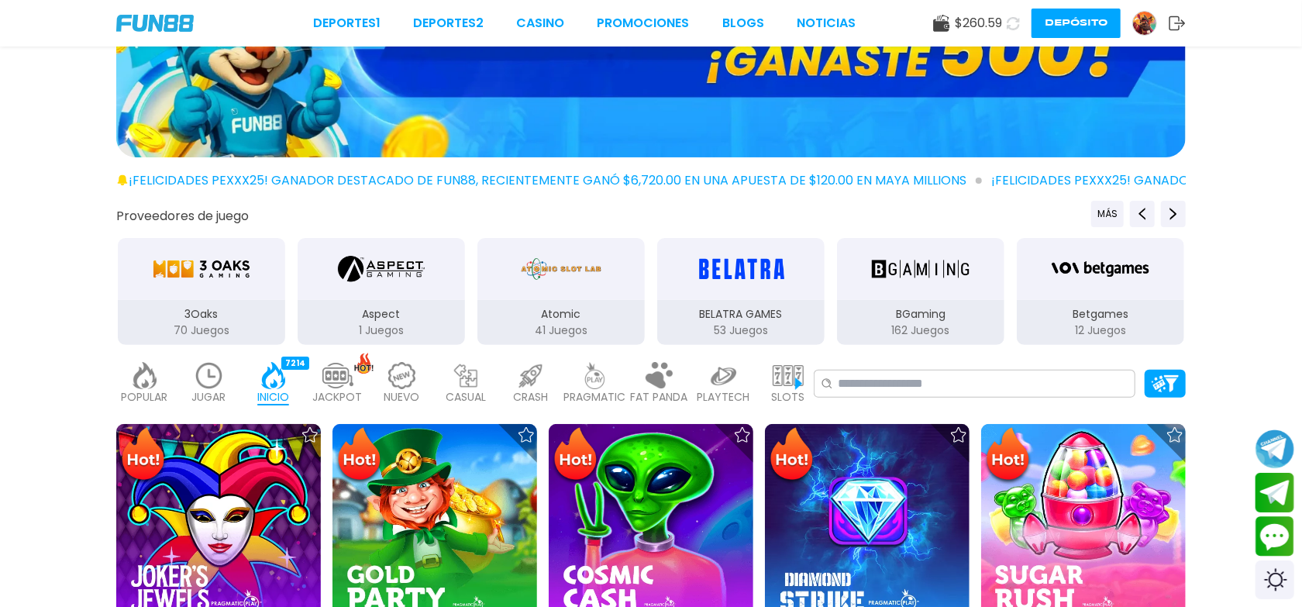
click at [223, 265] on img "3Oaks" at bounding box center [202, 268] width 98 height 43
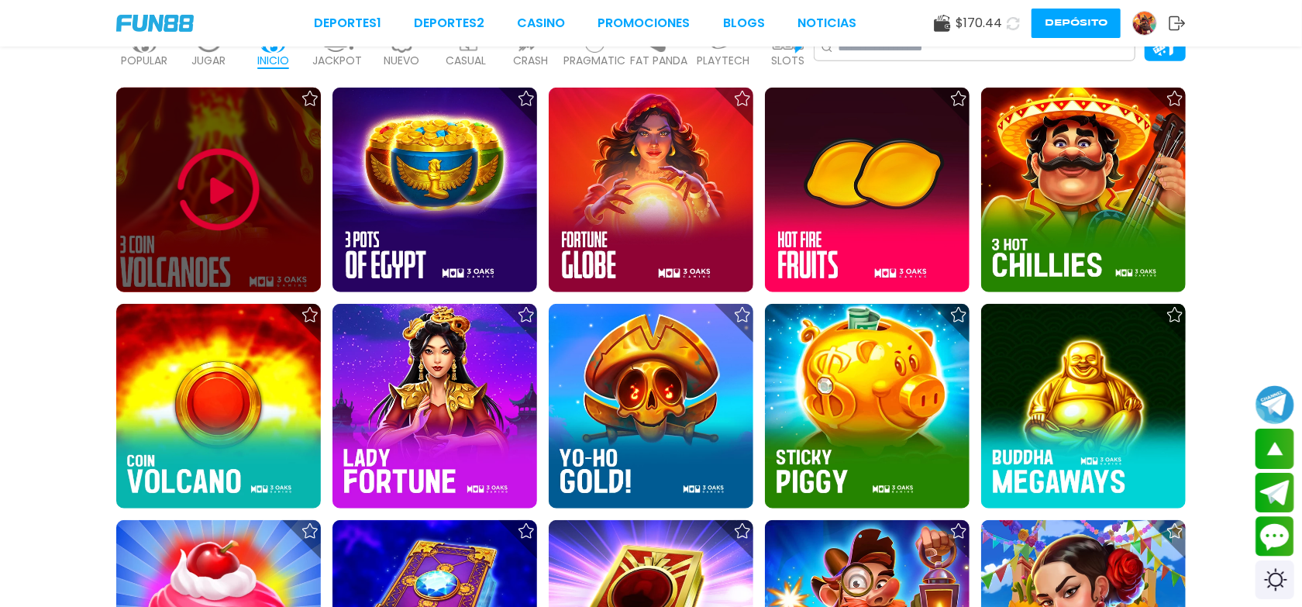
scroll to position [348, 0]
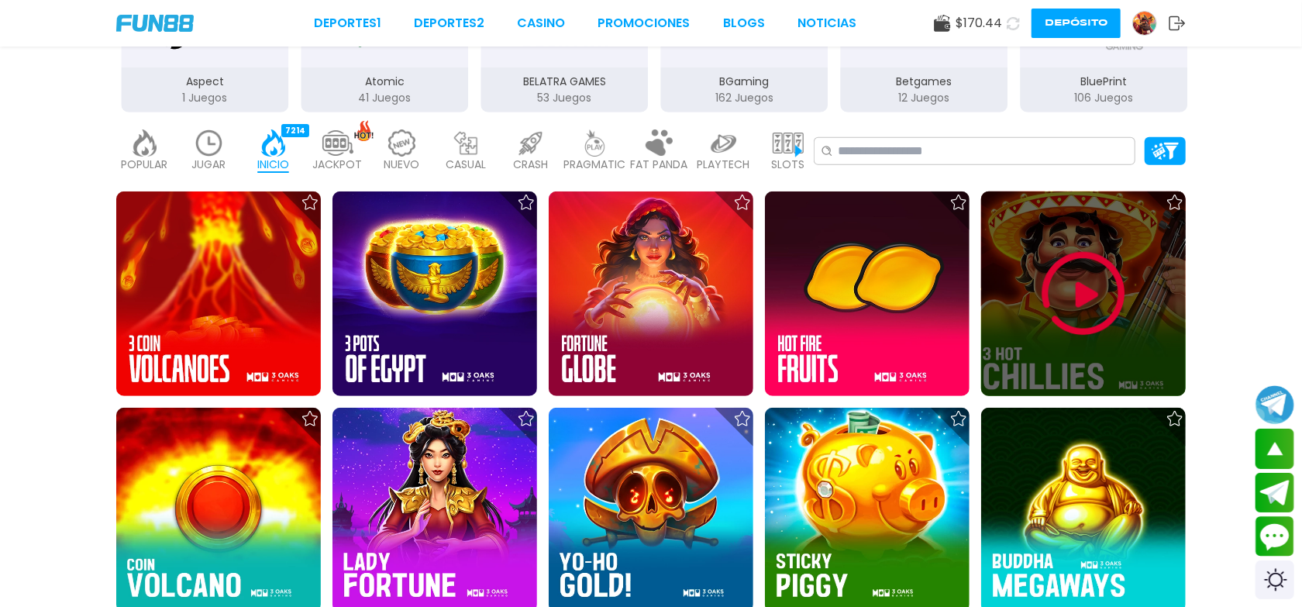
click at [1092, 275] on img at bounding box center [1083, 293] width 93 height 93
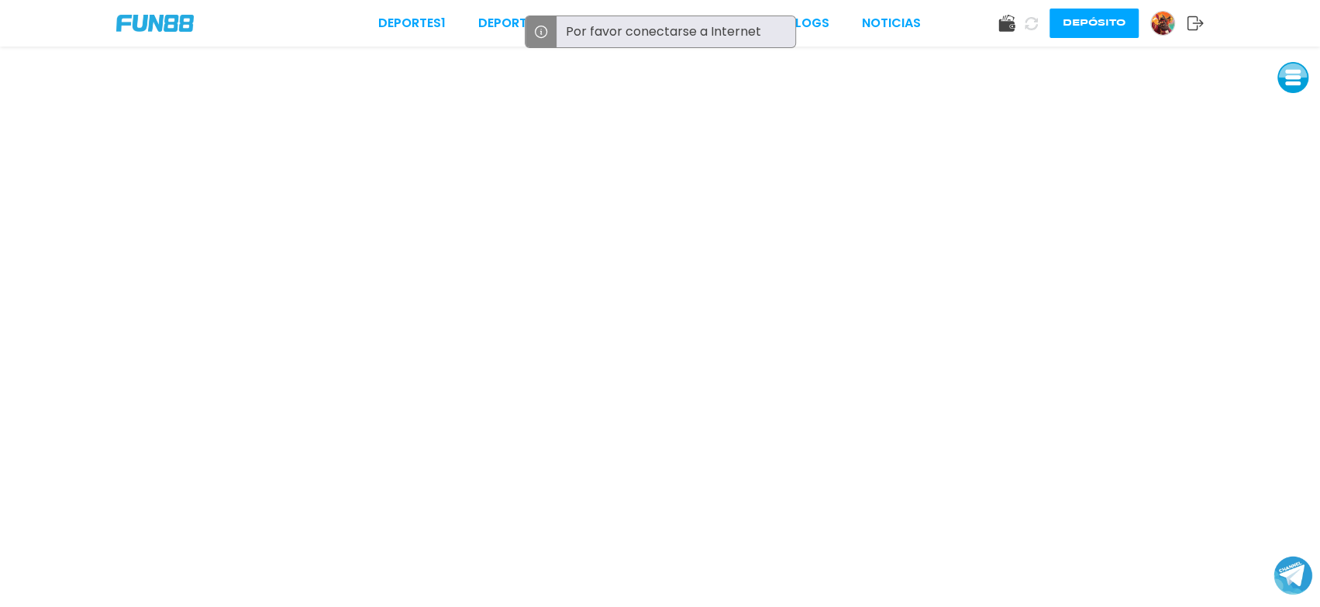
click at [1296, 74] on button at bounding box center [1293, 77] width 31 height 31
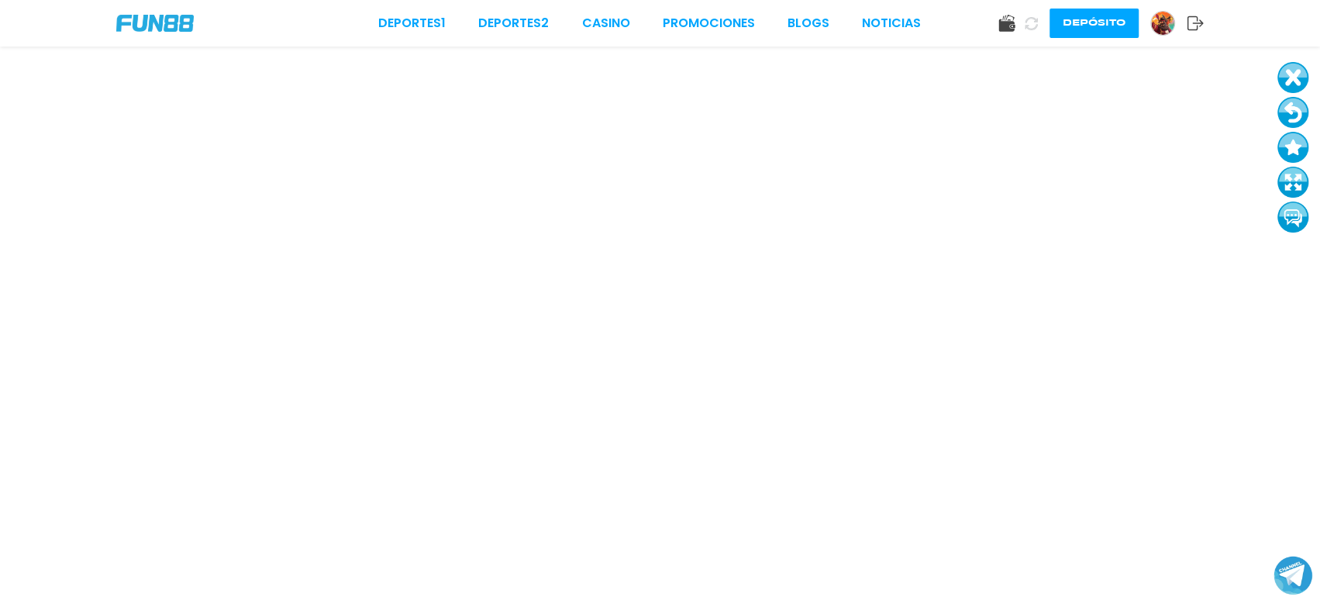
click at [1302, 116] on button at bounding box center [1293, 112] width 31 height 31
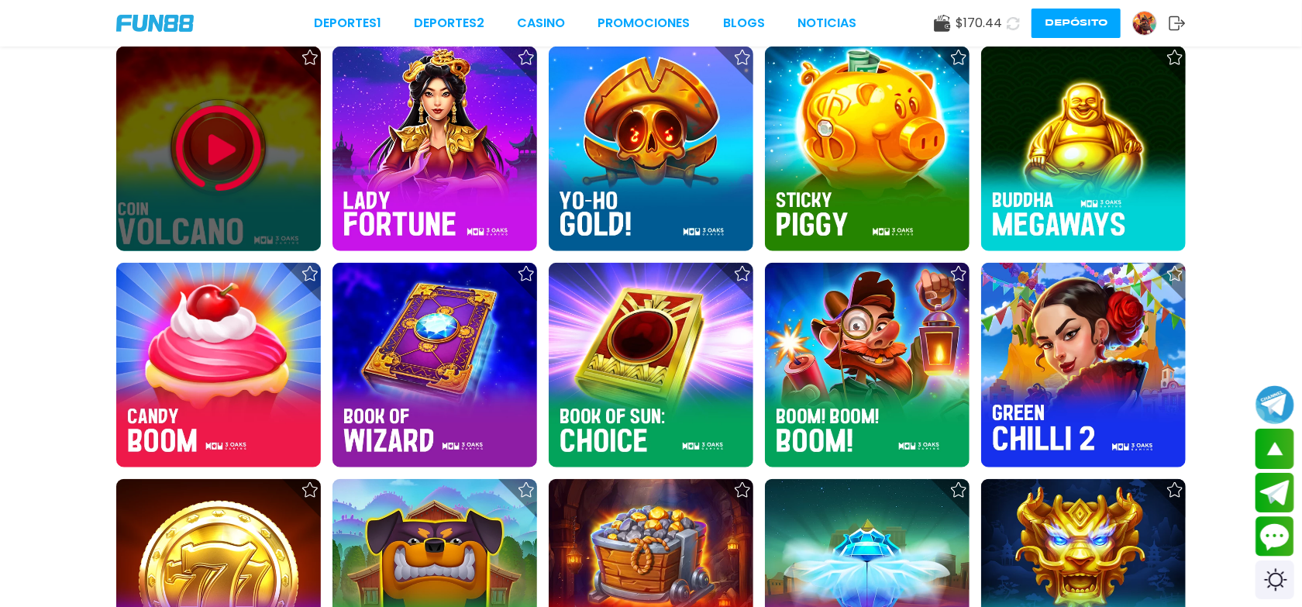
scroll to position [685, 0]
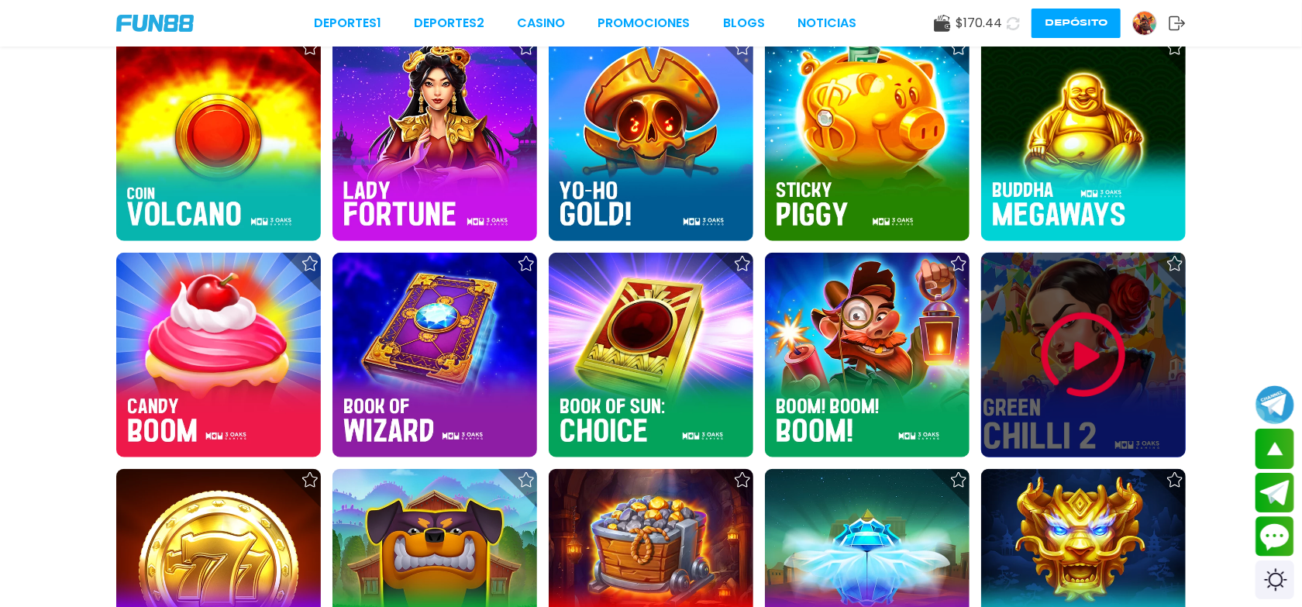
click at [1107, 347] on img at bounding box center [1083, 355] width 93 height 93
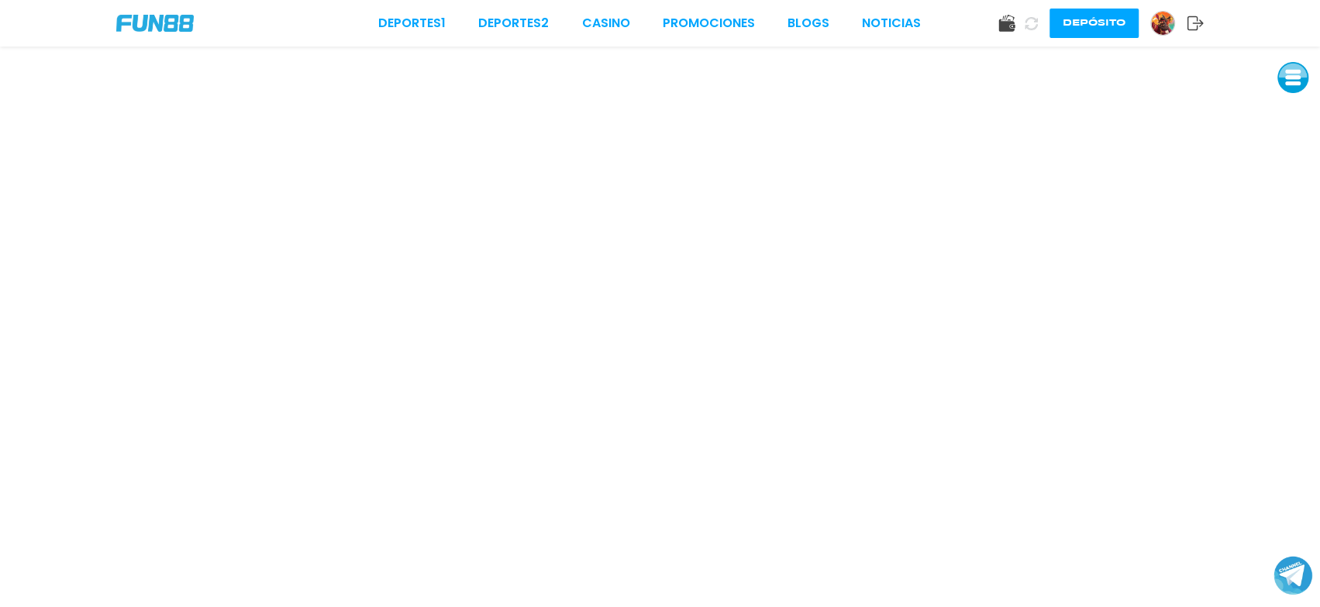
click at [1300, 79] on button at bounding box center [1293, 77] width 31 height 31
click at [1292, 112] on button at bounding box center [1293, 112] width 31 height 31
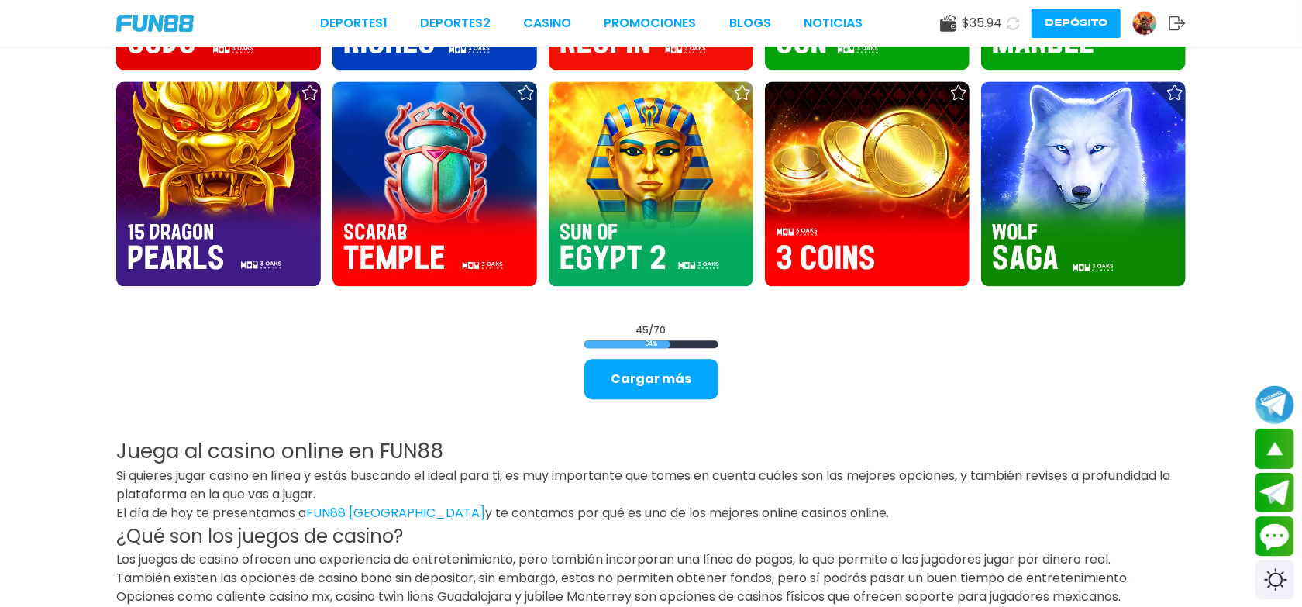
scroll to position [2189, 0]
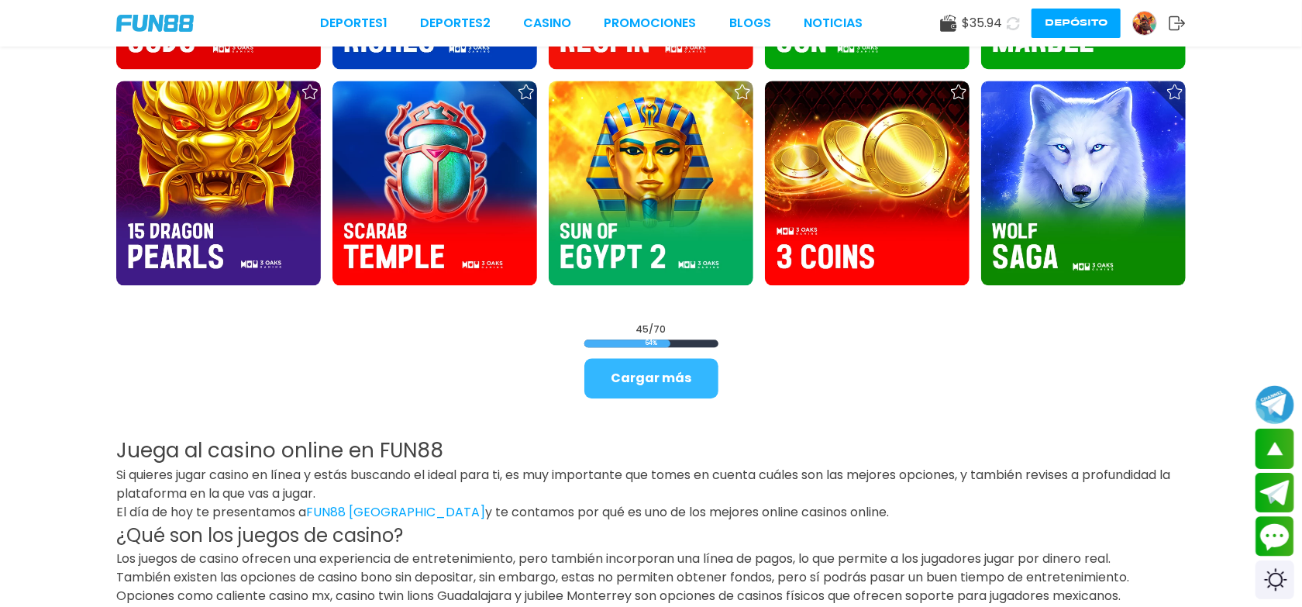
click at [602, 385] on button "Cargar más" at bounding box center [652, 378] width 134 height 40
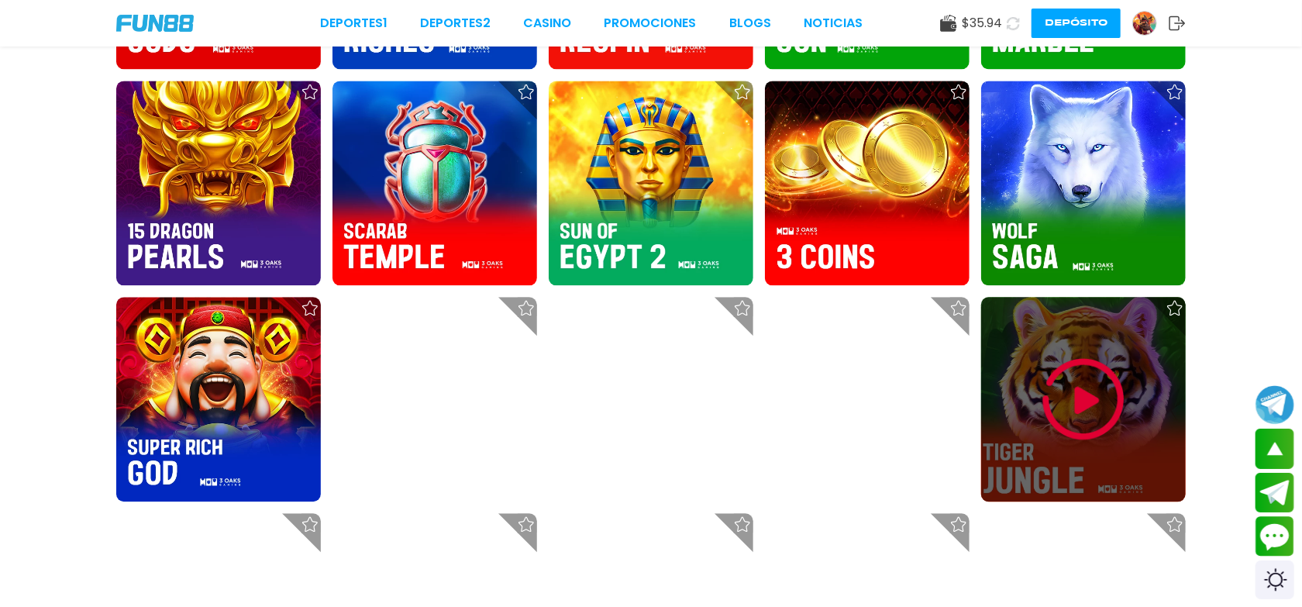
click at [1088, 385] on img at bounding box center [1083, 399] width 93 height 93
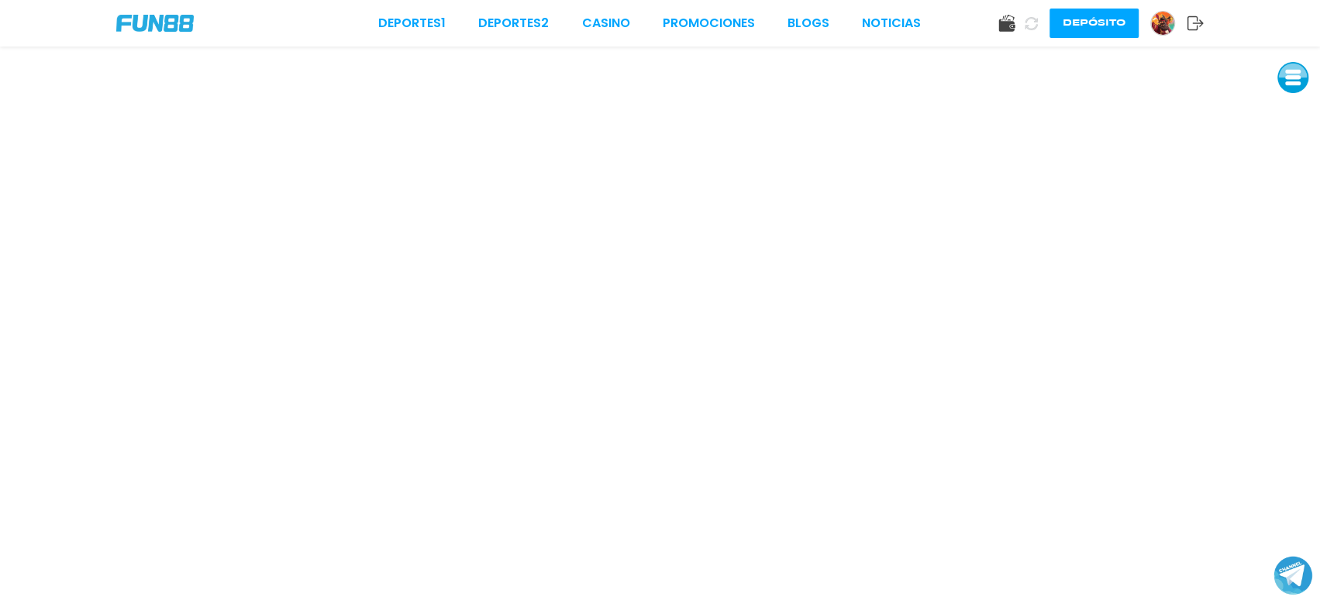
click at [1299, 81] on button at bounding box center [1293, 77] width 31 height 31
click at [1291, 121] on button at bounding box center [1293, 112] width 31 height 31
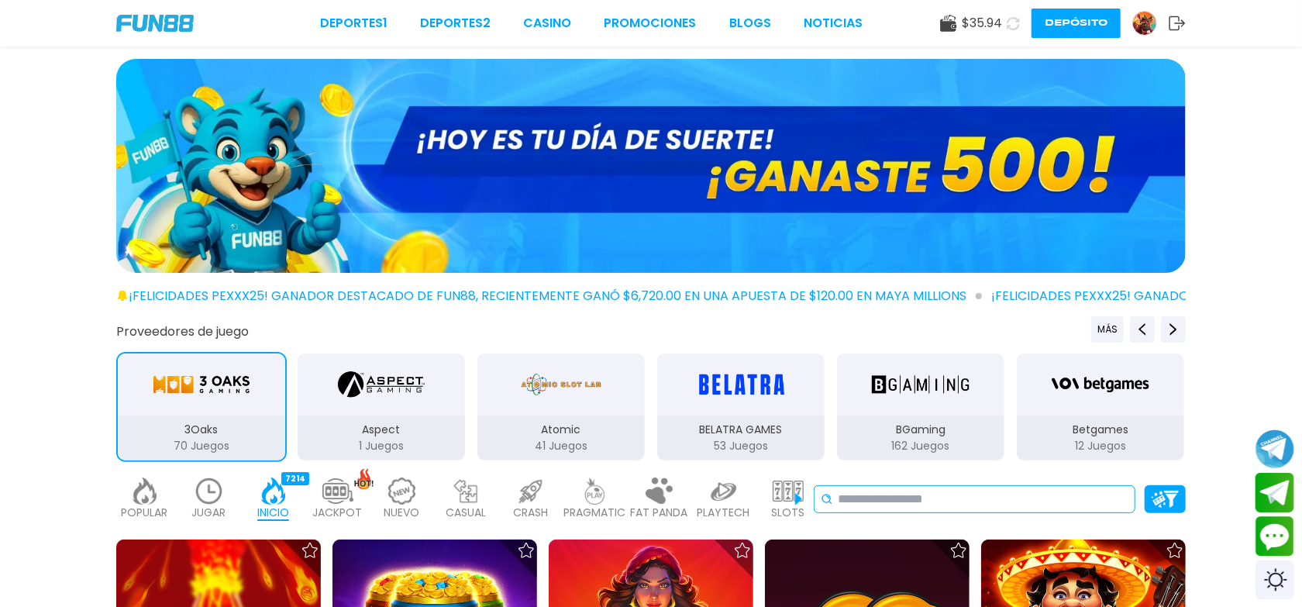
click at [971, 506] on input at bounding box center [983, 499] width 291 height 19
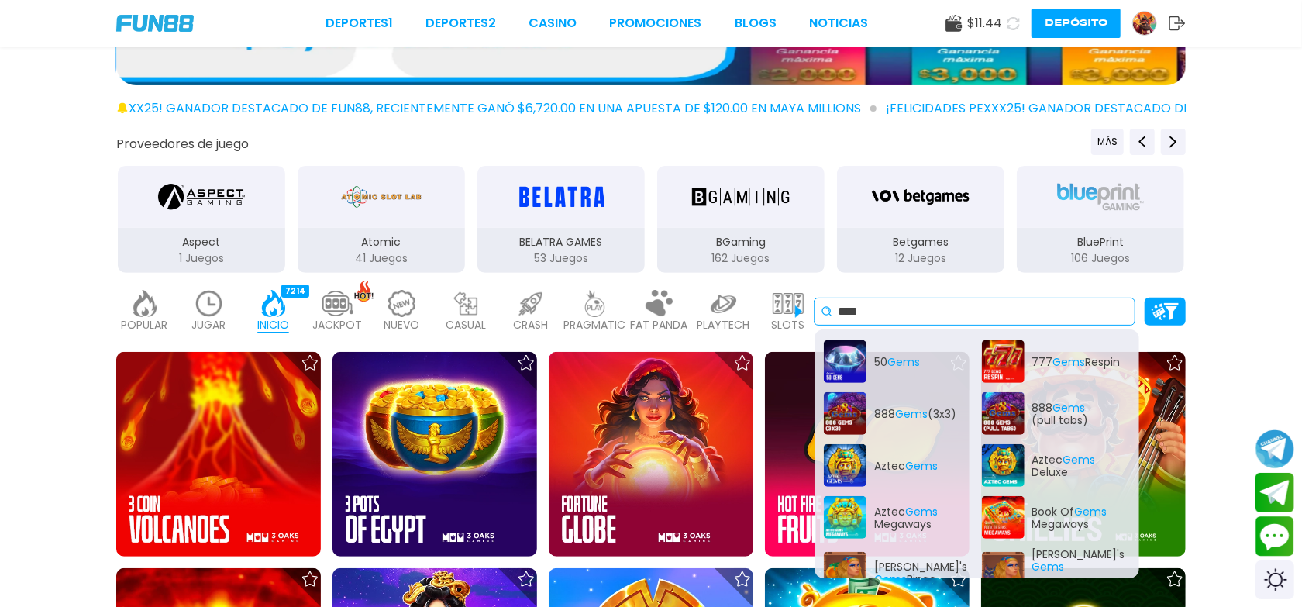
scroll to position [198, 0]
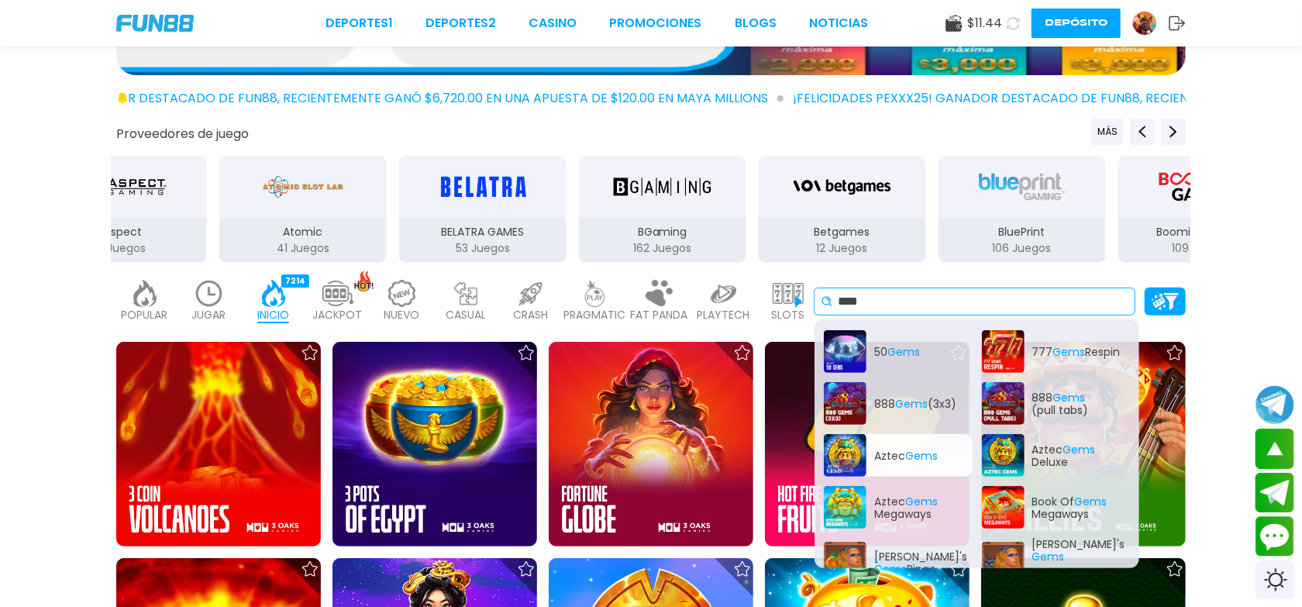
type input "****"
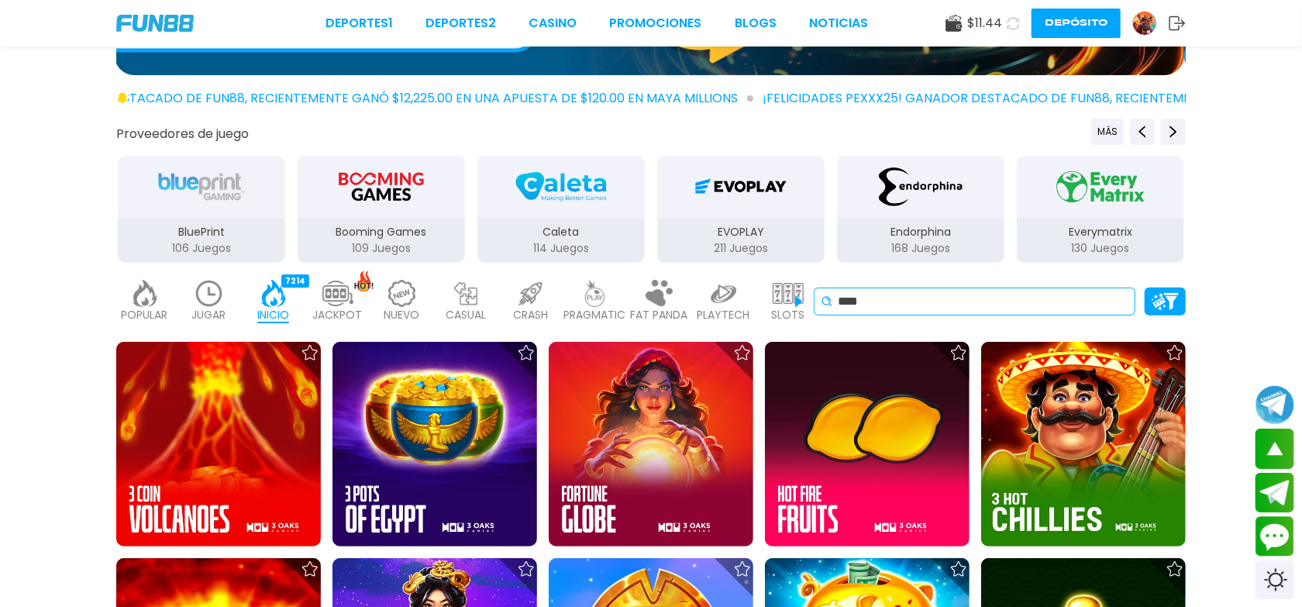
click at [899, 297] on input "****" at bounding box center [983, 301] width 291 height 19
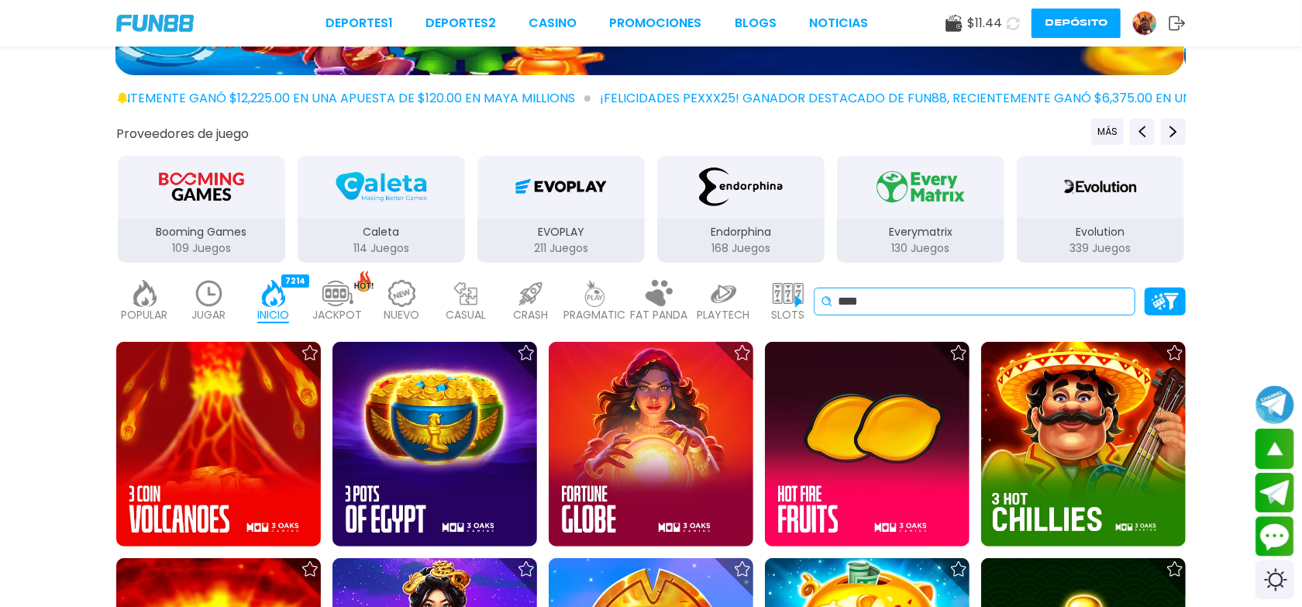
click at [941, 302] on input "****" at bounding box center [983, 301] width 291 height 19
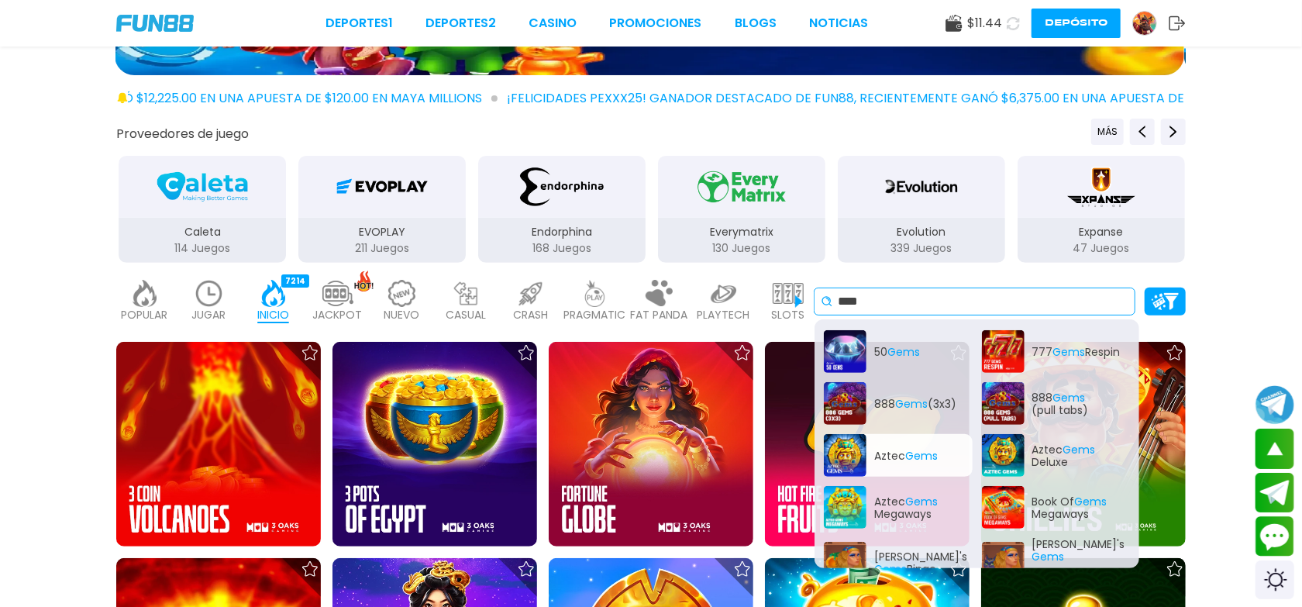
click at [857, 463] on div "Aztec Gems" at bounding box center [898, 455] width 149 height 43
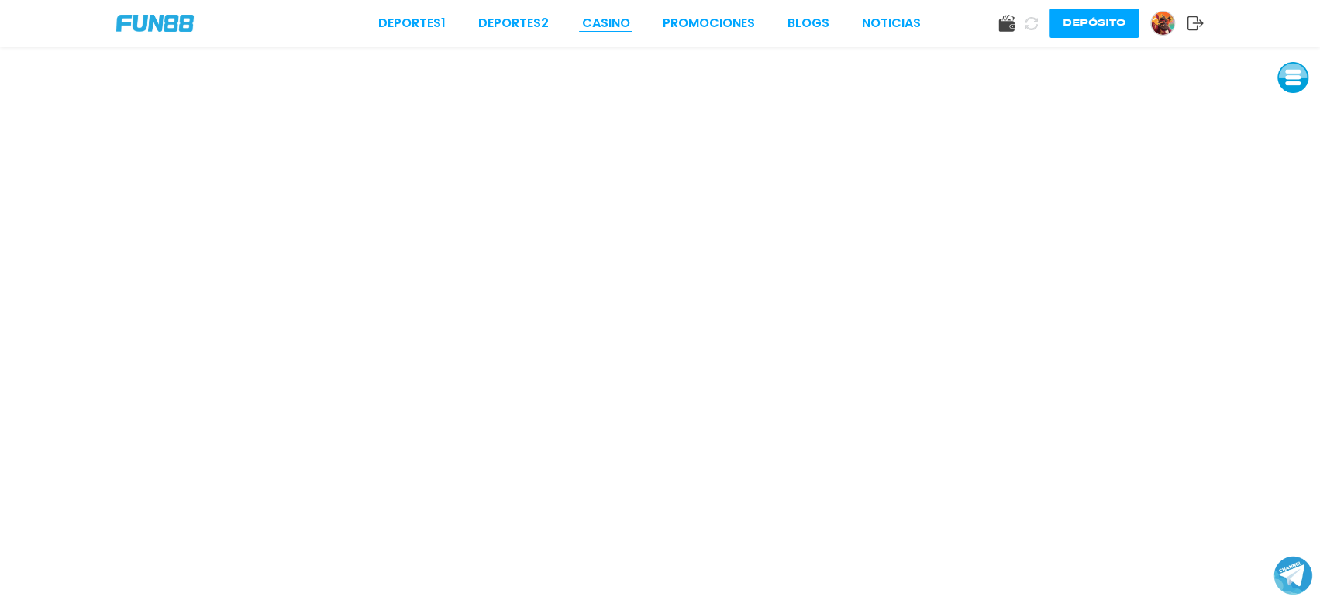
click at [592, 14] on link "CASINO" at bounding box center [605, 23] width 48 height 19
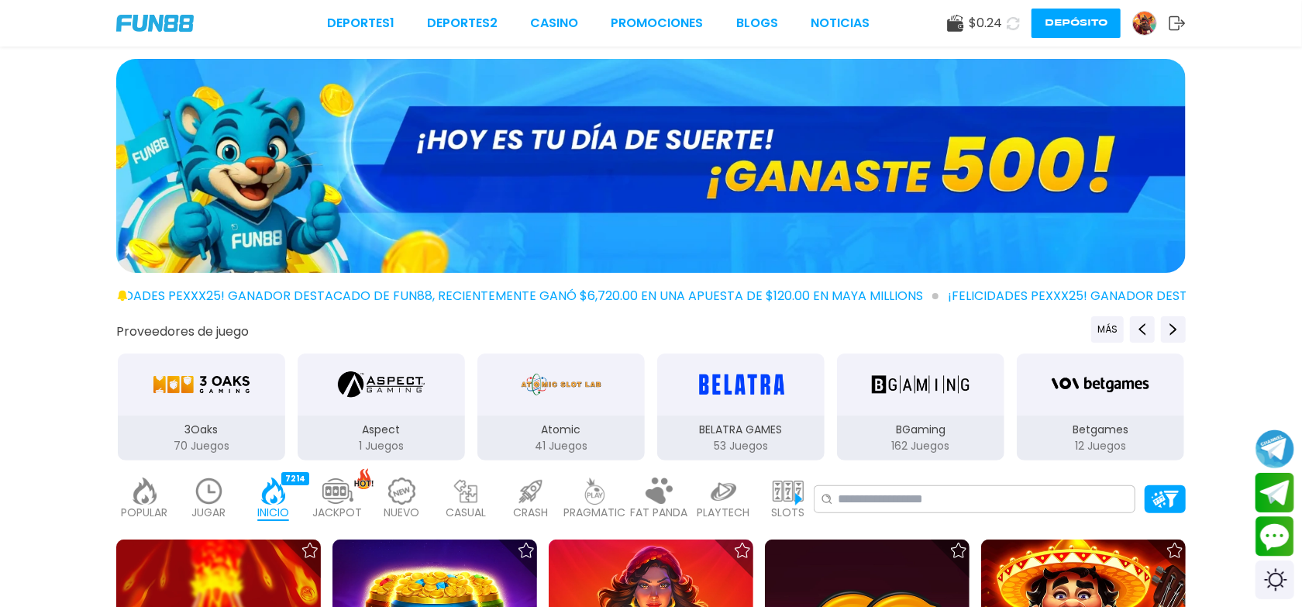
click at [1148, 22] on img at bounding box center [1144, 23] width 23 height 23
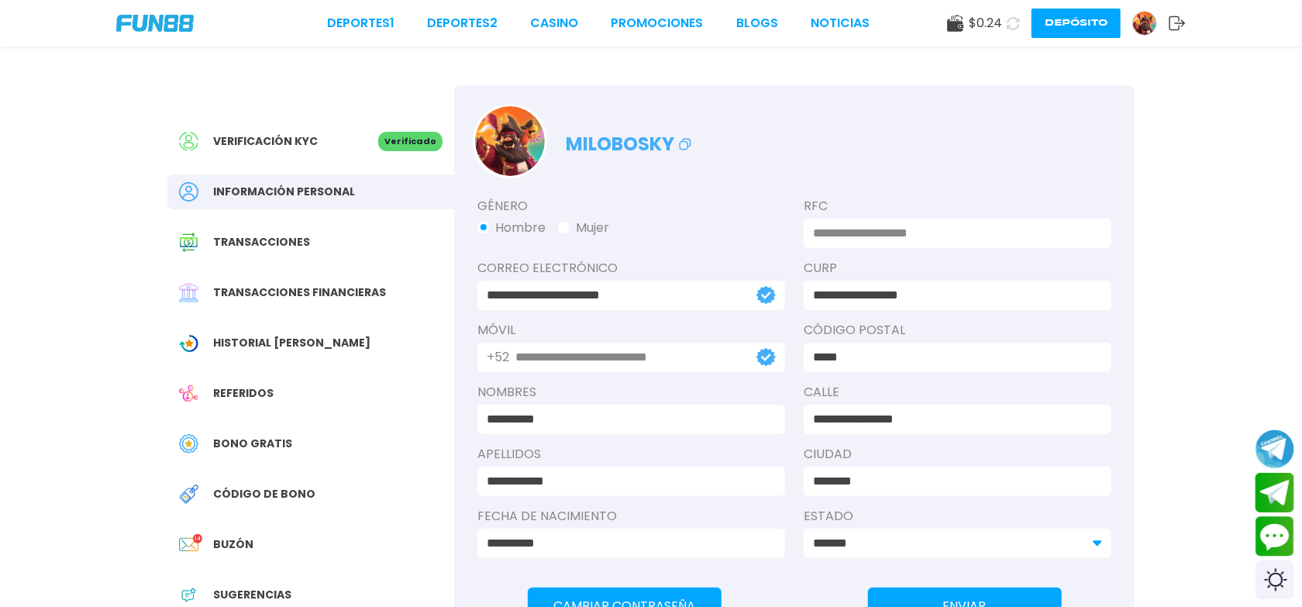
click at [256, 447] on span "Bono Gratis" at bounding box center [252, 444] width 79 height 16
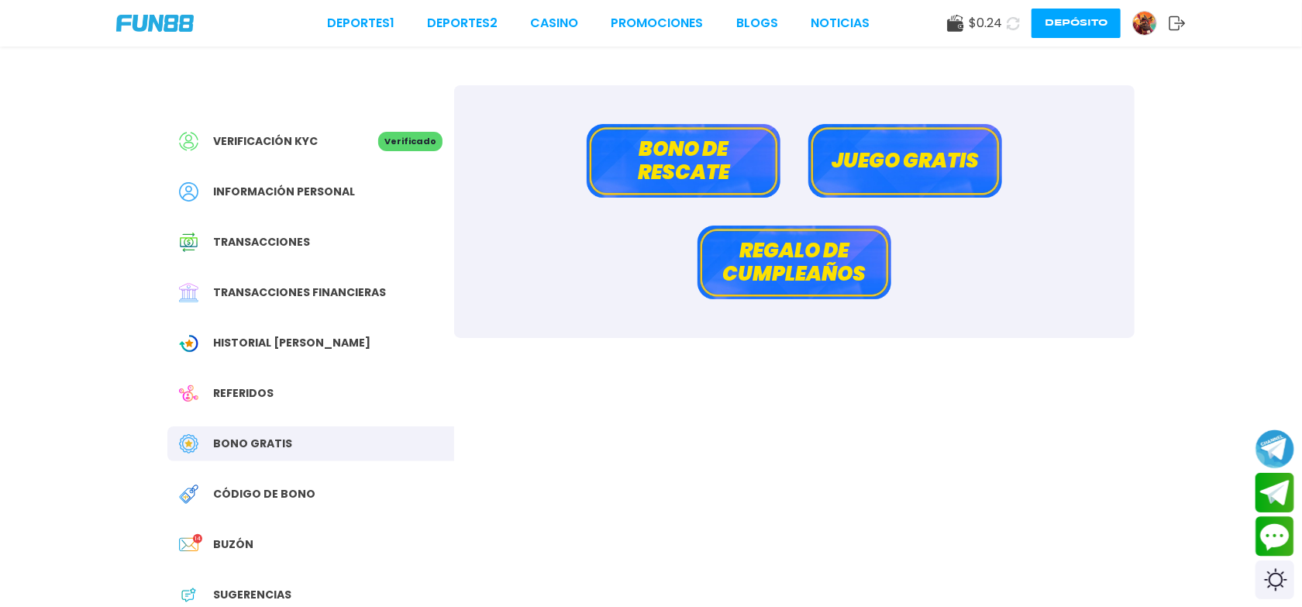
click at [716, 147] on button "Bono de rescate" at bounding box center [684, 161] width 194 height 74
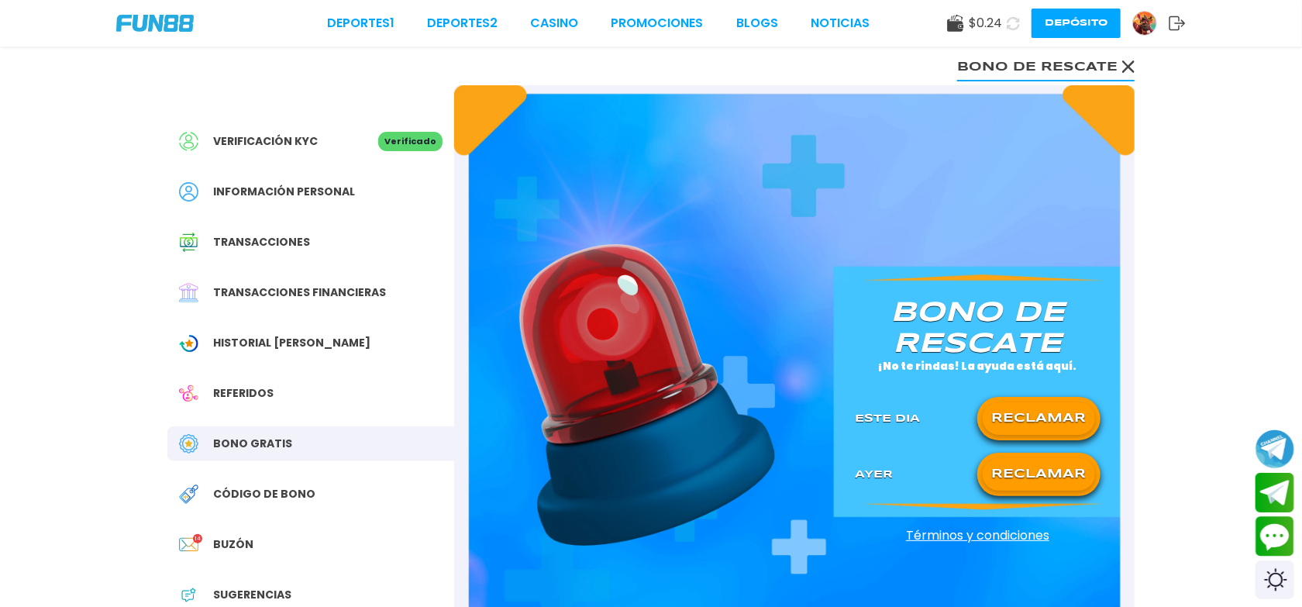
click at [1031, 420] on button "RECLAMAR" at bounding box center [1039, 418] width 112 height 33
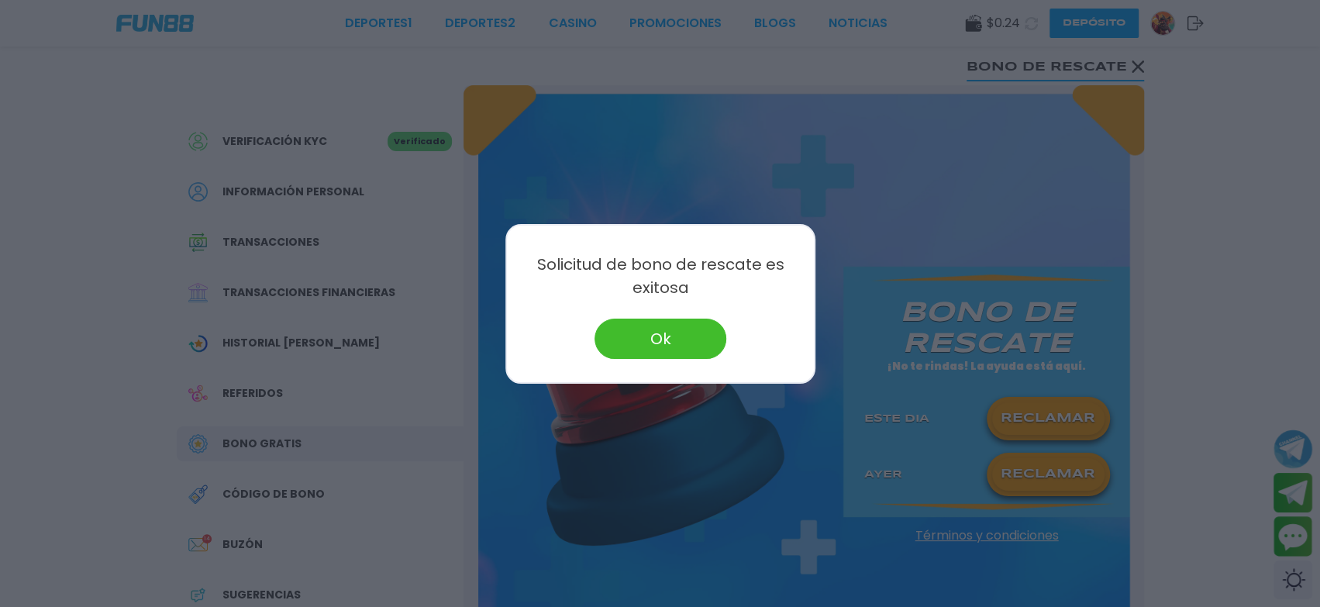
drag, startPoint x: 672, startPoint y: 347, endPoint x: 661, endPoint y: 357, distance: 15.4
click at [672, 348] on button "Ok" at bounding box center [661, 339] width 132 height 40
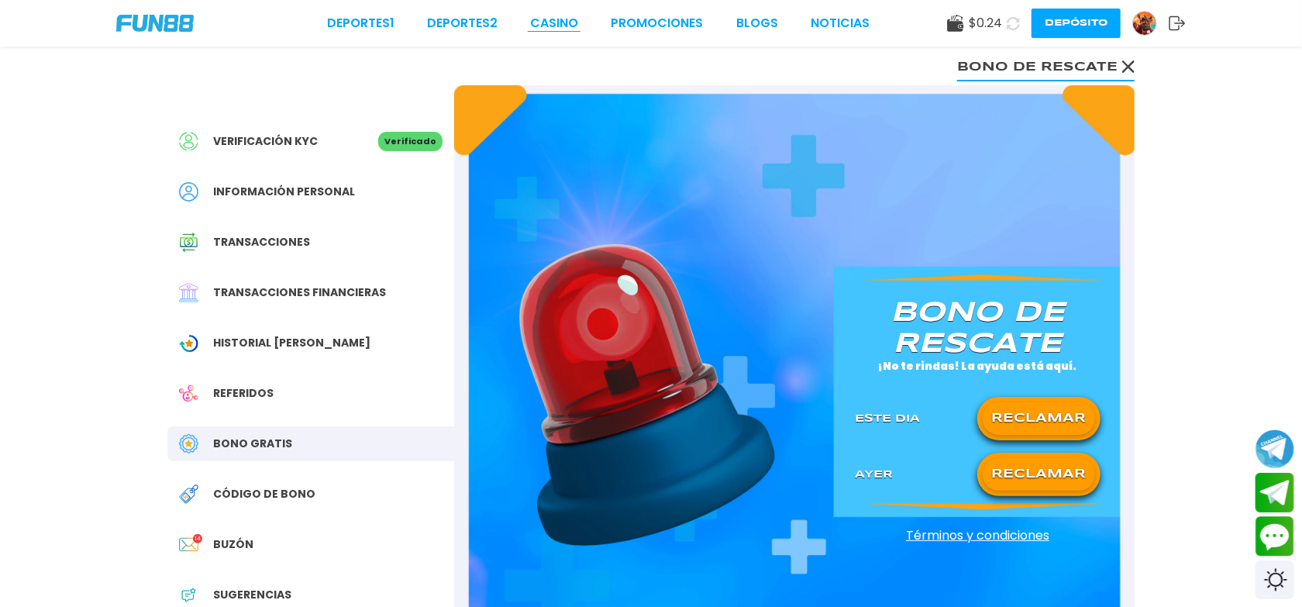
click at [566, 14] on link "CASINO" at bounding box center [554, 23] width 48 height 19
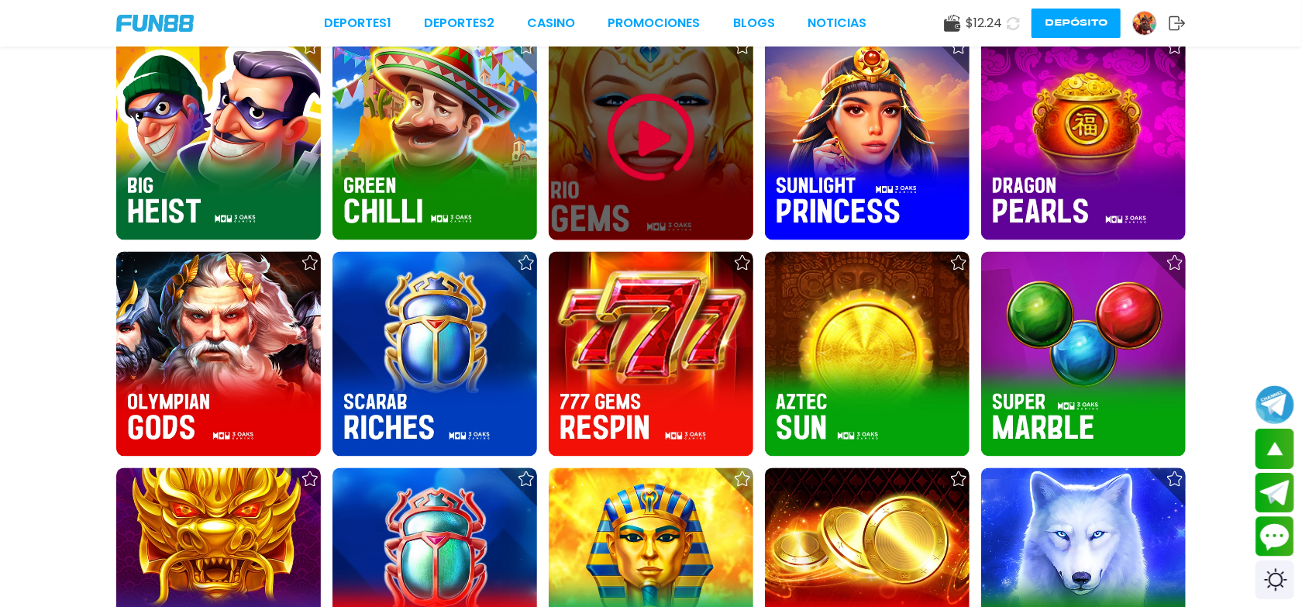
scroll to position [1860, 0]
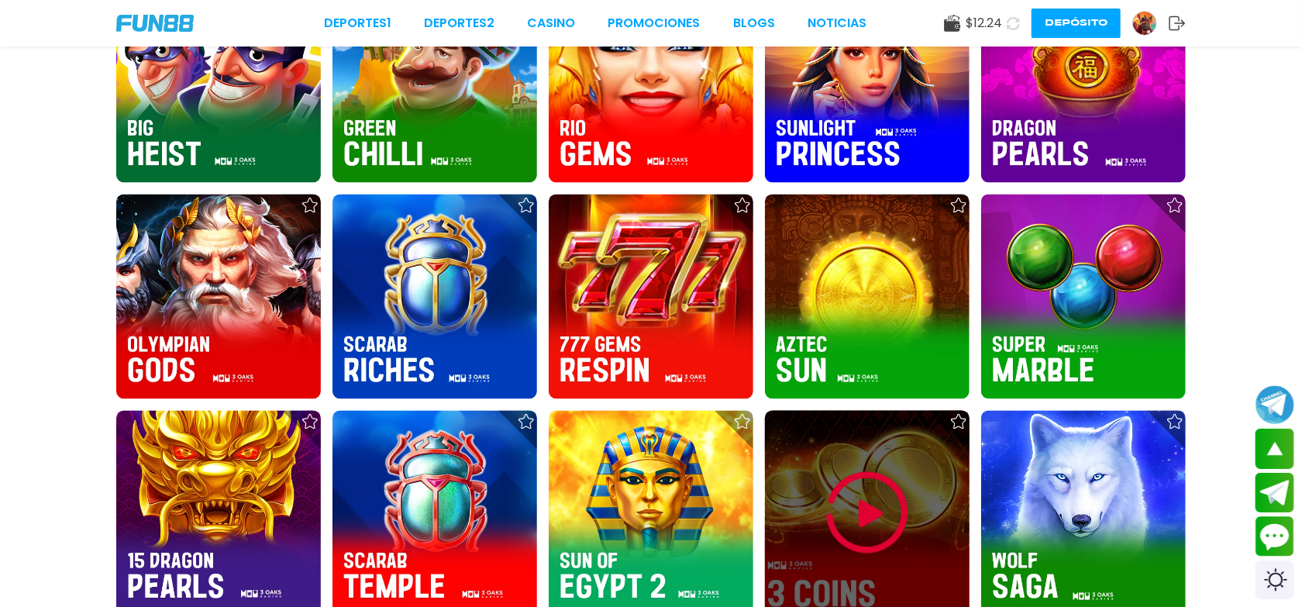
click at [881, 519] on img at bounding box center [867, 512] width 93 height 93
